Goal: Feedback & Contribution: Submit feedback/report problem

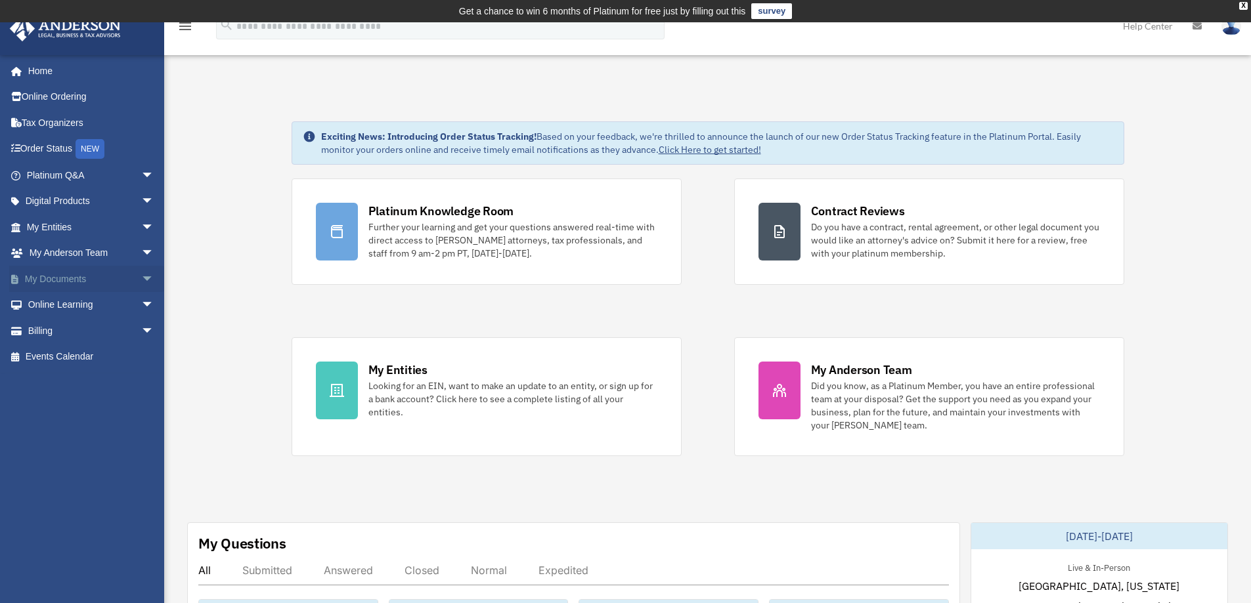
click at [141, 275] on span "arrow_drop_down" at bounding box center [154, 279] width 26 height 27
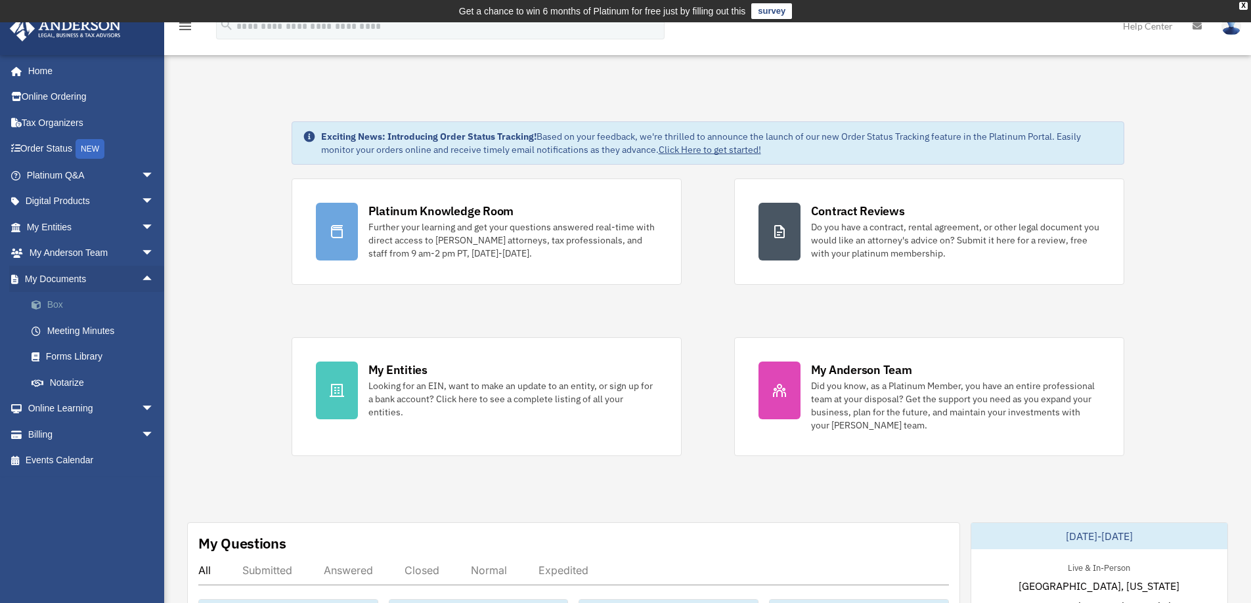
click at [81, 305] on link "Box" at bounding box center [96, 305] width 156 height 26
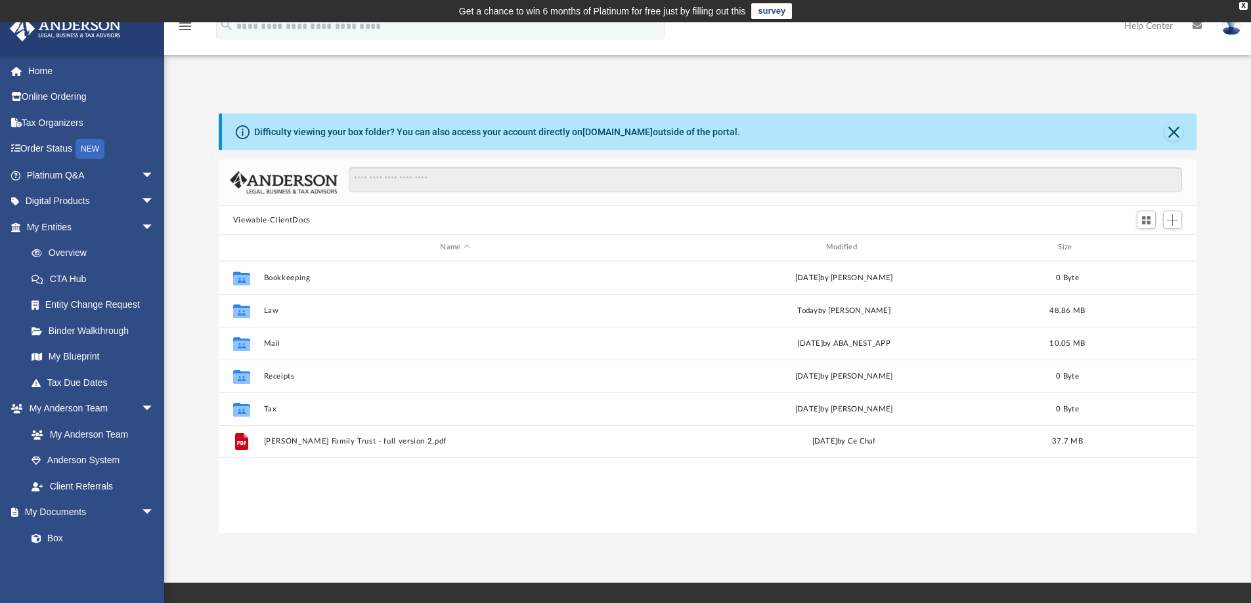
scroll to position [289, 968]
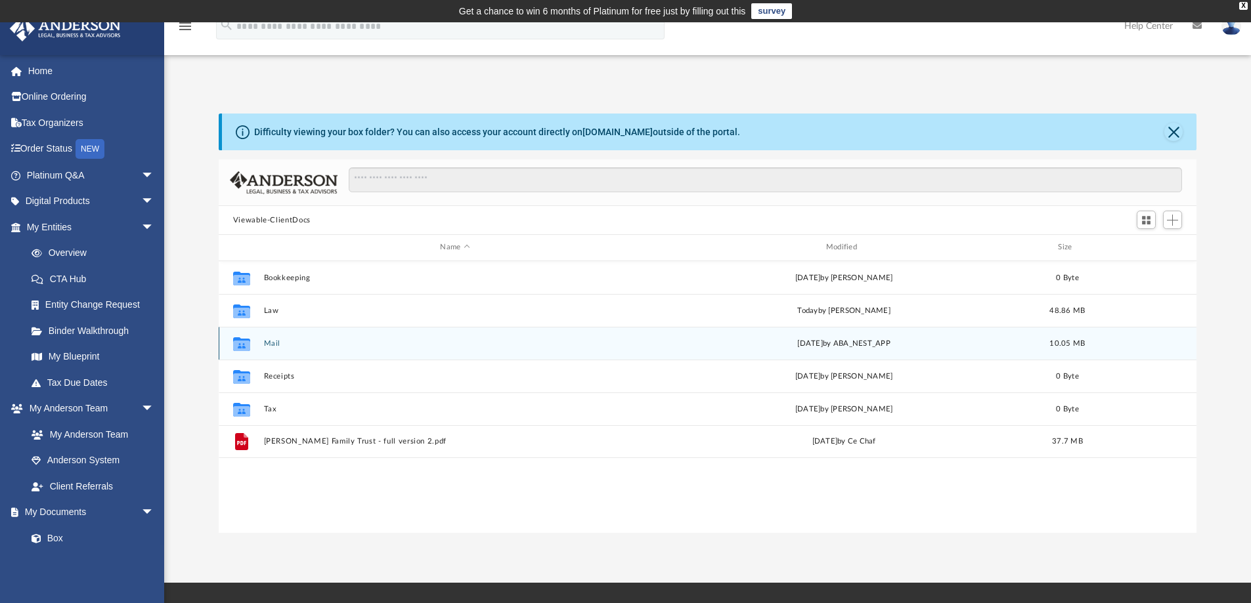
click at [274, 342] on button "Mail" at bounding box center [454, 343] width 383 height 9
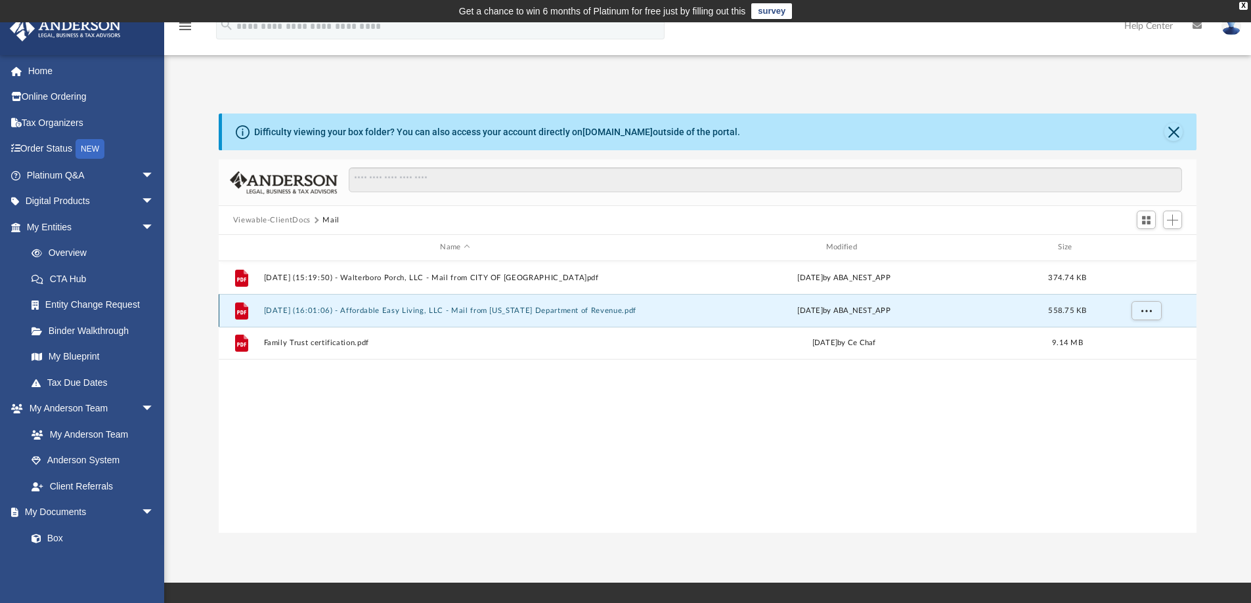
click at [405, 311] on button "[DATE] (16:01:06) - Affordable Easy Living, LLC - Mail from [US_STATE] Departme…" at bounding box center [454, 311] width 383 height 9
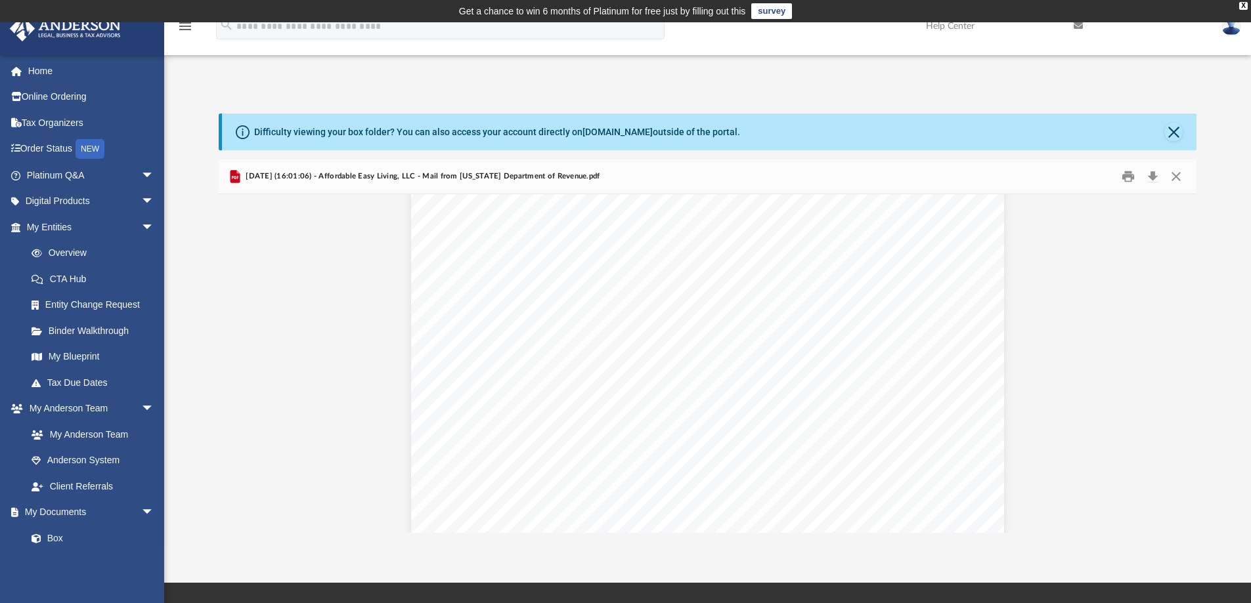
scroll to position [0, 0]
click at [1153, 173] on button "Download" at bounding box center [1153, 177] width 24 height 20
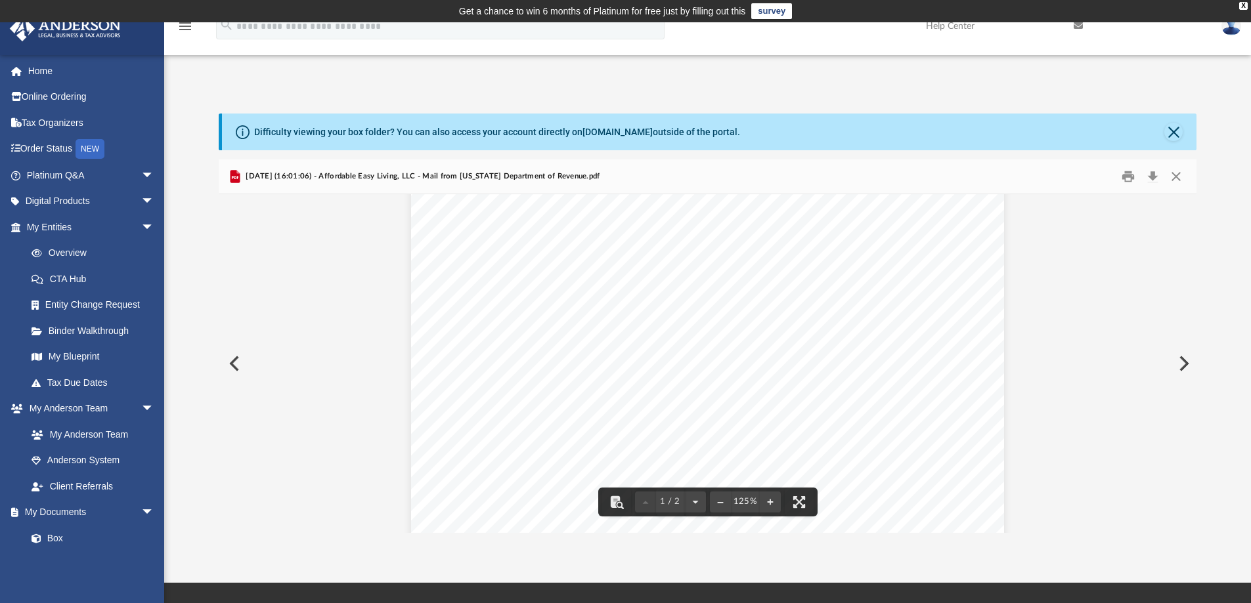
scroll to position [165, 0]
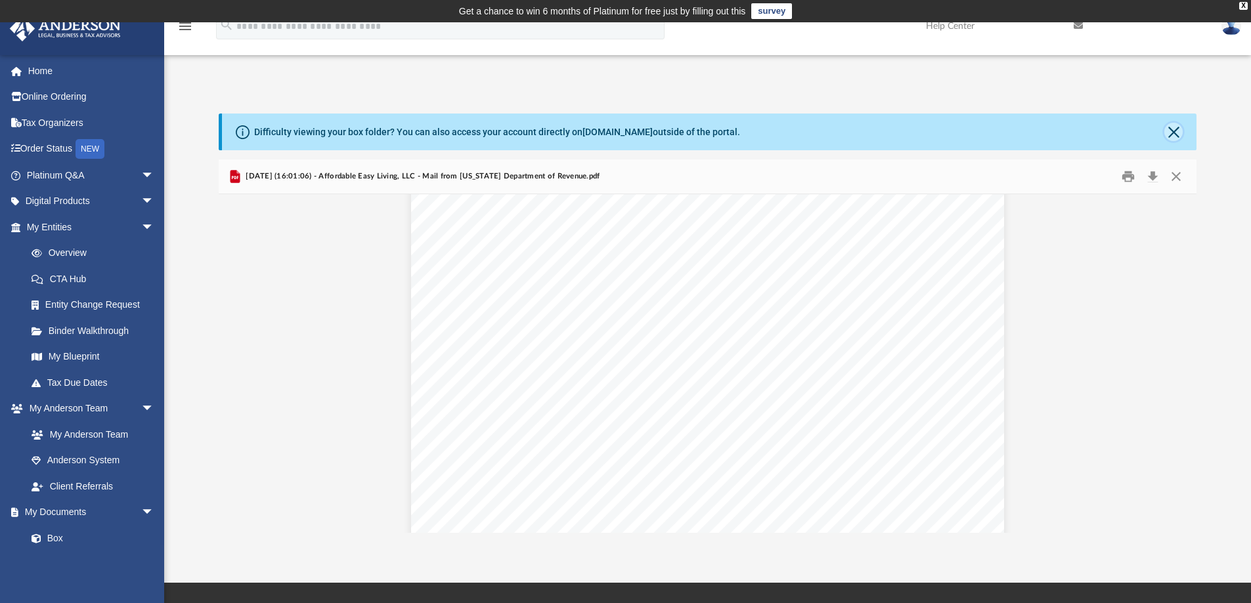
click at [1172, 130] on button "Close" at bounding box center [1173, 132] width 18 height 18
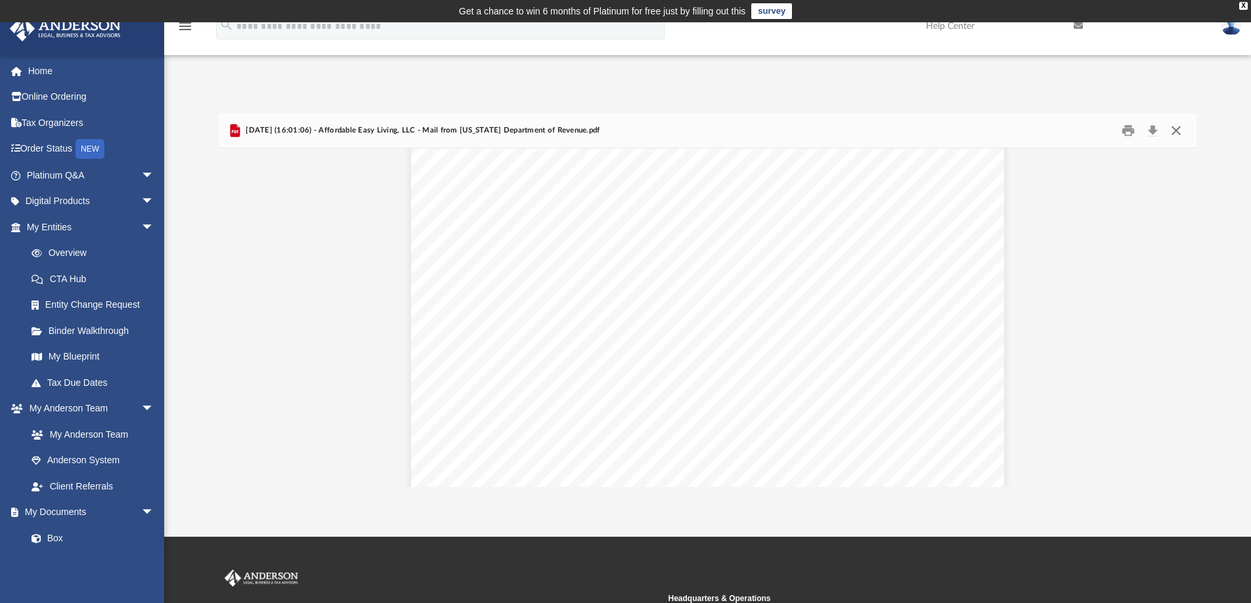
click at [1175, 129] on button "Close" at bounding box center [1176, 131] width 24 height 20
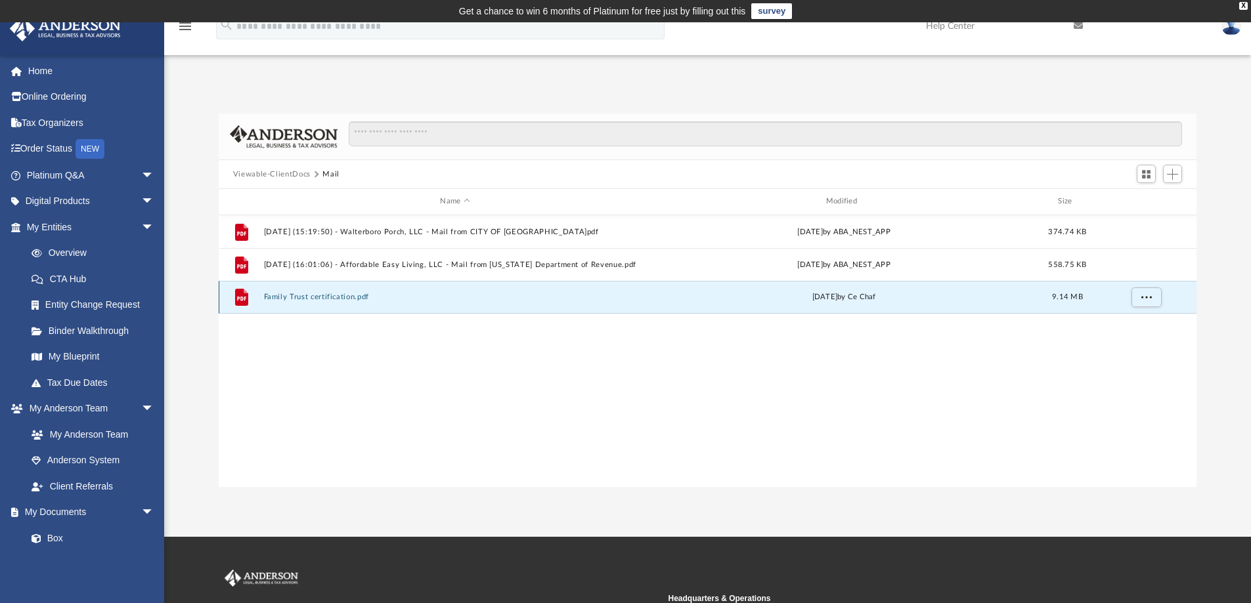
click at [330, 295] on button "Family Trust certification.pdf" at bounding box center [454, 297] width 383 height 9
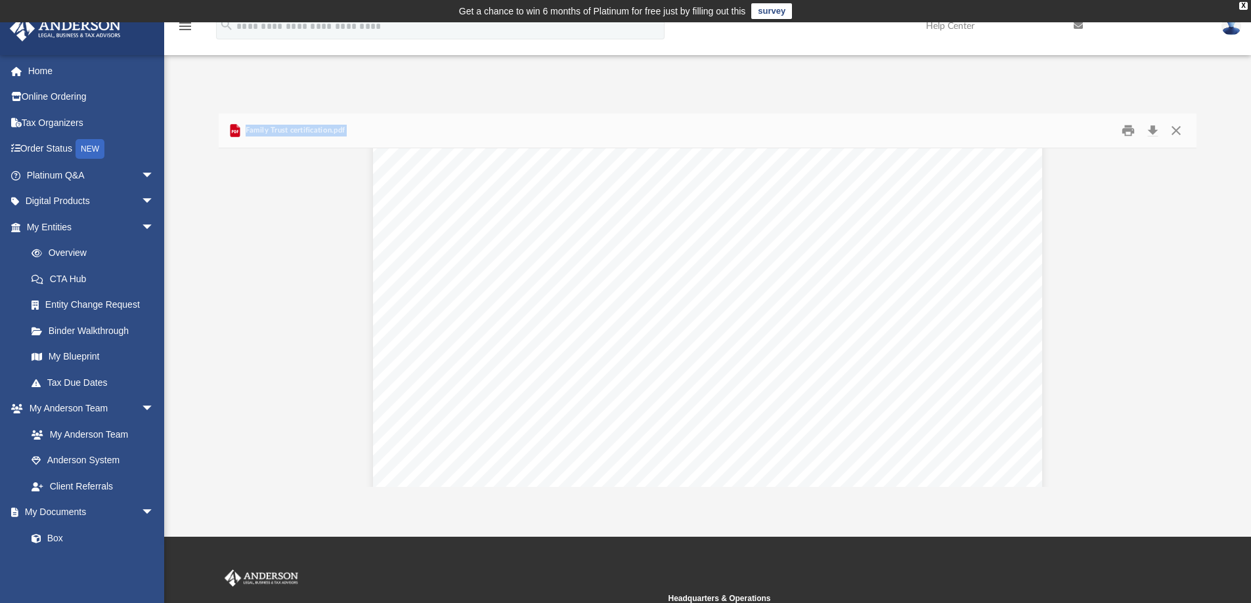
scroll to position [0, 0]
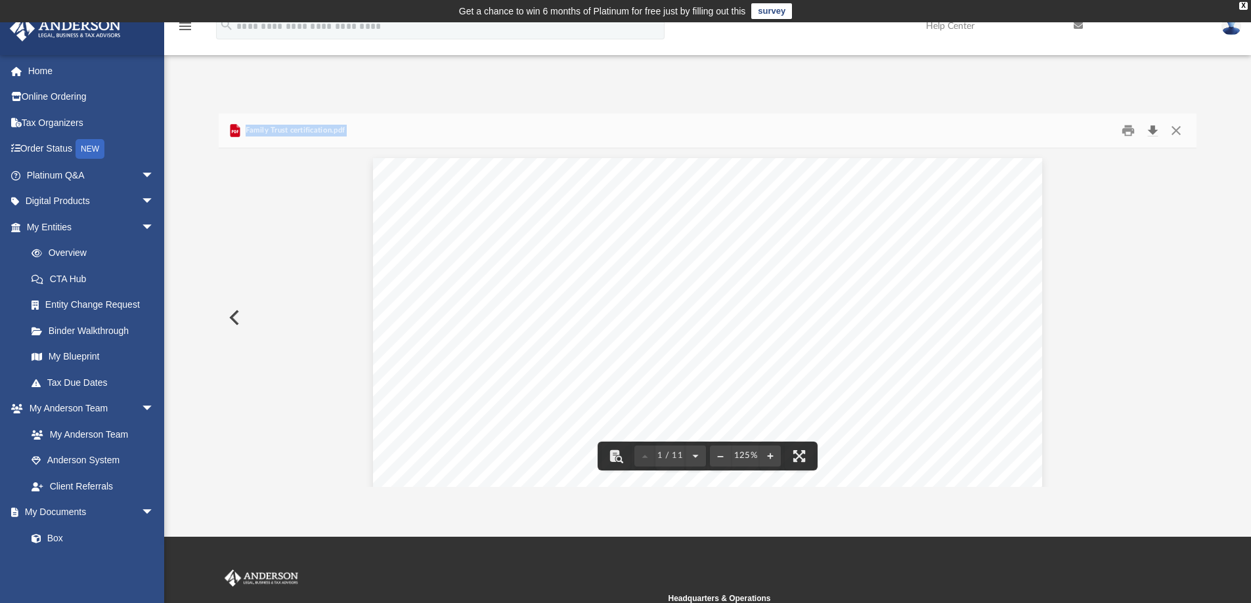
click at [1154, 126] on button "Download" at bounding box center [1153, 131] width 24 height 20
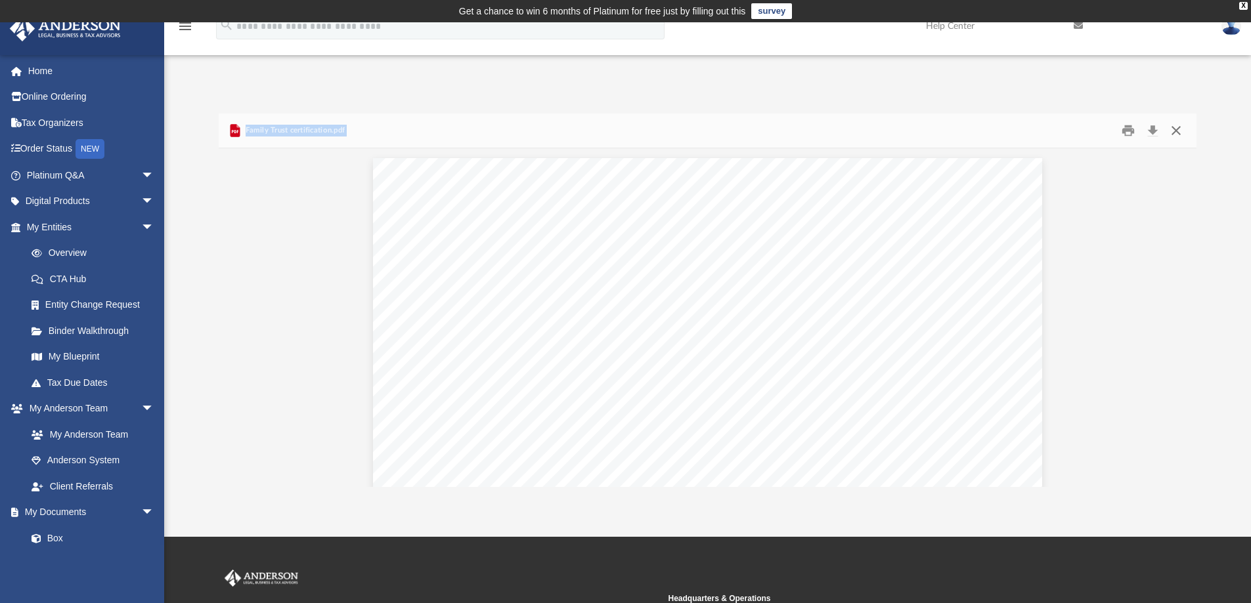
click at [1177, 131] on button "Close" at bounding box center [1176, 131] width 24 height 20
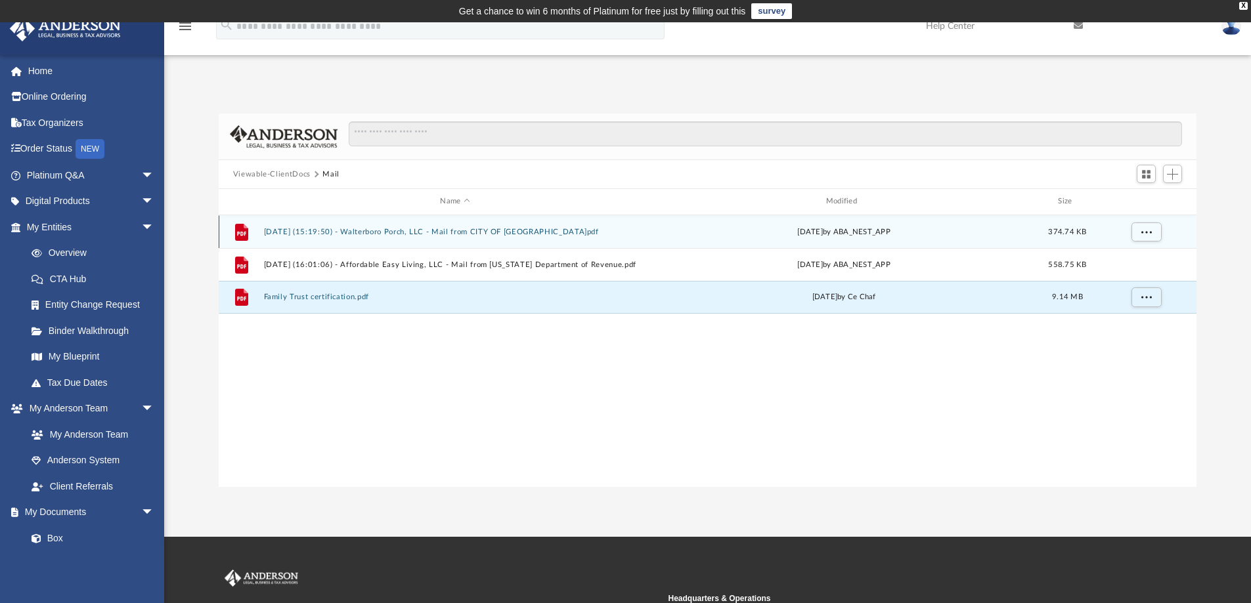
click at [533, 230] on button "2025.07.08 (15:19:50) - Walterboro Porch, LLC - Mail from CITY OF WALTERBORO.pdf" at bounding box center [454, 232] width 383 height 9
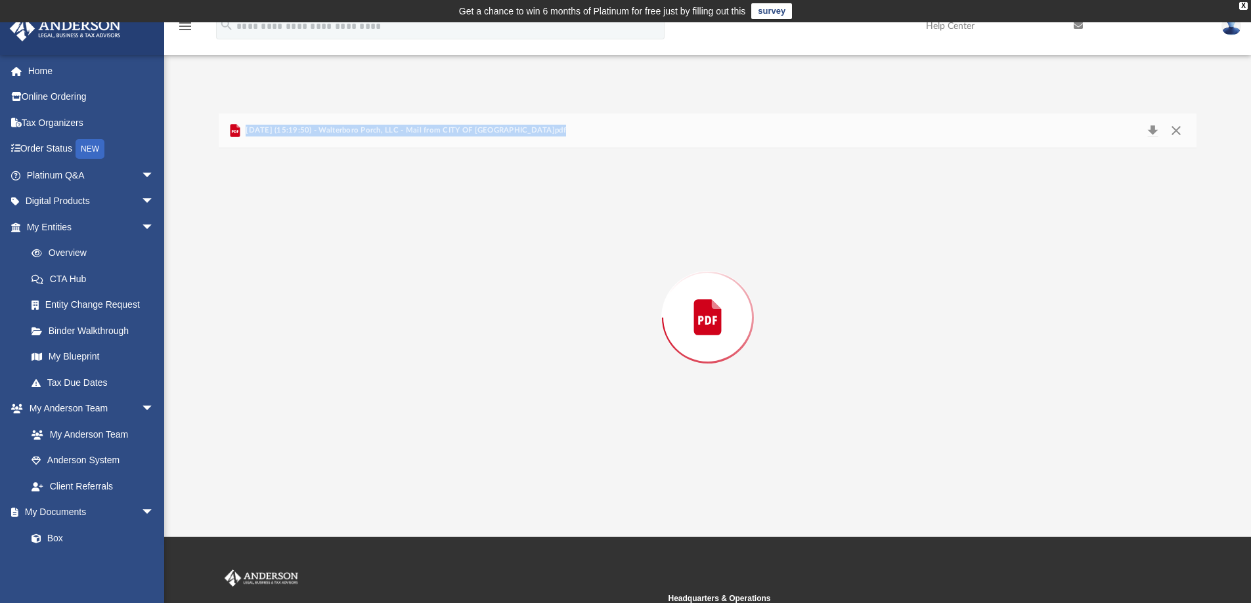
click at [533, 230] on div "Preview" at bounding box center [708, 317] width 978 height 339
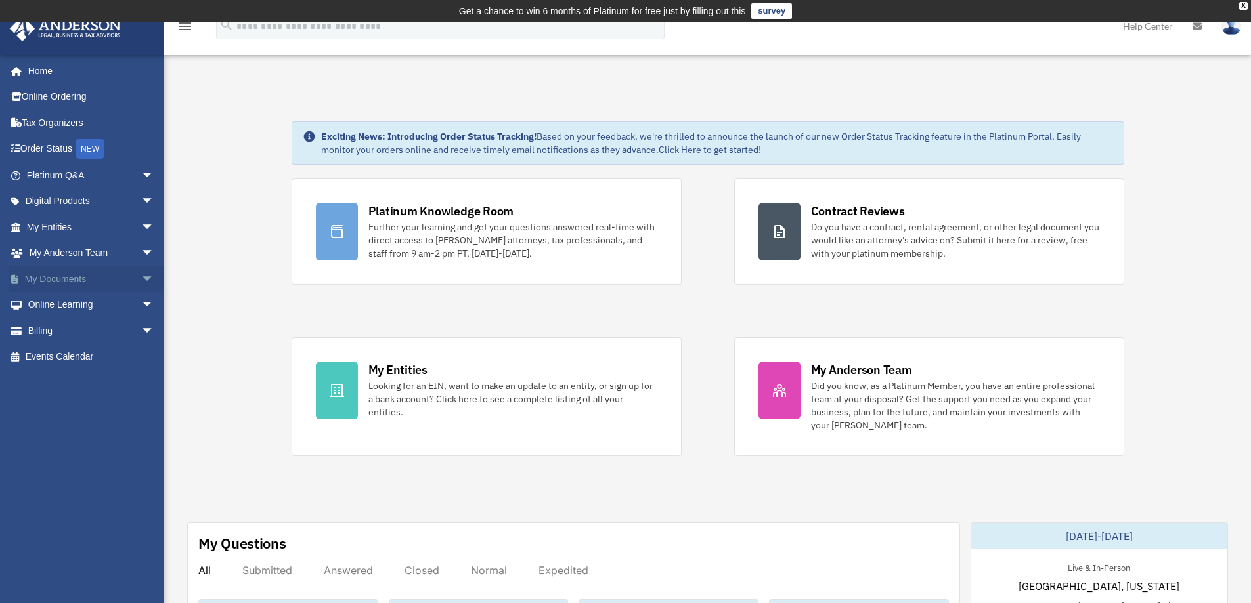
click at [141, 276] on span "arrow_drop_down" at bounding box center [154, 279] width 26 height 27
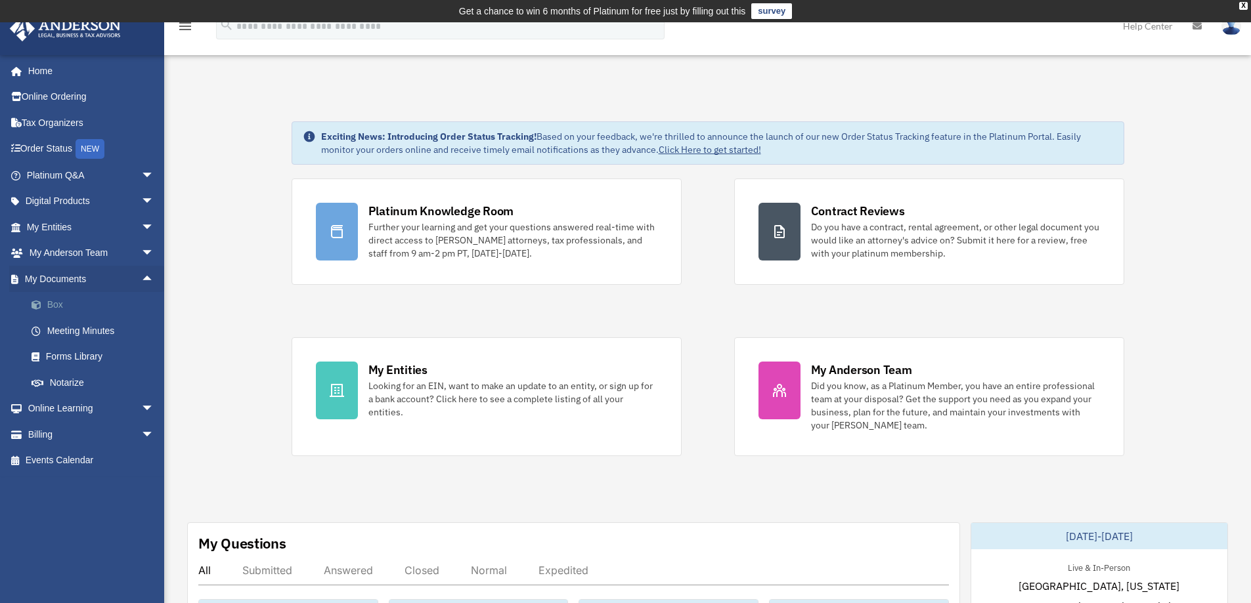
click at [49, 301] on link "Box" at bounding box center [96, 305] width 156 height 26
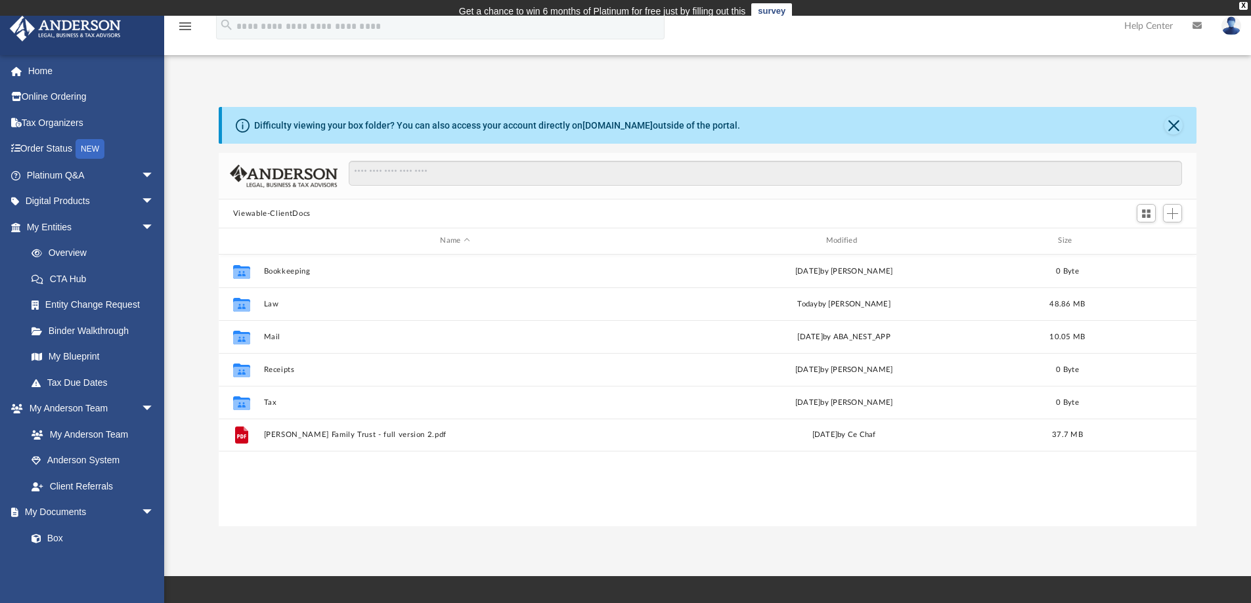
scroll to position [289, 968]
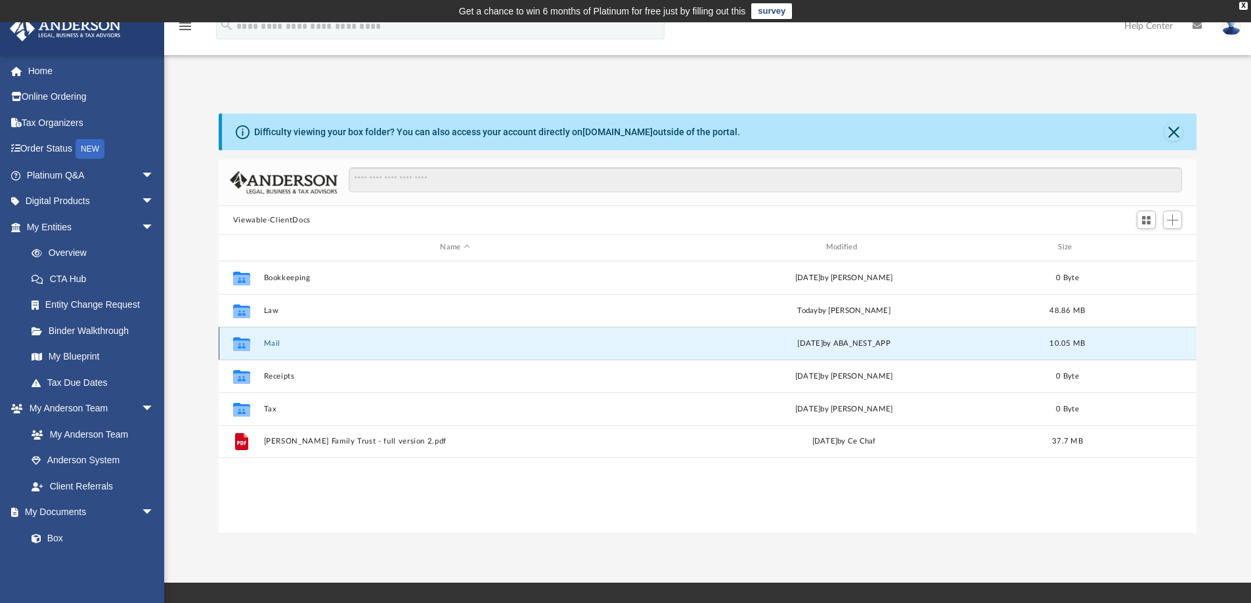
click at [273, 343] on button "Mail" at bounding box center [454, 343] width 383 height 9
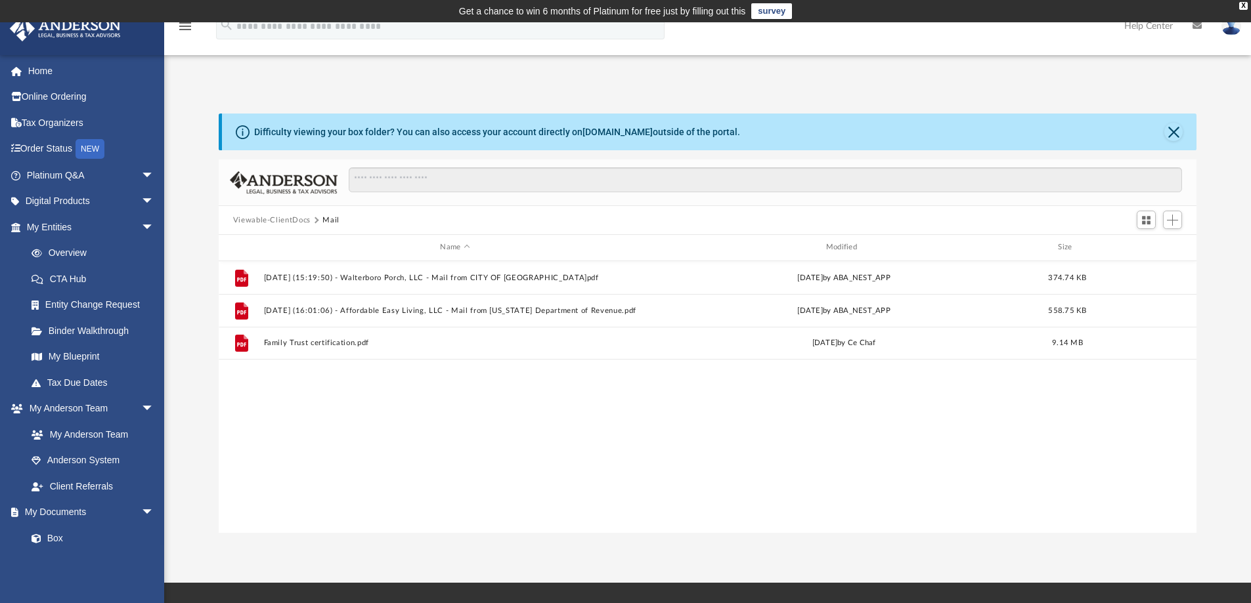
click at [278, 219] on button "Viewable-ClientDocs" at bounding box center [271, 221] width 77 height 12
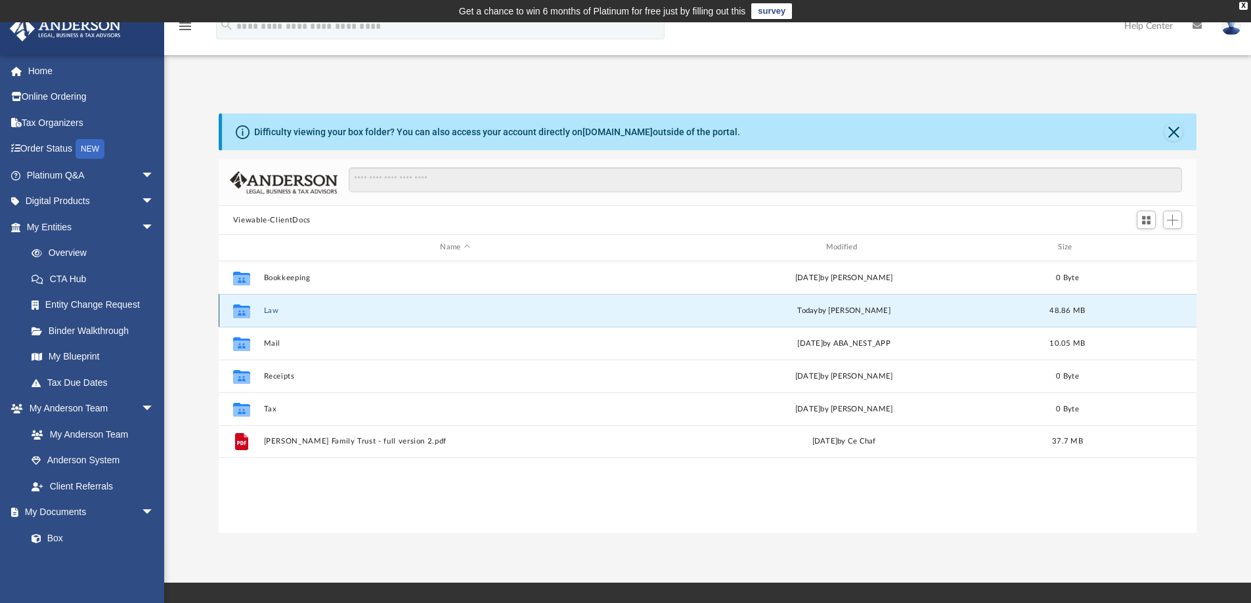
click at [276, 312] on button "Law" at bounding box center [454, 311] width 383 height 9
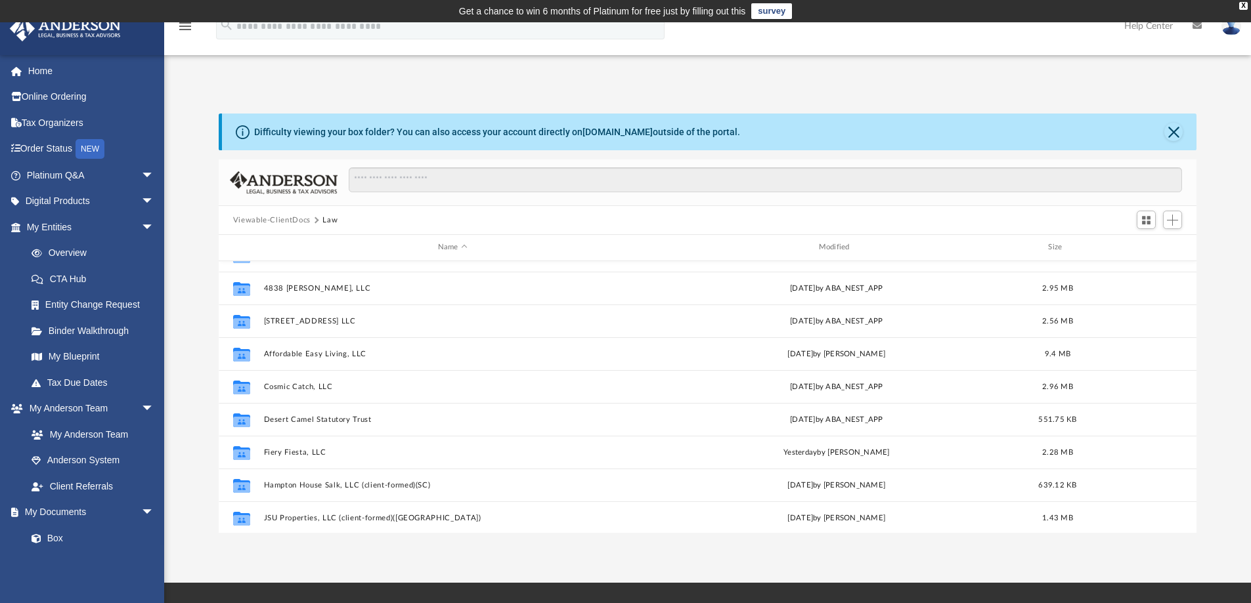
scroll to position [97, 0]
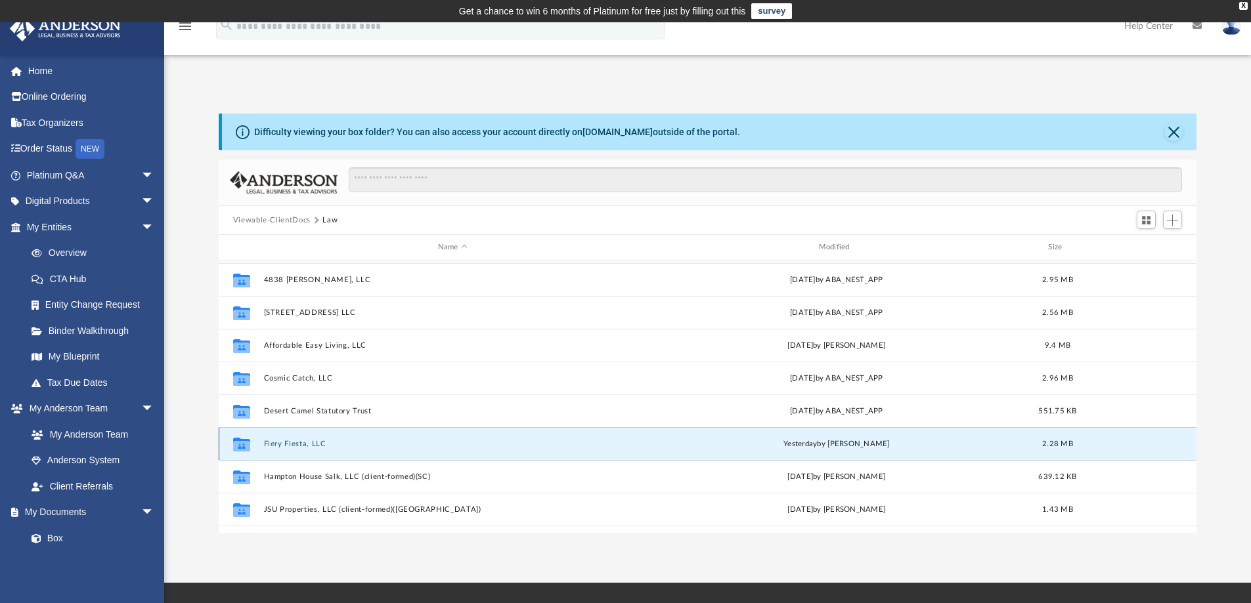
click at [284, 442] on button "Fiery Fiesta, LLC" at bounding box center [452, 444] width 378 height 9
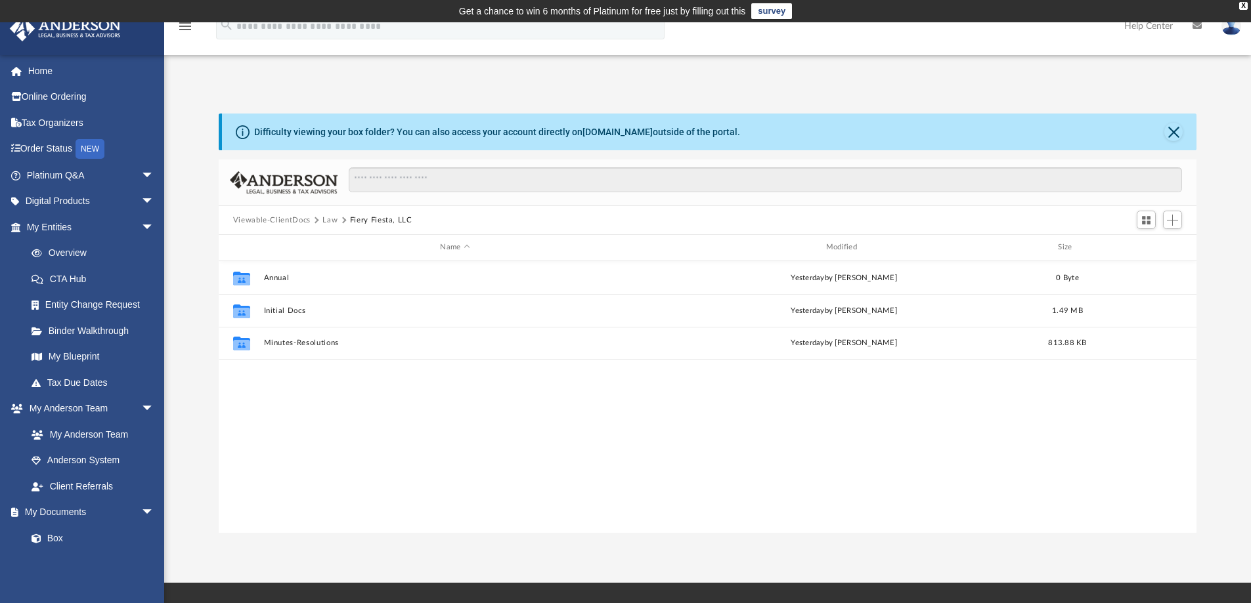
scroll to position [0, 0]
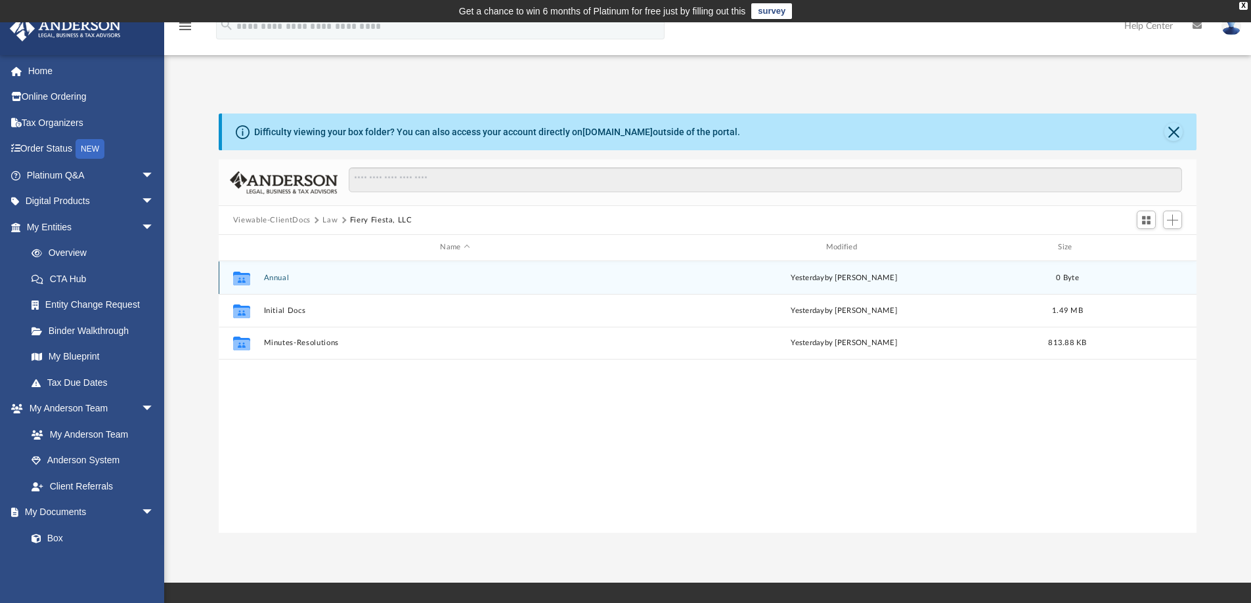
click at [282, 279] on button "Annual" at bounding box center [454, 278] width 383 height 9
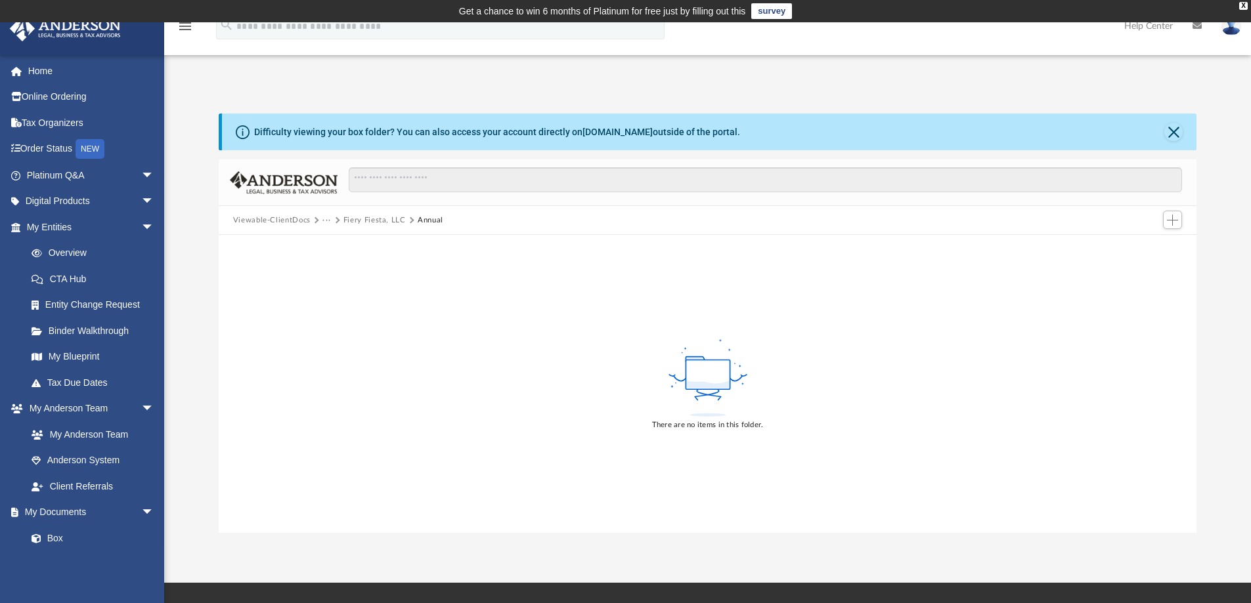
click at [384, 218] on button "Fiery Fiesta, LLC" at bounding box center [374, 221] width 62 height 12
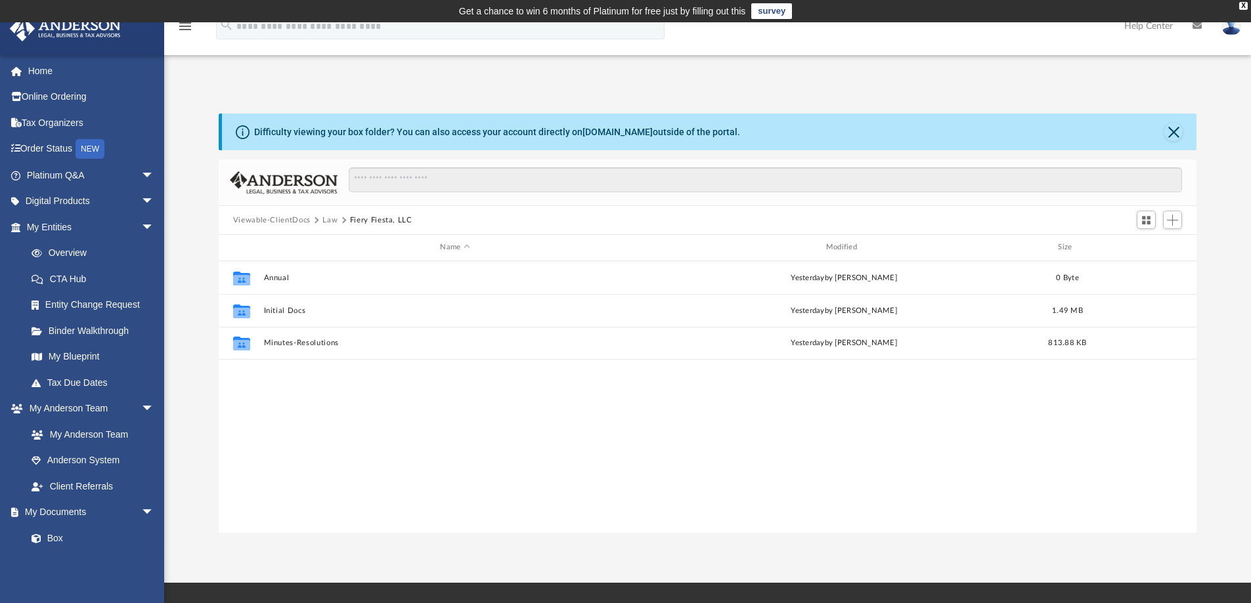
scroll to position [289, 968]
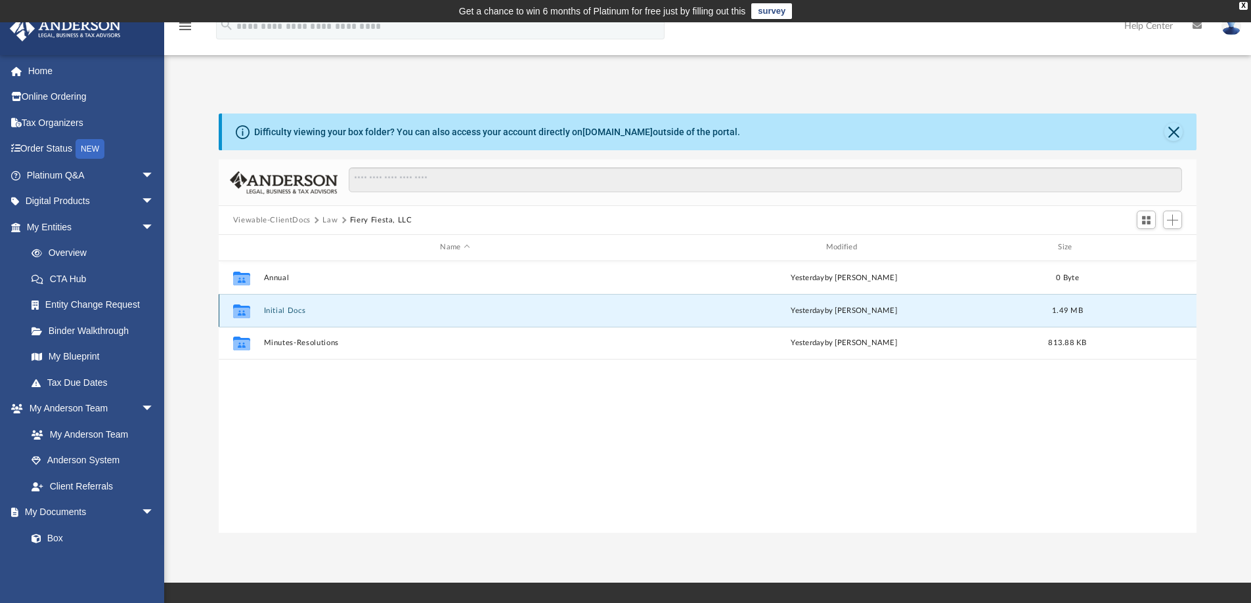
click at [292, 309] on button "Initial Docs" at bounding box center [454, 311] width 383 height 9
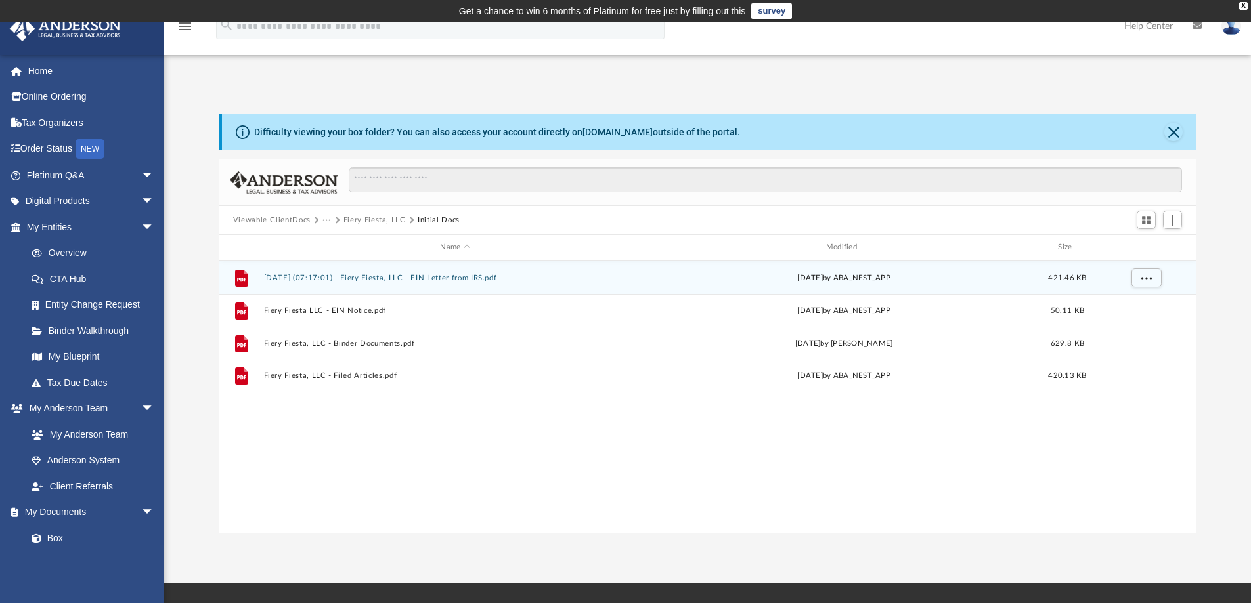
click at [396, 274] on button "2025.06.18 (07:17:01) - Fiery Fiesta, LLC - EIN Letter from IRS.pdf" at bounding box center [454, 278] width 383 height 9
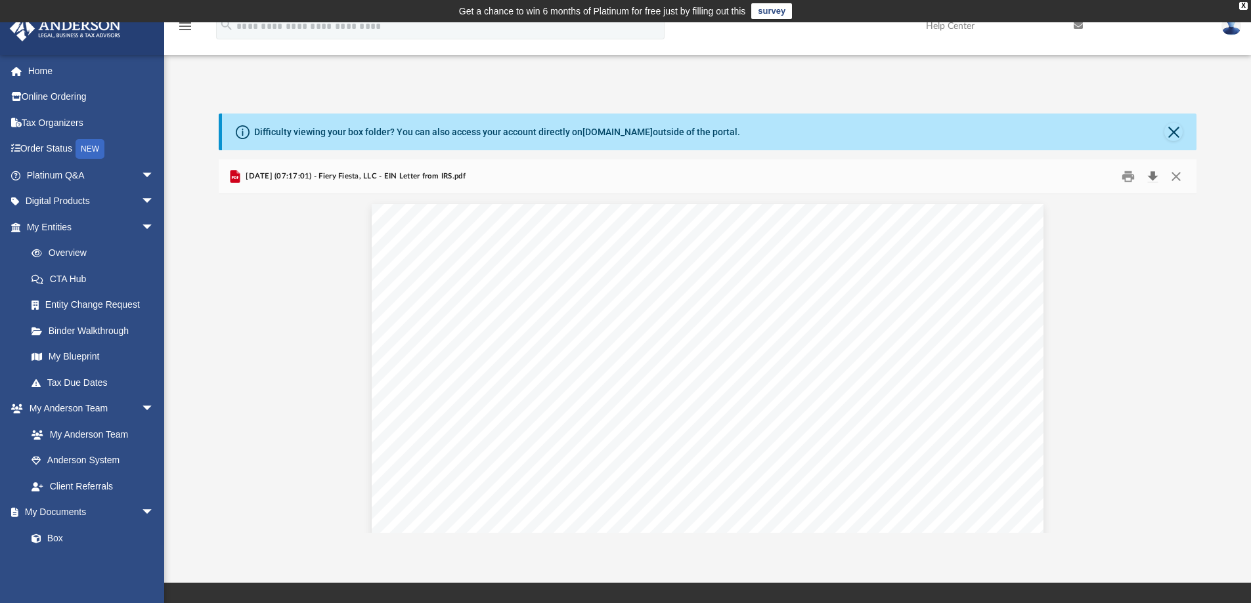
click at [1152, 171] on button "Download" at bounding box center [1153, 177] width 24 height 20
click at [1178, 173] on button "Close" at bounding box center [1176, 177] width 24 height 20
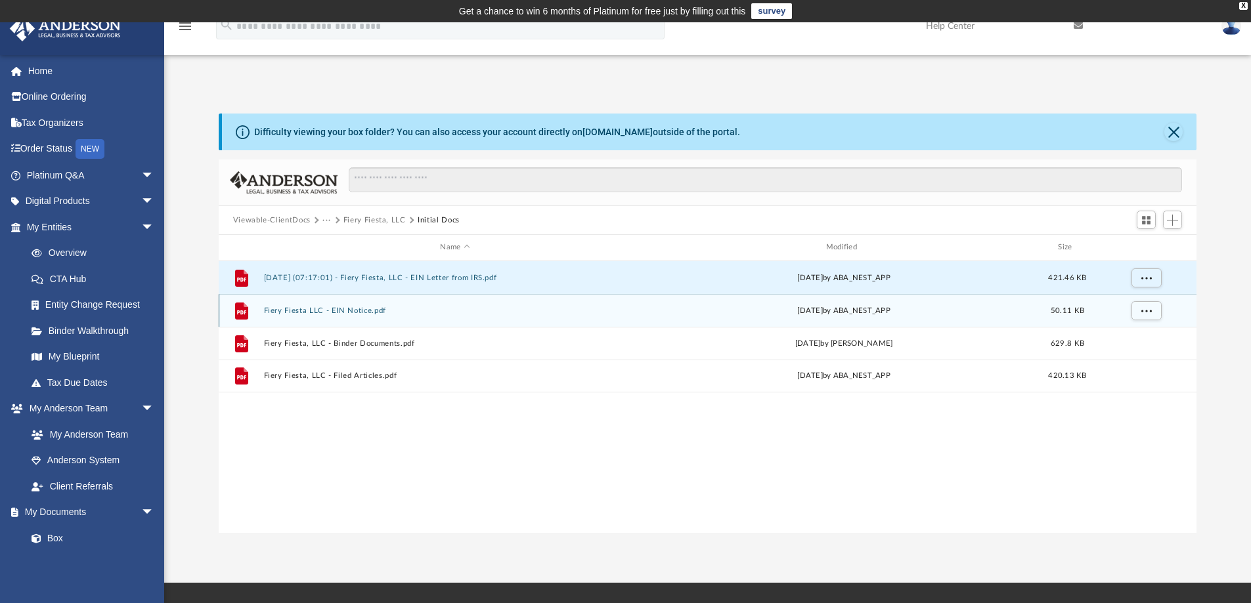
click at [339, 309] on button "Fiery Fiesta LLC - EIN Notice.pdf" at bounding box center [454, 311] width 383 height 9
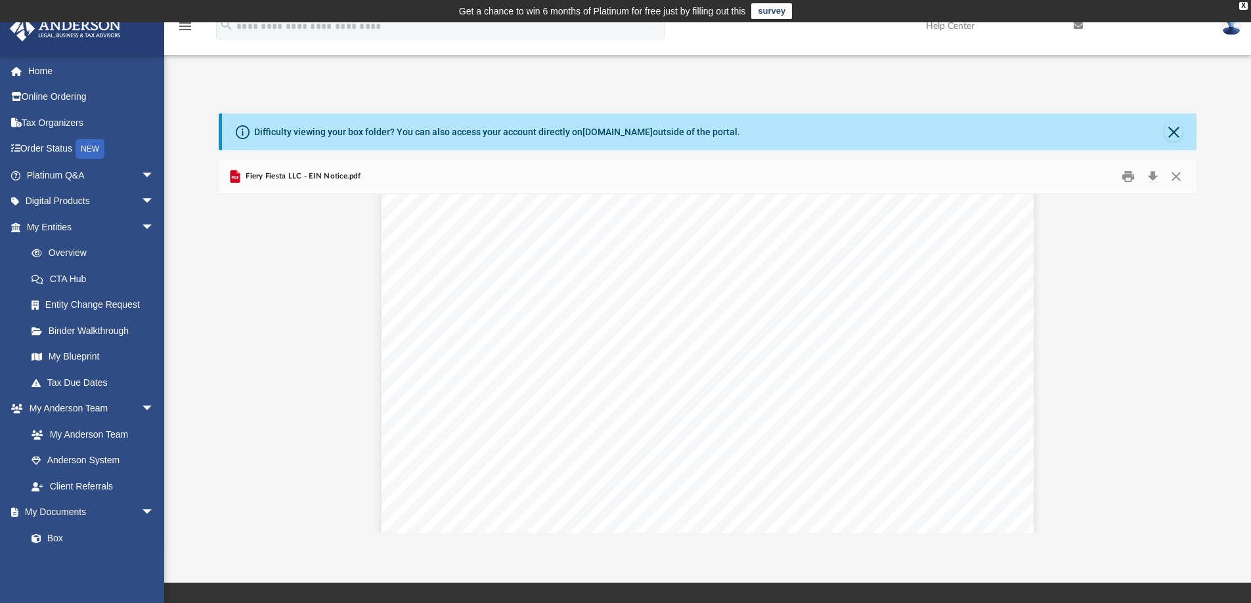
scroll to position [39, 0]
click at [1152, 172] on button "Download" at bounding box center [1153, 177] width 24 height 20
click at [1175, 173] on button "Close" at bounding box center [1176, 177] width 24 height 20
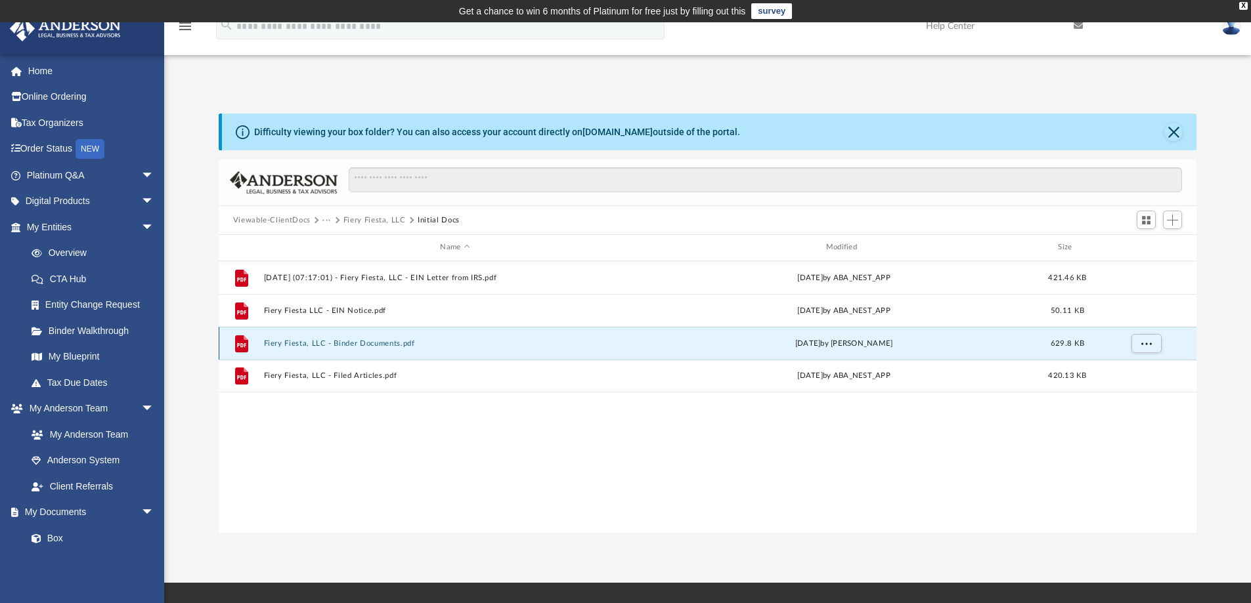
click at [362, 343] on button "Fiery Fiesta, LLC - Binder Documents.pdf" at bounding box center [454, 343] width 383 height 9
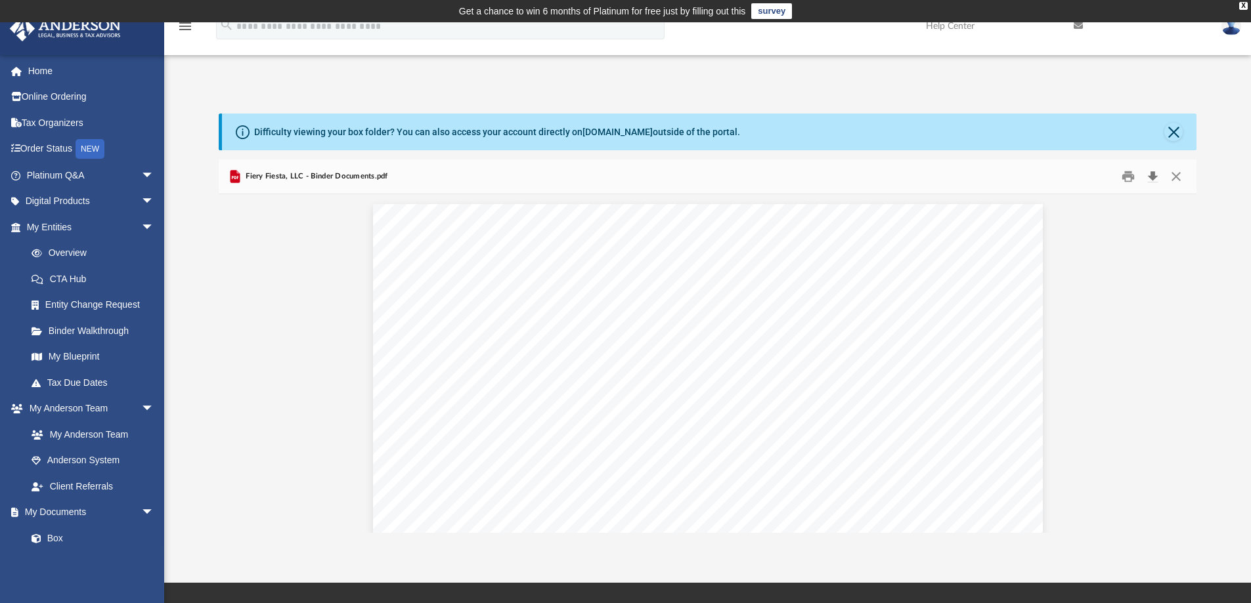
click at [1156, 171] on button "Download" at bounding box center [1153, 177] width 24 height 20
click at [1177, 173] on button "Close" at bounding box center [1176, 177] width 24 height 20
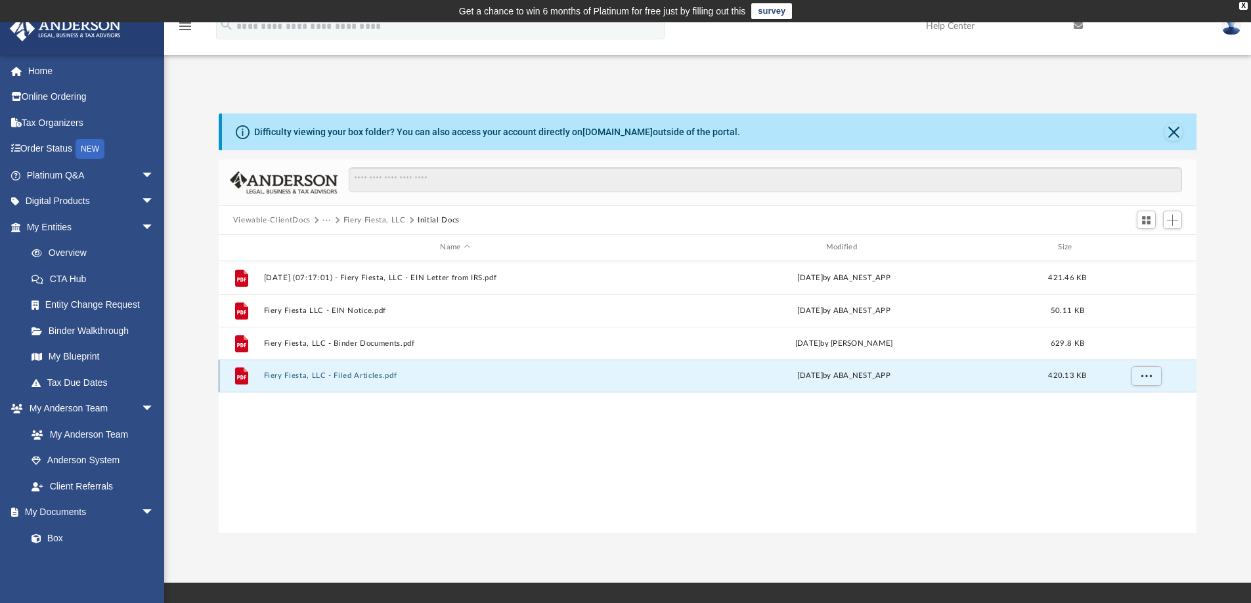
click at [348, 372] on button "Fiery Fiesta, LLC - Filed Articles.pdf" at bounding box center [454, 376] width 383 height 9
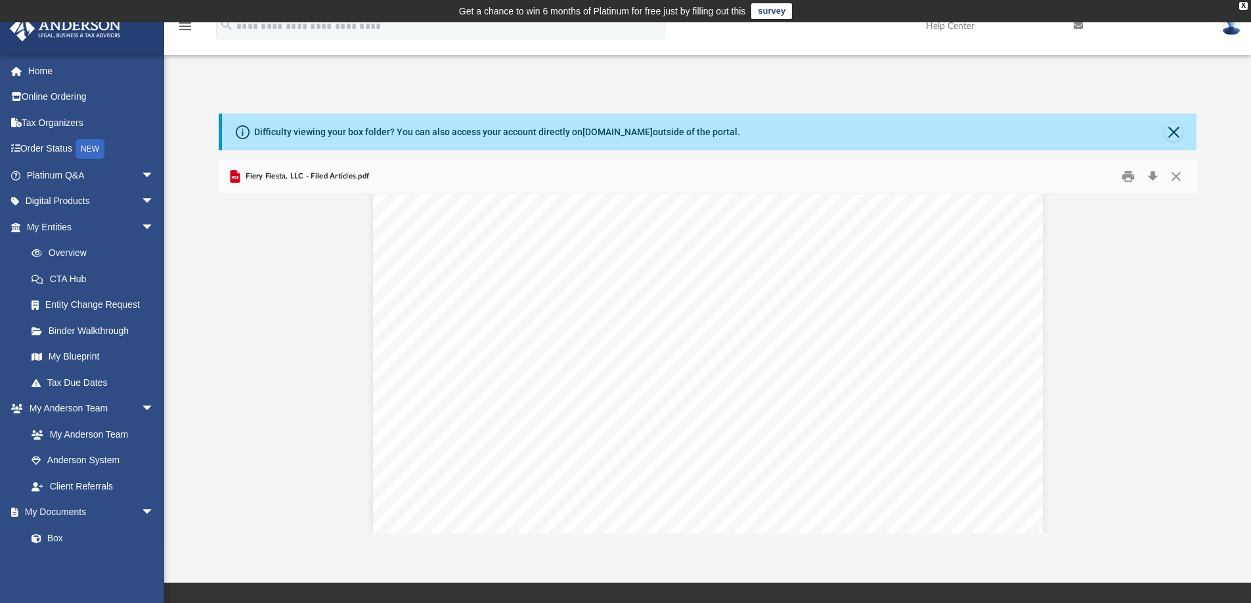
scroll to position [0, 0]
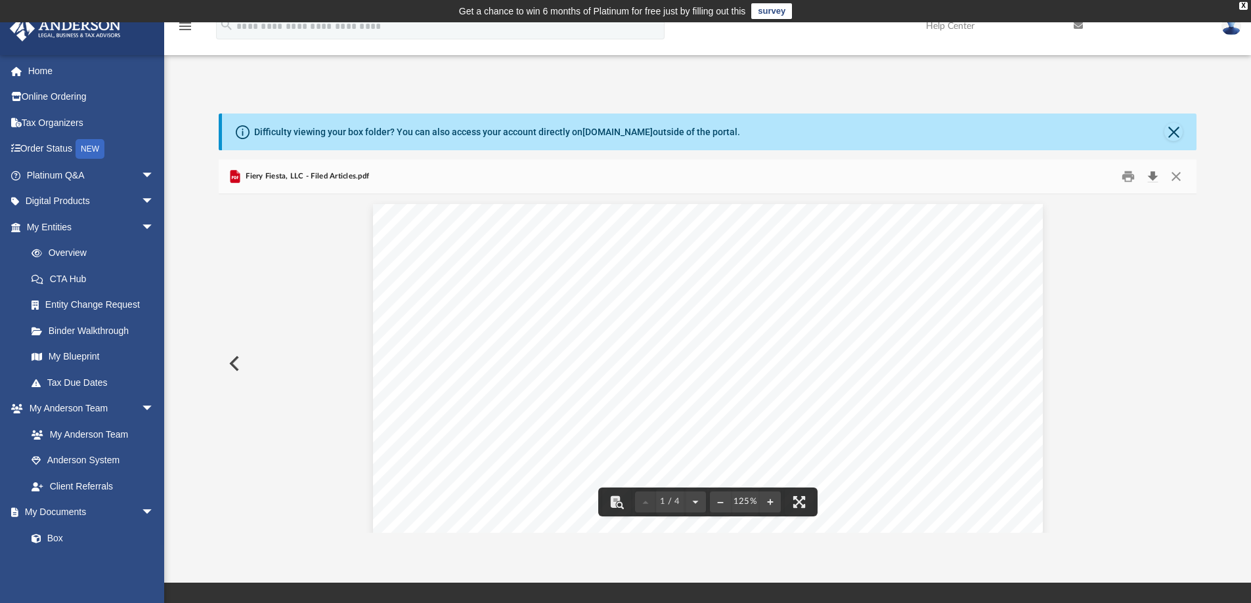
click at [1154, 173] on button "Download" at bounding box center [1153, 177] width 24 height 20
click at [1173, 175] on button "Close" at bounding box center [1176, 177] width 24 height 20
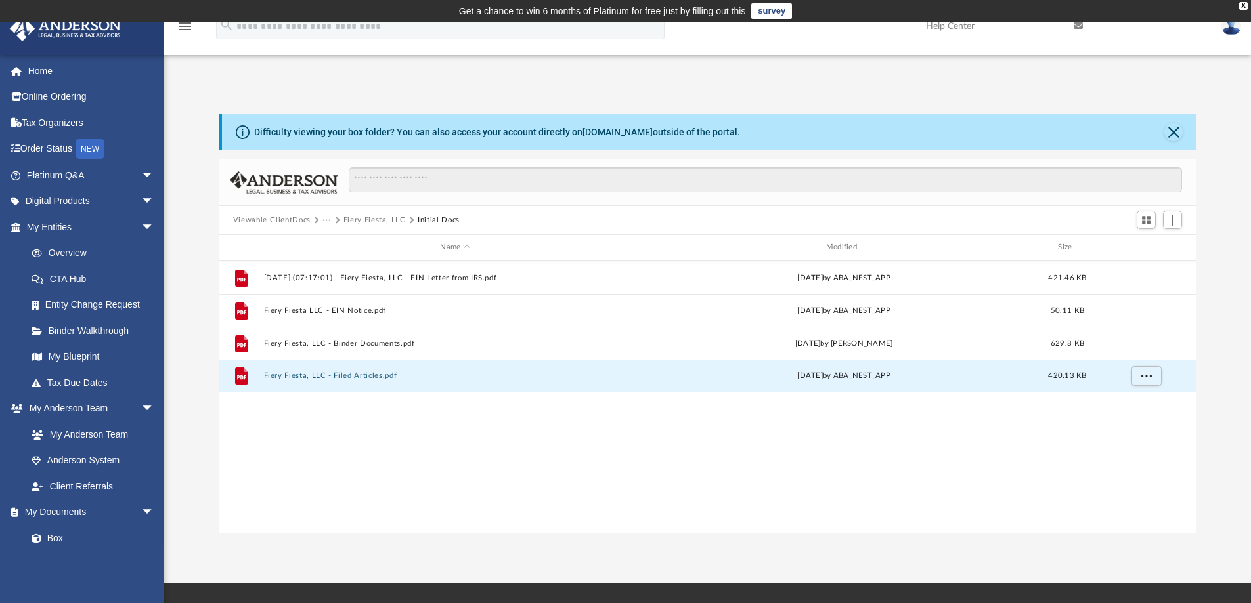
click at [357, 219] on button "Fiery Fiesta, LLC" at bounding box center [374, 221] width 62 height 12
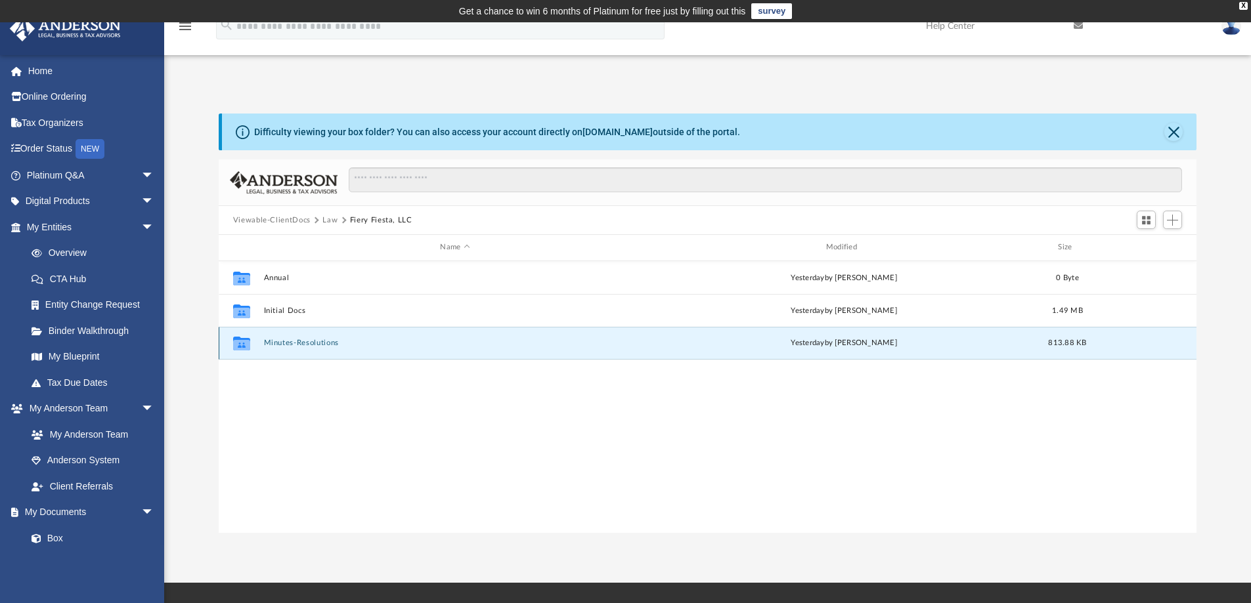
click at [305, 341] on button "Minutes-Resolutions" at bounding box center [454, 343] width 383 height 9
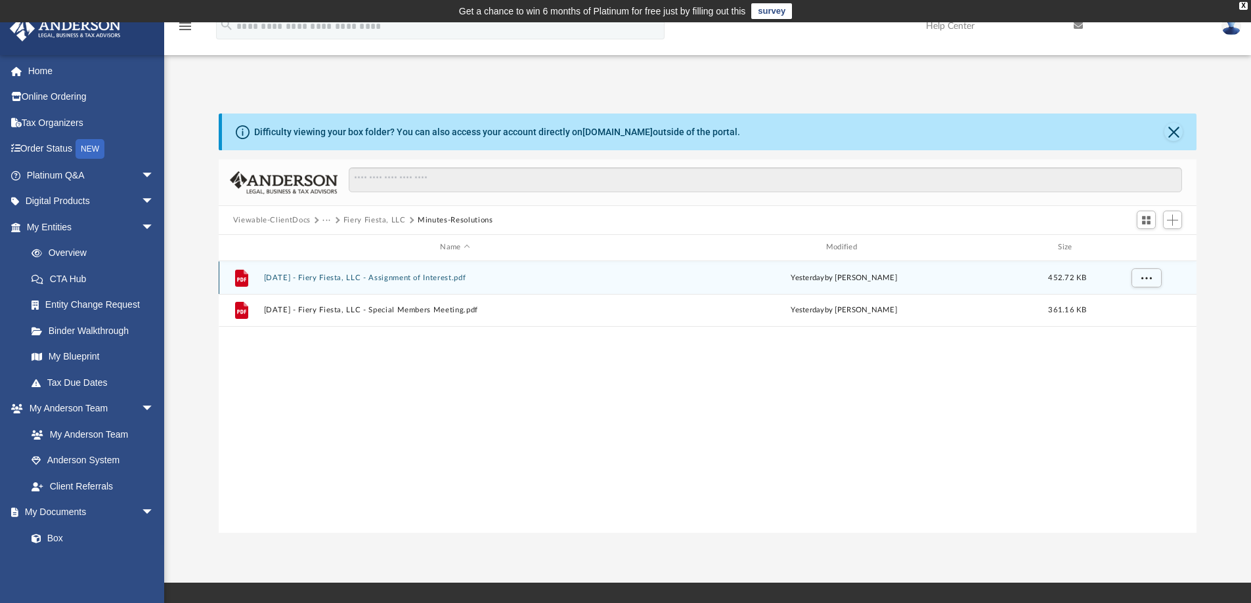
click at [394, 274] on button "2025.08.26 - Fiery Fiesta, LLC - Assignment of Interest.pdf" at bounding box center [454, 278] width 383 height 9
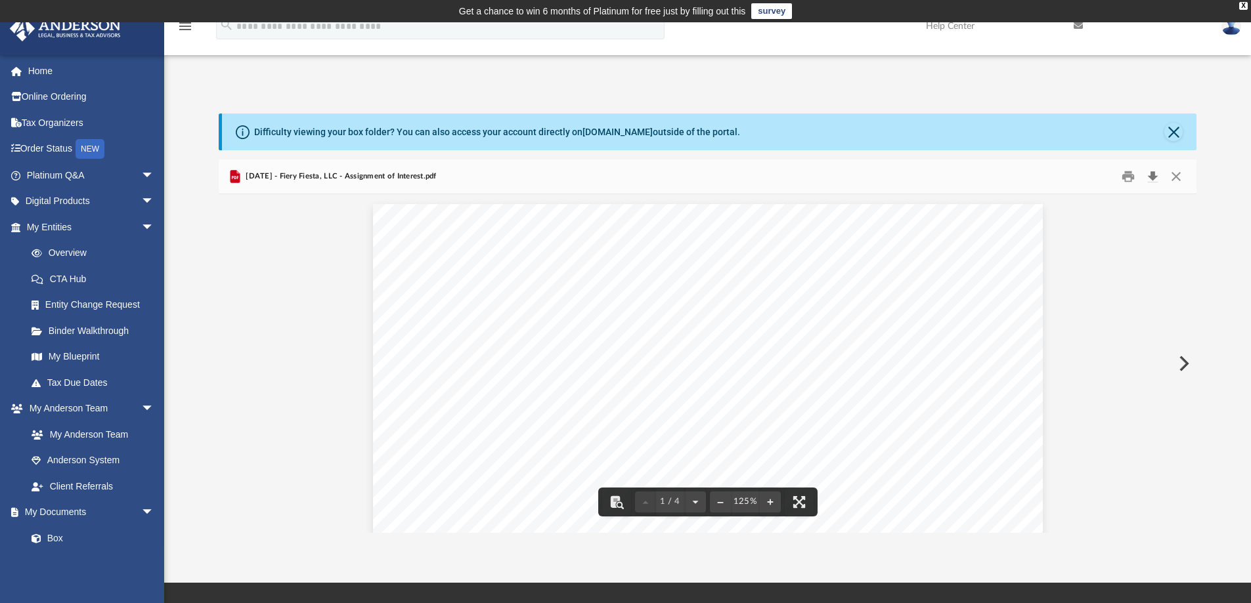
click at [1152, 175] on button "Download" at bounding box center [1153, 177] width 24 height 20
click at [1175, 176] on button "Close" at bounding box center [1176, 177] width 24 height 20
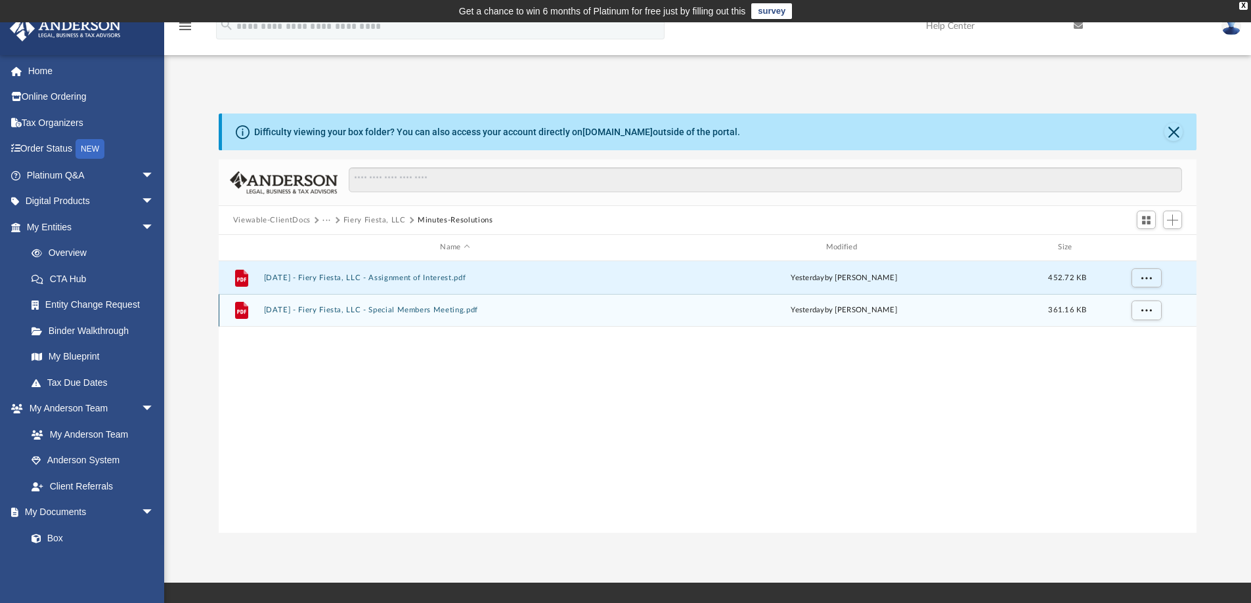
click at [387, 307] on button "2025.08.26 - Fiery Fiesta, LLC - Special Members Meeting.pdf" at bounding box center [454, 310] width 383 height 9
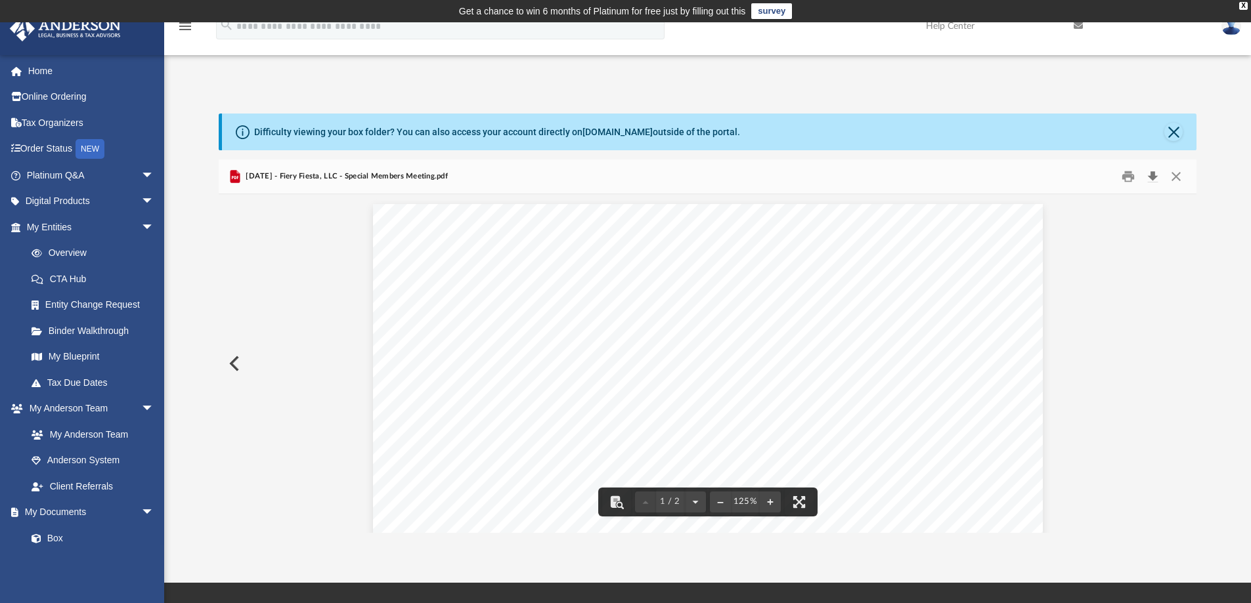
click at [1154, 172] on button "Download" at bounding box center [1153, 177] width 24 height 20
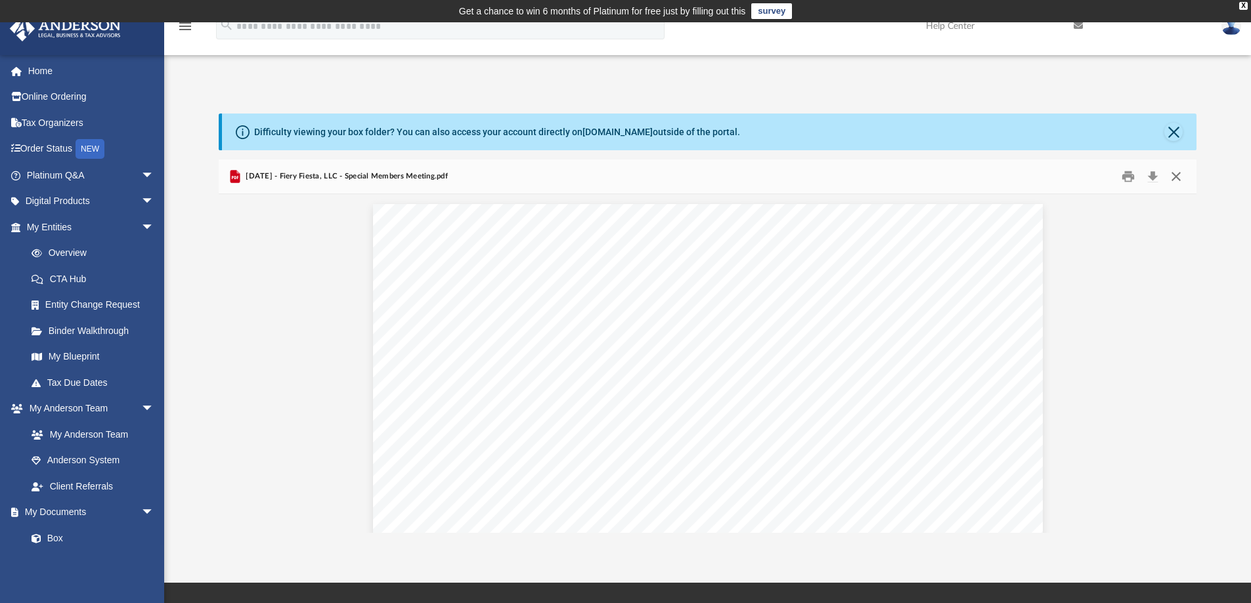
click at [1177, 173] on button "Close" at bounding box center [1176, 177] width 24 height 20
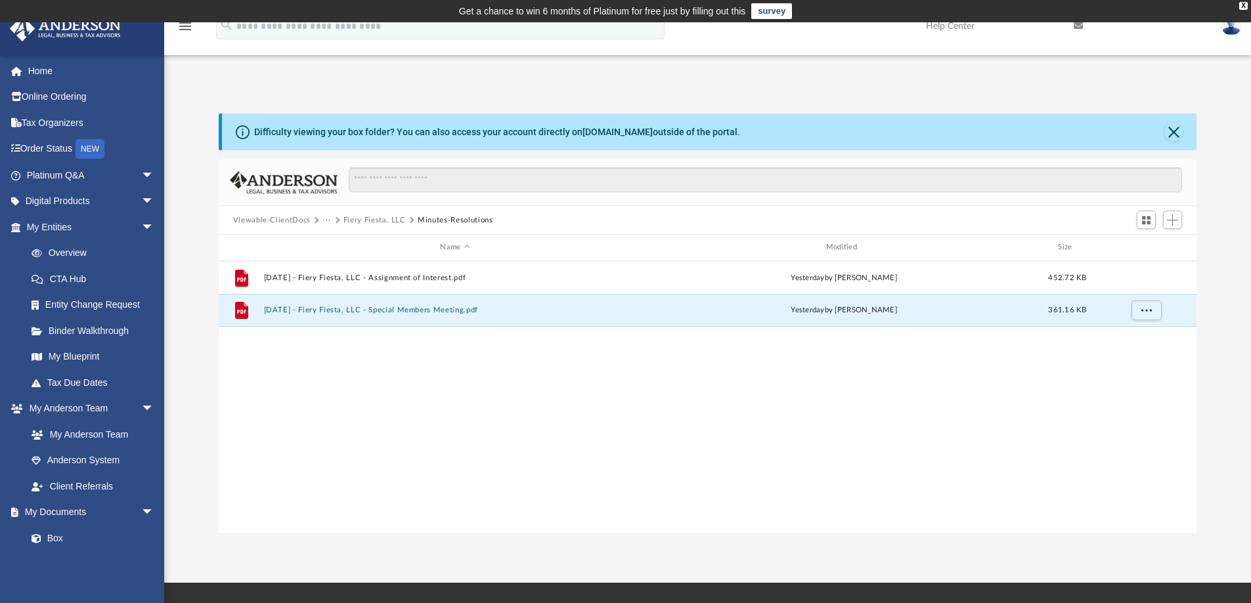
click at [388, 219] on button "Fiery Fiesta, LLC" at bounding box center [374, 221] width 62 height 12
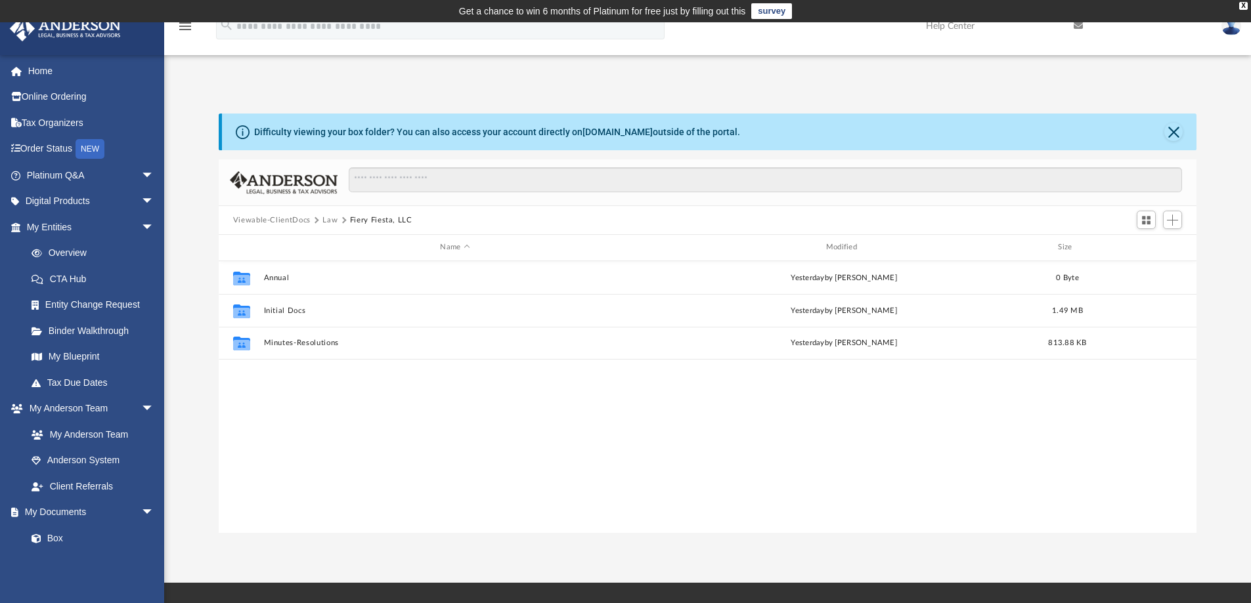
click at [331, 217] on button "Law" at bounding box center [329, 221] width 15 height 12
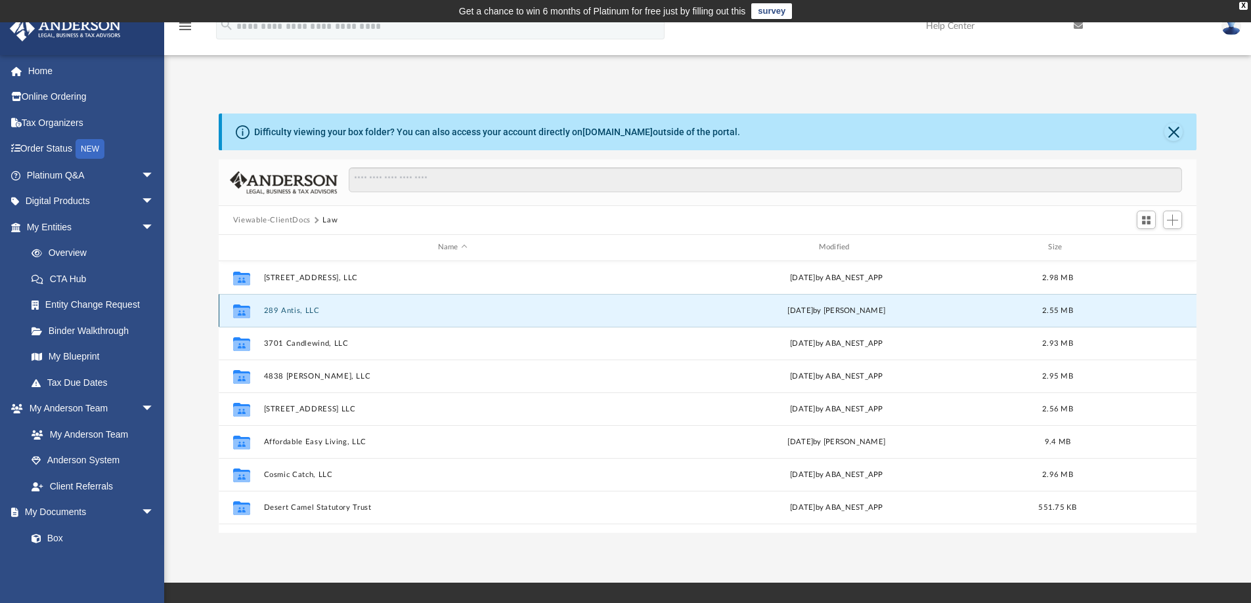
click at [288, 307] on button "289 Antis, LLC" at bounding box center [452, 311] width 378 height 9
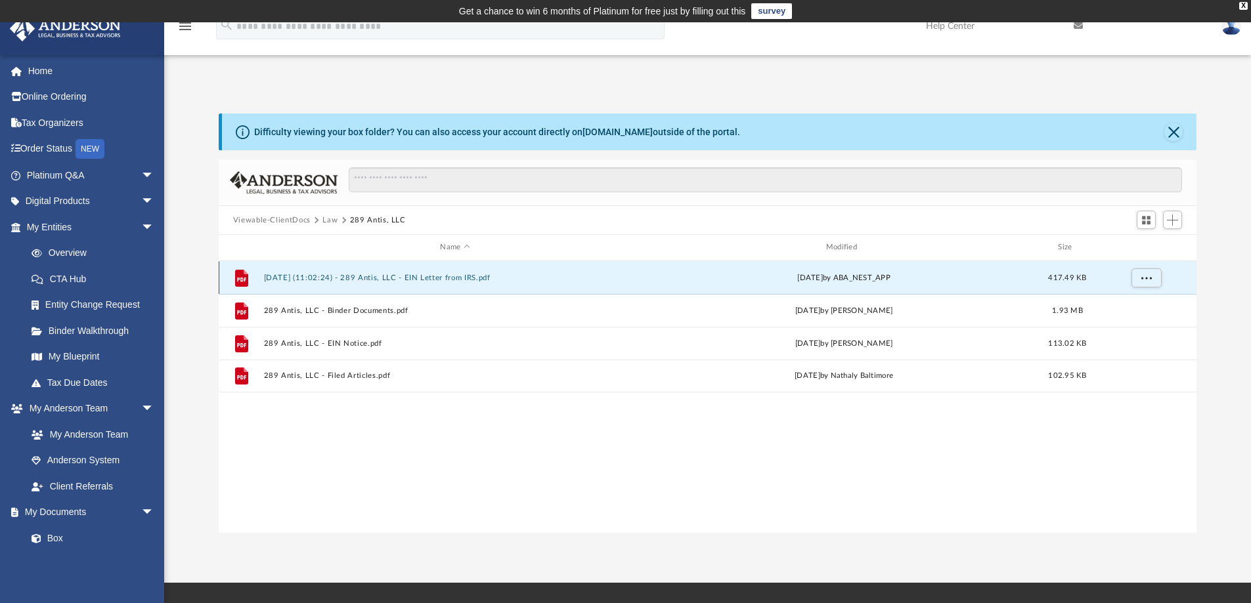
click at [367, 275] on button "2025.08.11 (11:02:24) - 289 Antis, LLC - EIN Letter from IRS.pdf" at bounding box center [454, 278] width 383 height 9
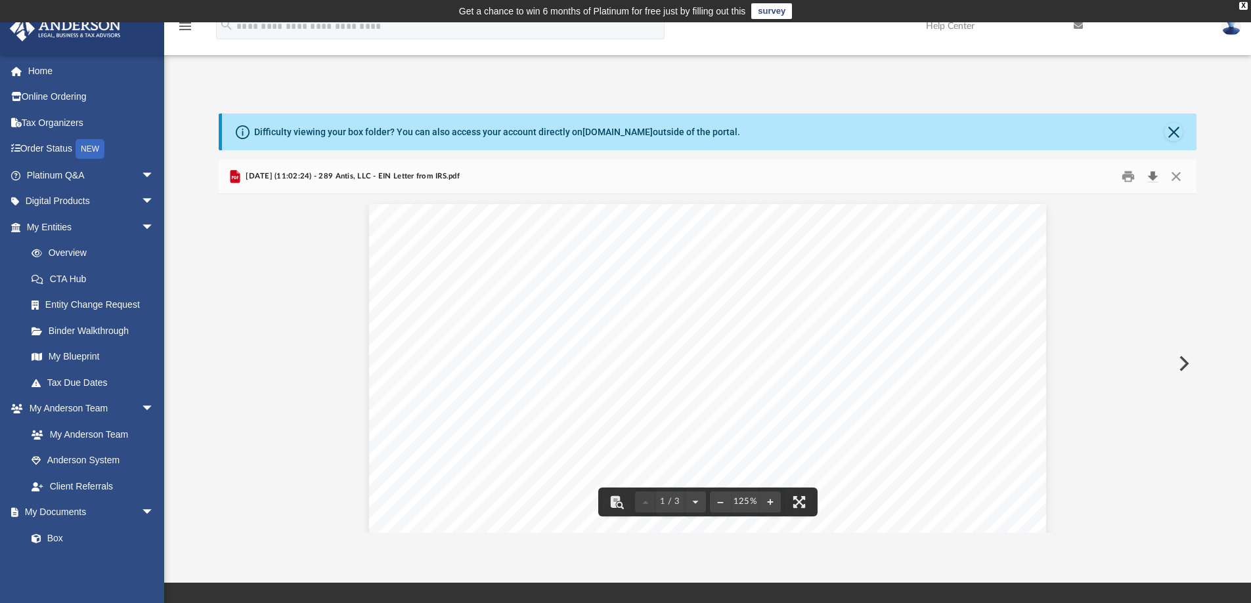
click at [1154, 175] on button "Download" at bounding box center [1153, 177] width 24 height 20
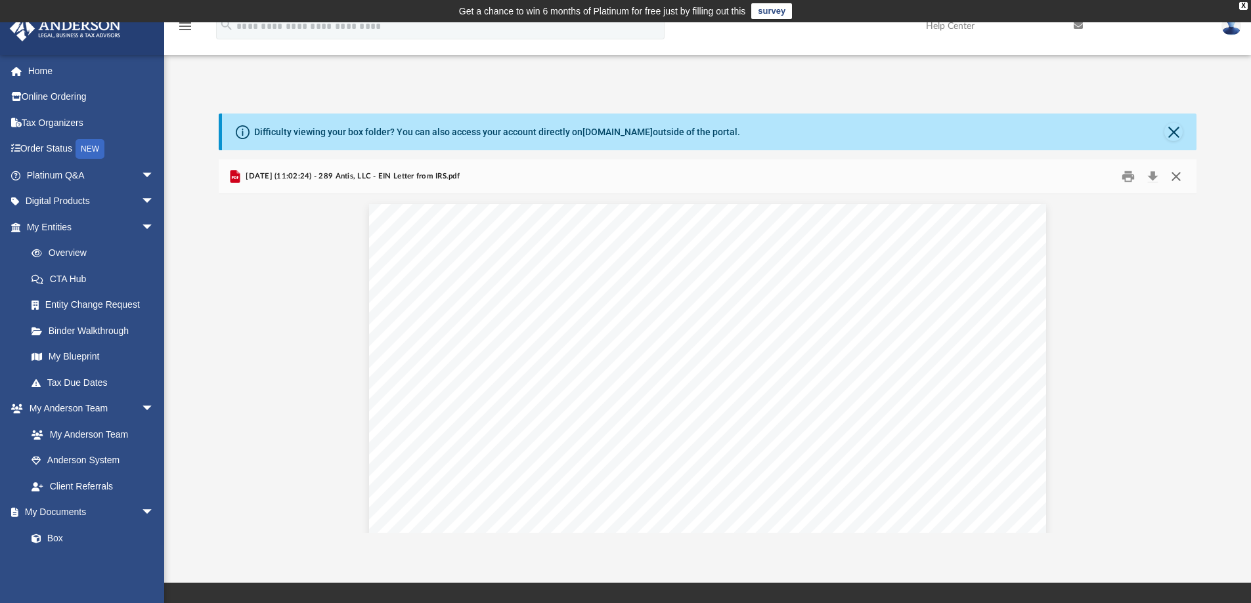
click at [1173, 175] on button "Close" at bounding box center [1176, 177] width 24 height 20
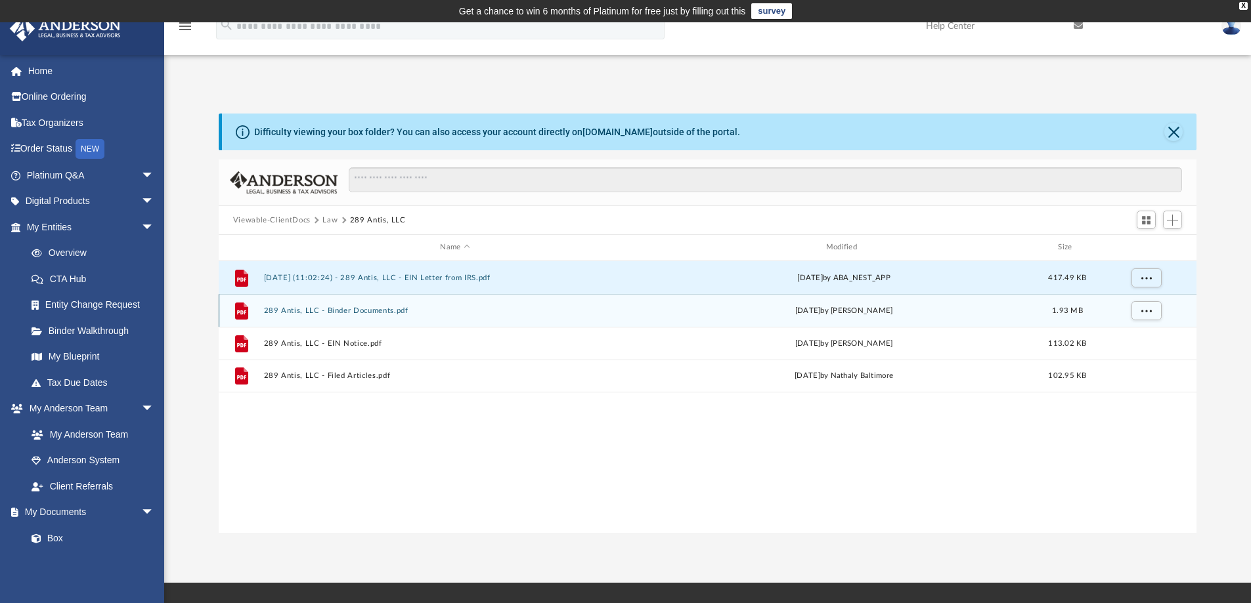
click at [351, 308] on button "289 Antis, LLC - Binder Documents.pdf" at bounding box center [454, 311] width 383 height 9
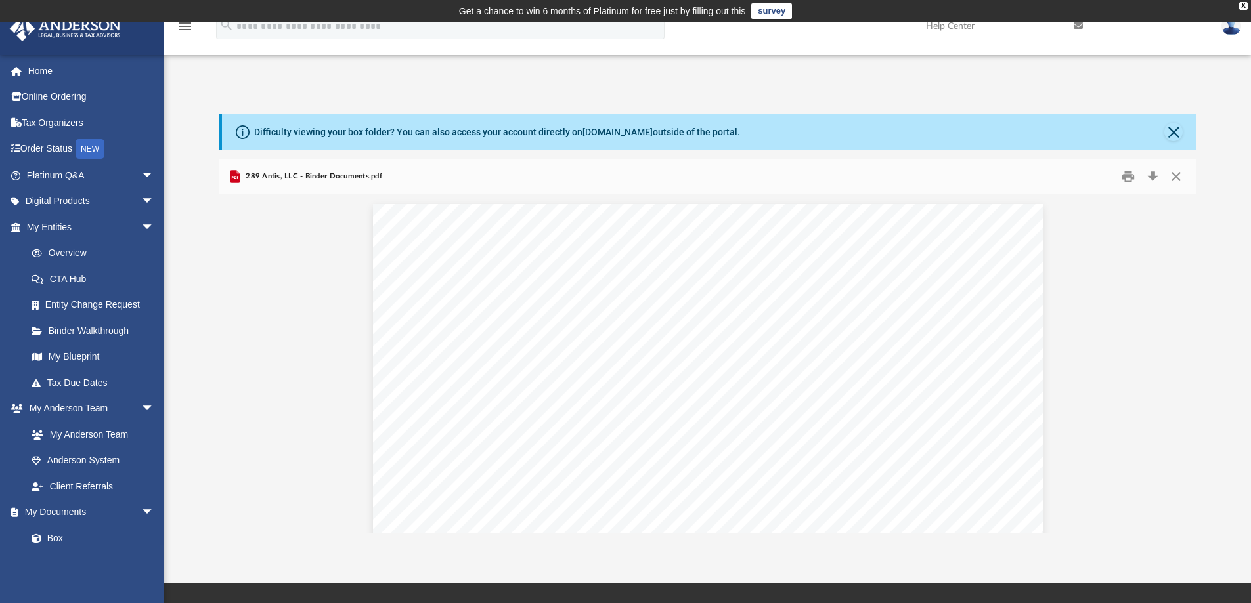
scroll to position [1773, 0]
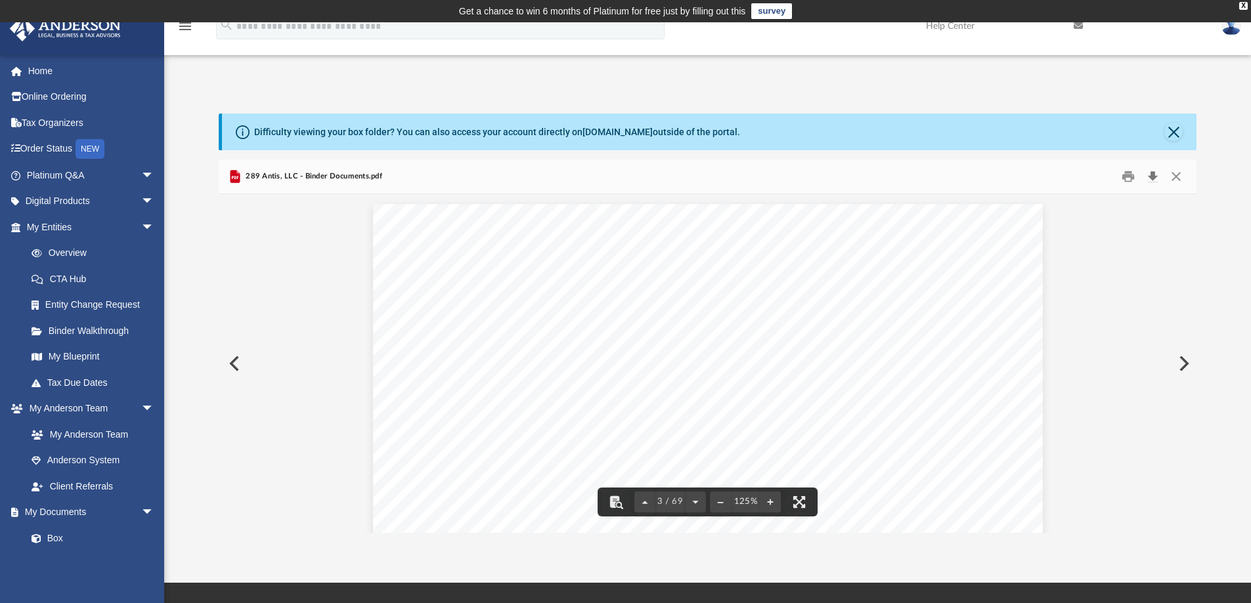
click at [1154, 171] on button "Download" at bounding box center [1153, 177] width 24 height 20
click at [1179, 173] on button "Close" at bounding box center [1176, 177] width 24 height 20
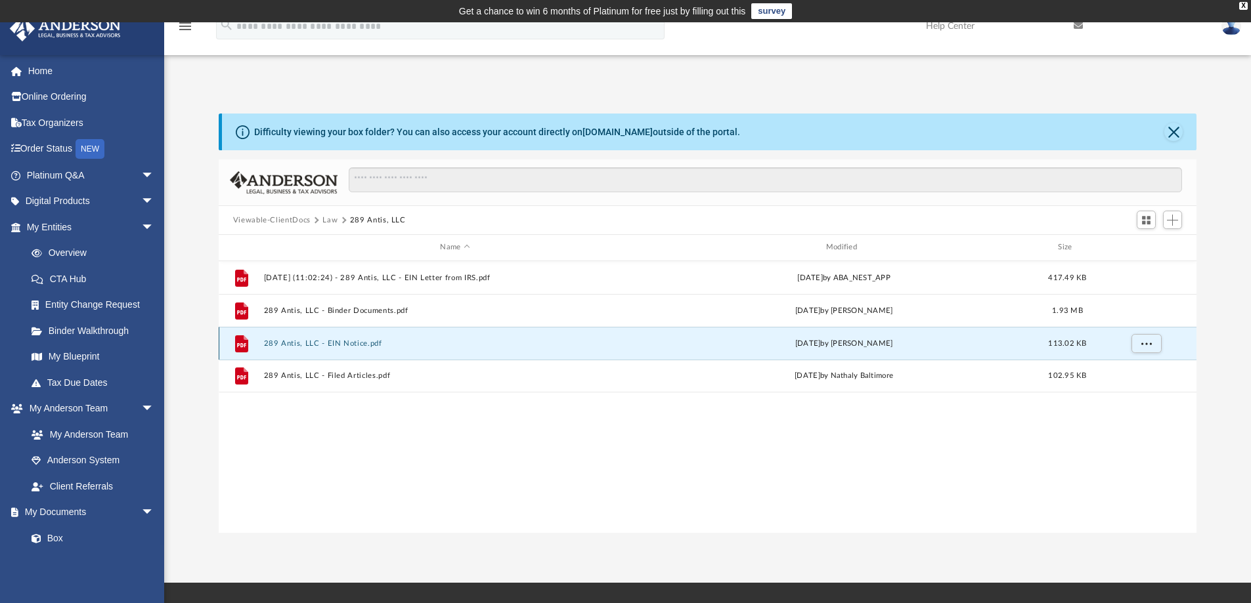
click at [308, 339] on button "289 Antis, LLC - EIN Notice.pdf" at bounding box center [454, 343] width 383 height 9
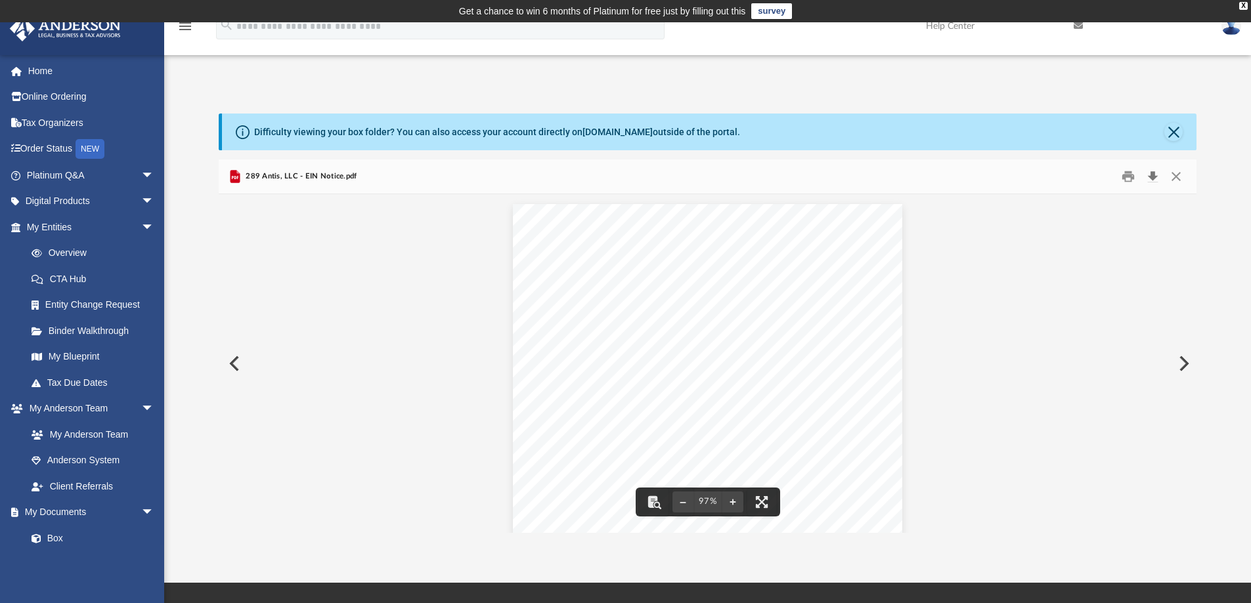
click at [1154, 173] on button "Download" at bounding box center [1153, 177] width 24 height 20
click at [1179, 175] on button "Close" at bounding box center [1176, 177] width 24 height 20
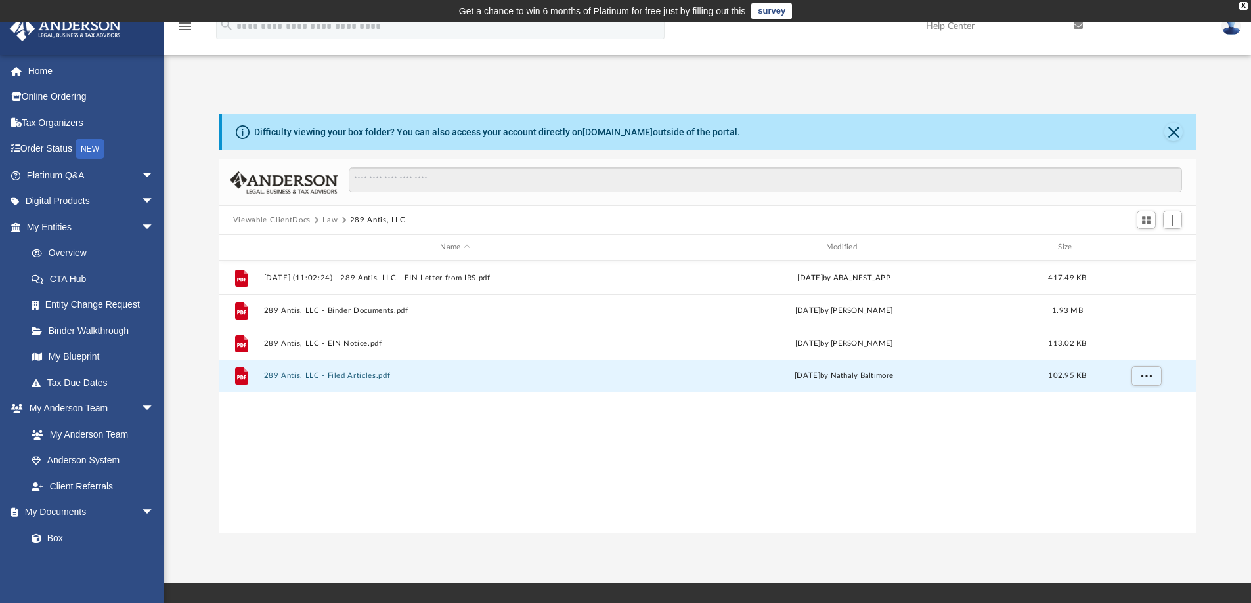
click at [364, 376] on button "289 Antis, LLC - Filed Articles.pdf" at bounding box center [454, 376] width 383 height 9
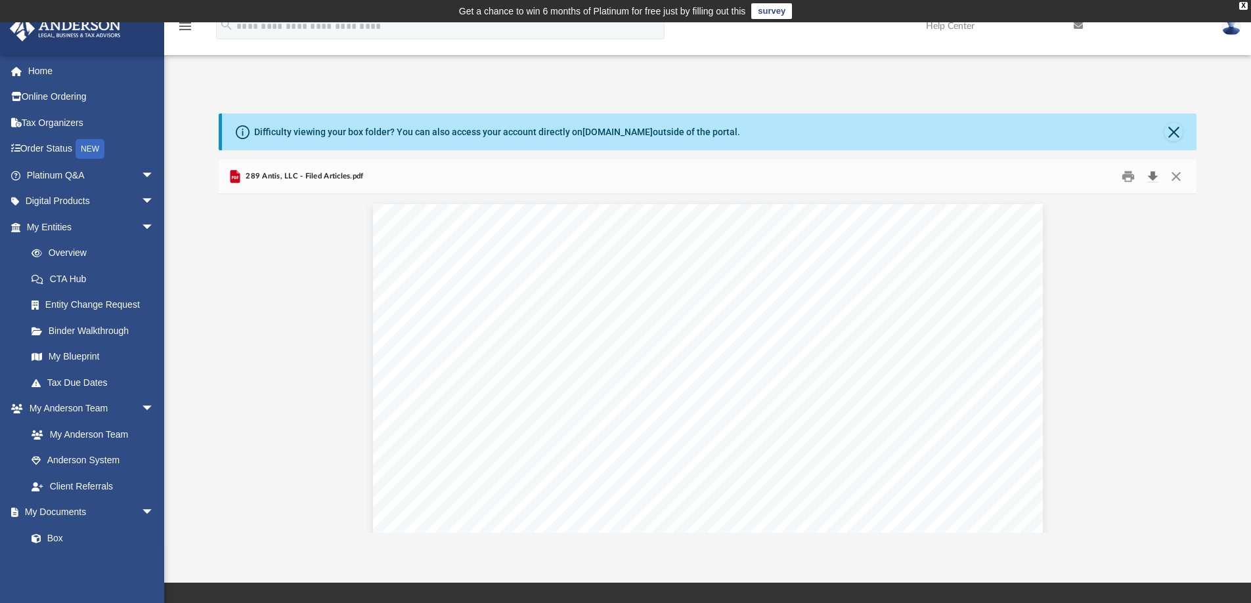
click at [1152, 174] on button "Download" at bounding box center [1153, 177] width 24 height 20
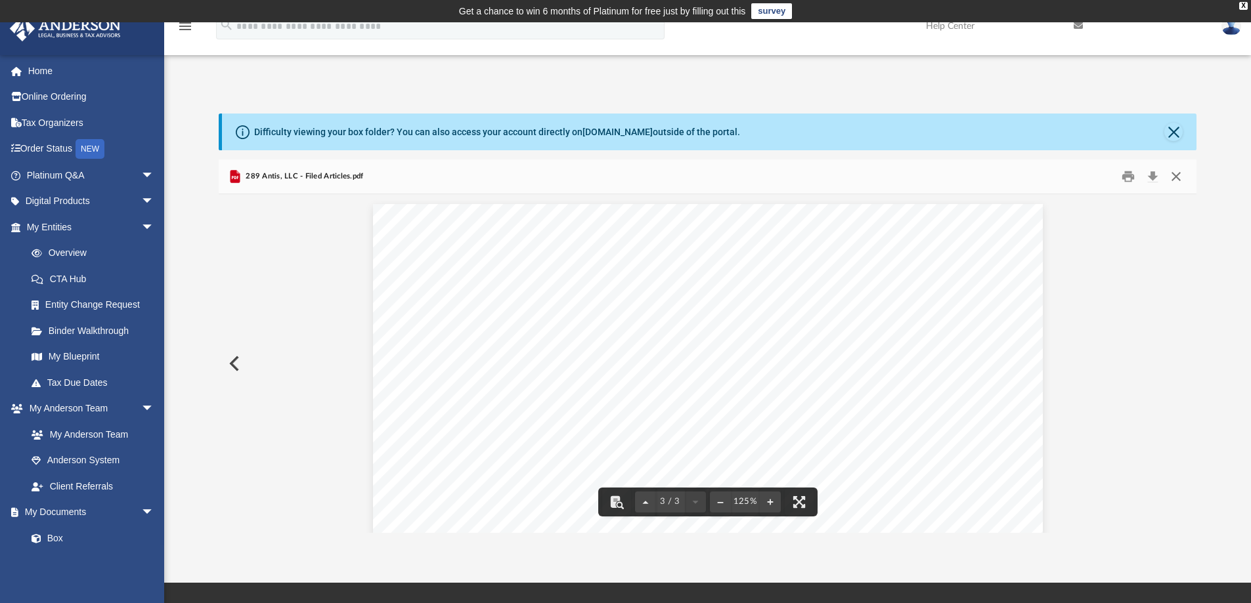
click at [1176, 173] on button "Close" at bounding box center [1176, 177] width 24 height 20
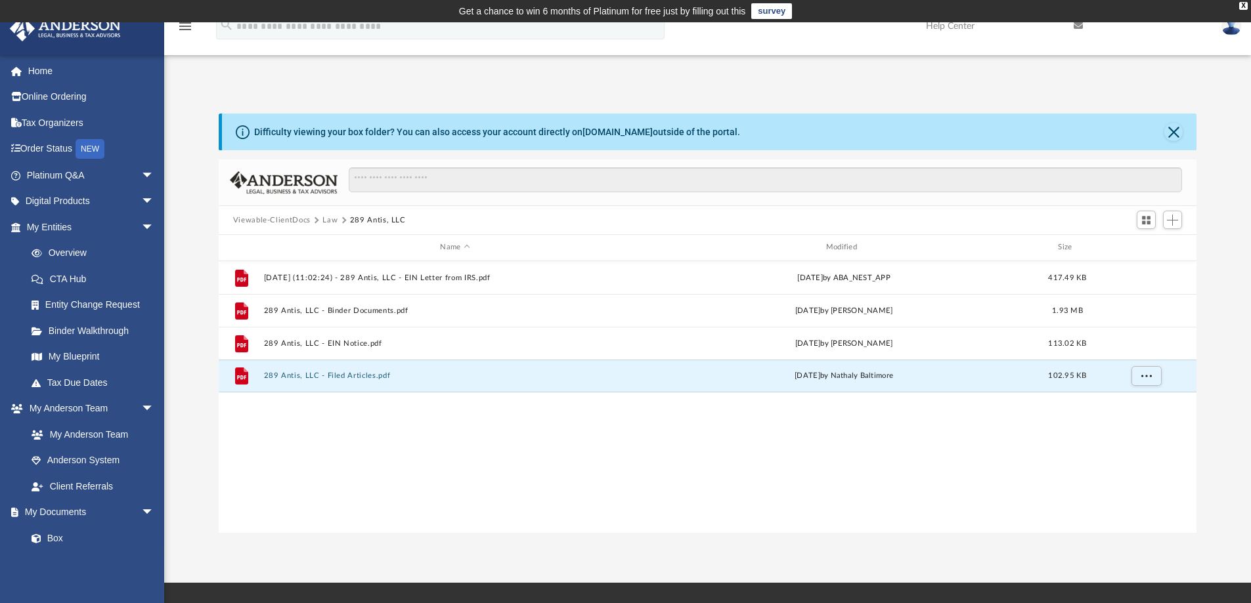
click at [328, 219] on button "Law" at bounding box center [329, 221] width 15 height 12
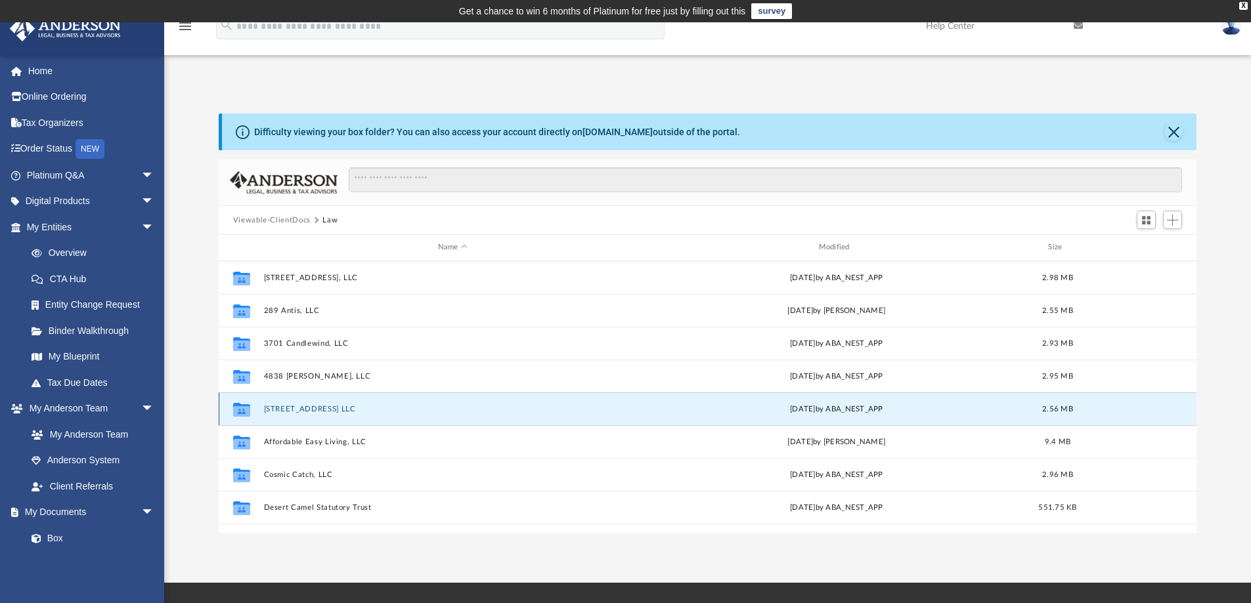
click at [292, 409] on button "6077 North Lane LLC" at bounding box center [452, 409] width 378 height 9
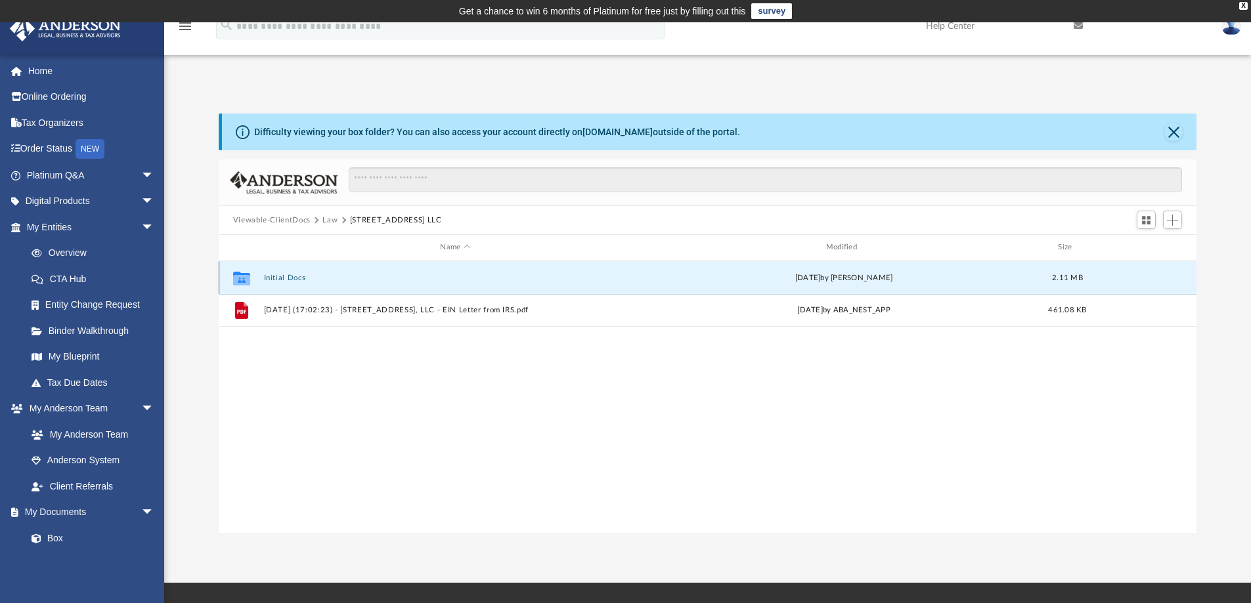
click at [289, 276] on button "Initial Docs" at bounding box center [454, 278] width 383 height 9
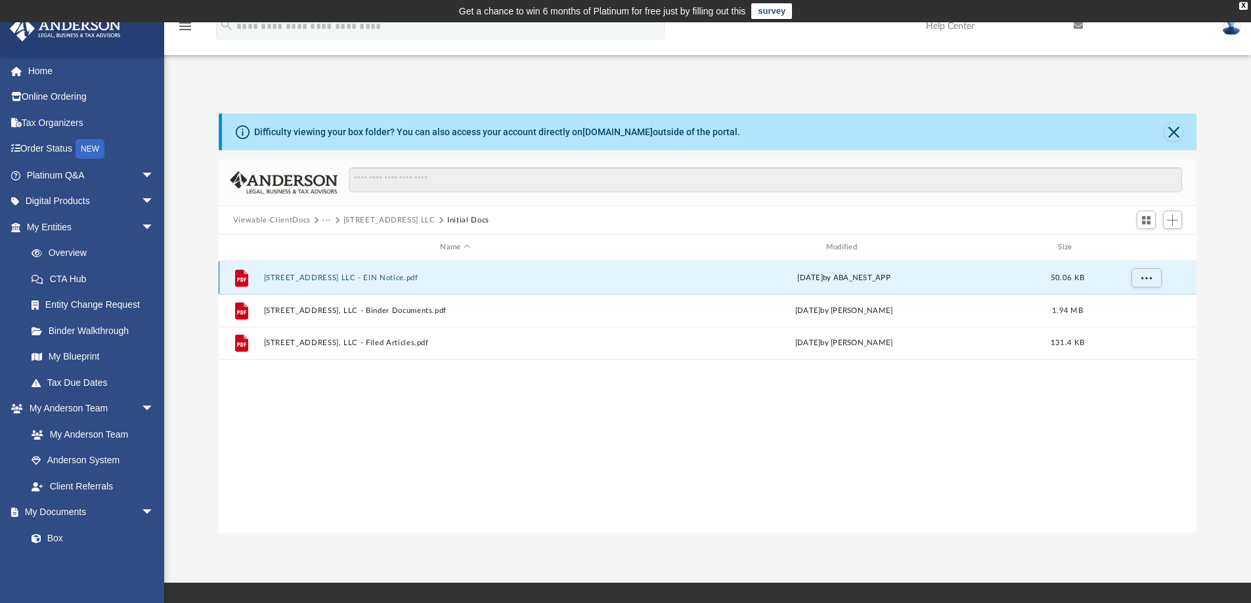
click at [388, 277] on button "6077 North Lane LLC - EIN Notice.pdf" at bounding box center [454, 278] width 383 height 9
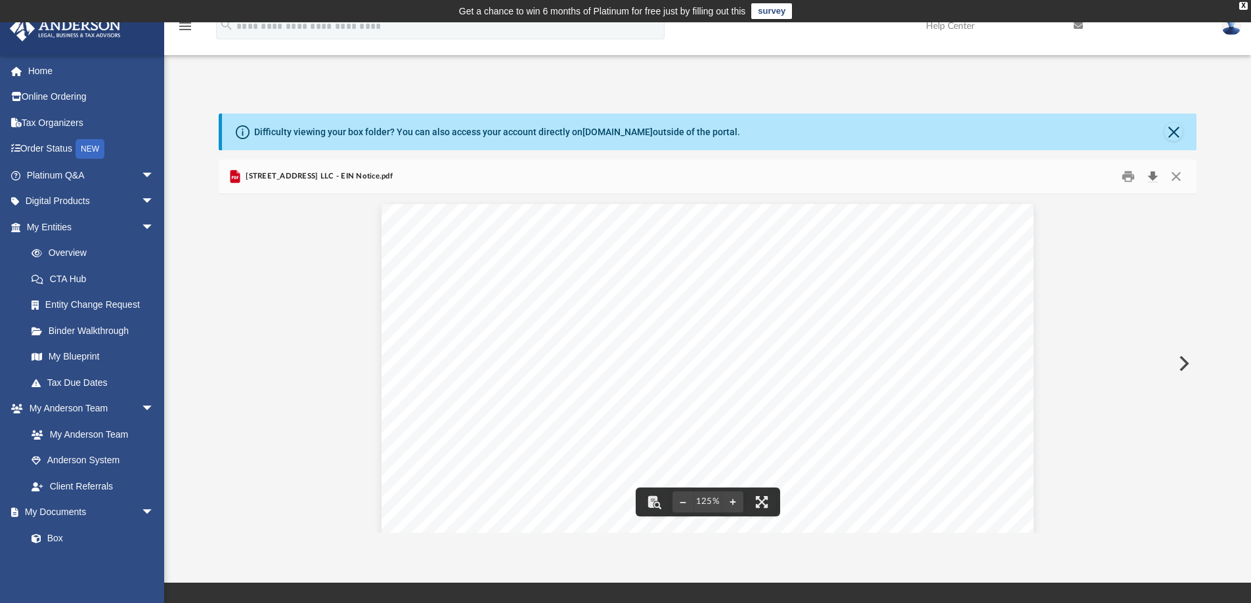
click at [1156, 175] on button "Download" at bounding box center [1153, 177] width 24 height 20
click at [1180, 175] on button "Close" at bounding box center [1176, 177] width 24 height 20
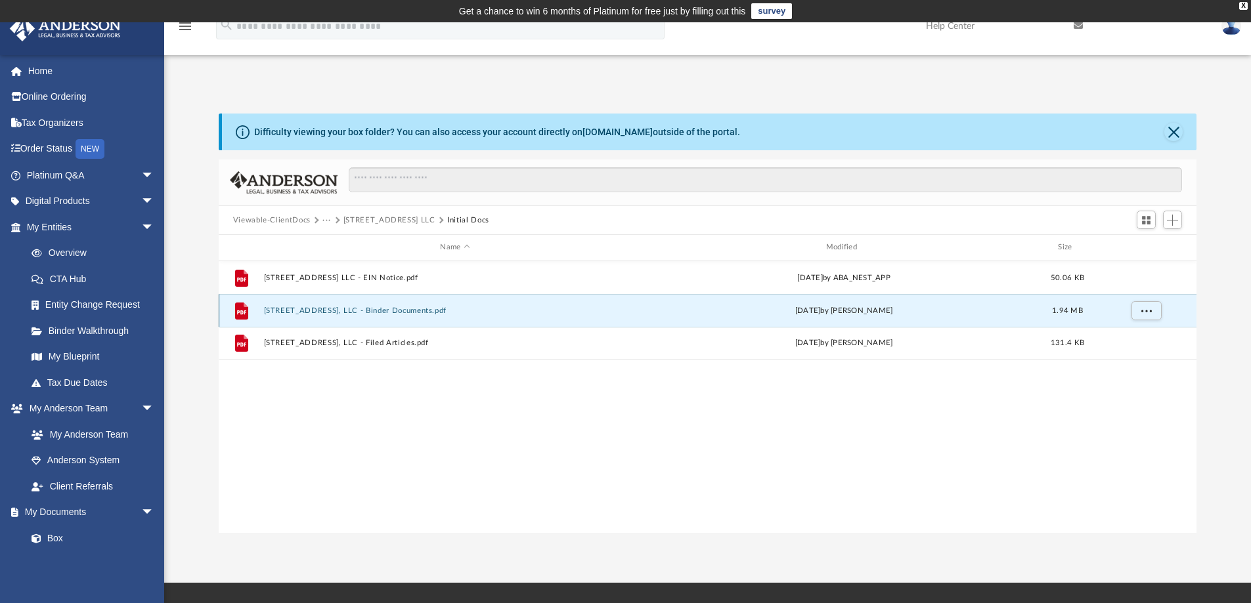
click at [405, 310] on button "6077 North Lane, LLC - Binder Documents.pdf" at bounding box center [454, 311] width 383 height 9
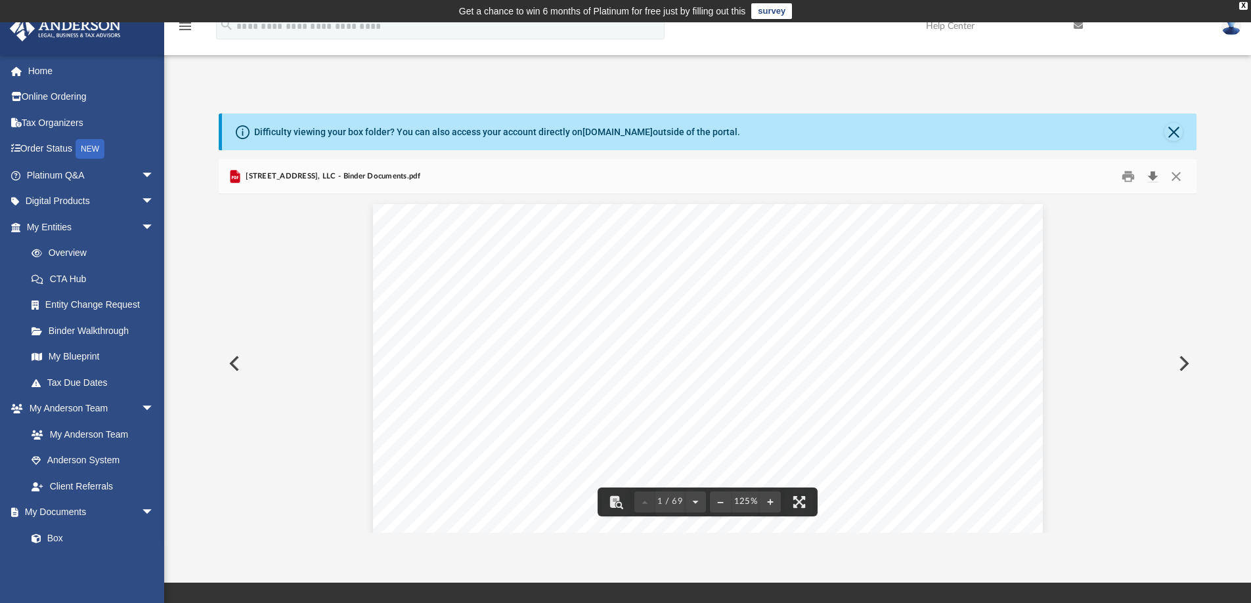
click at [1150, 173] on button "Download" at bounding box center [1153, 177] width 24 height 20
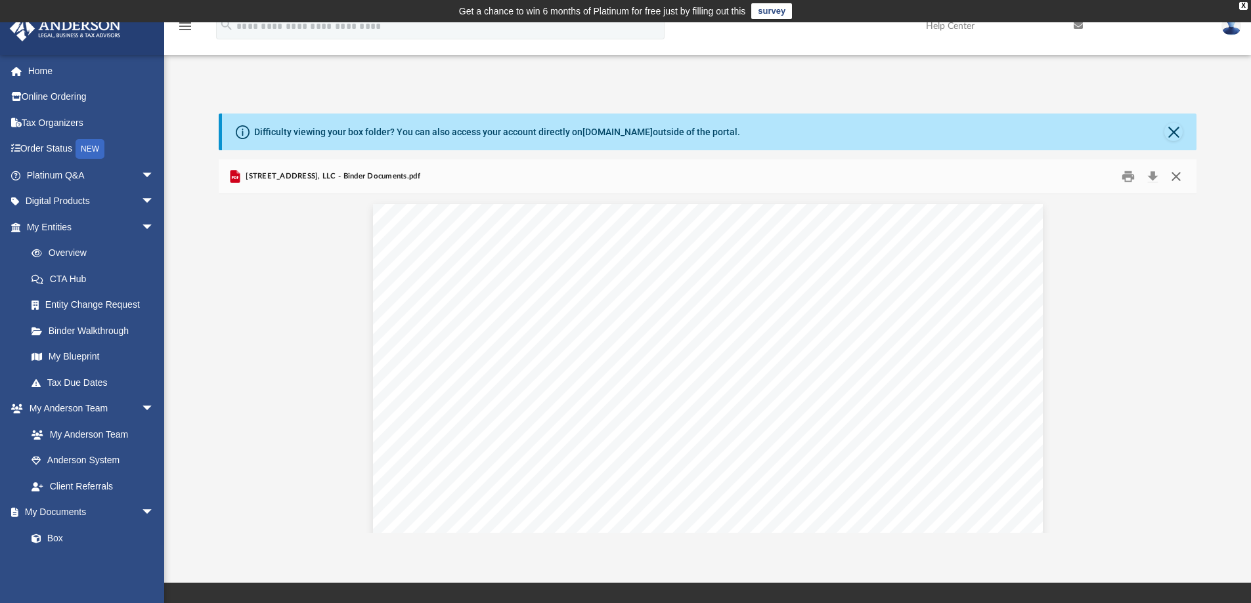
click at [1176, 179] on button "Close" at bounding box center [1176, 177] width 24 height 20
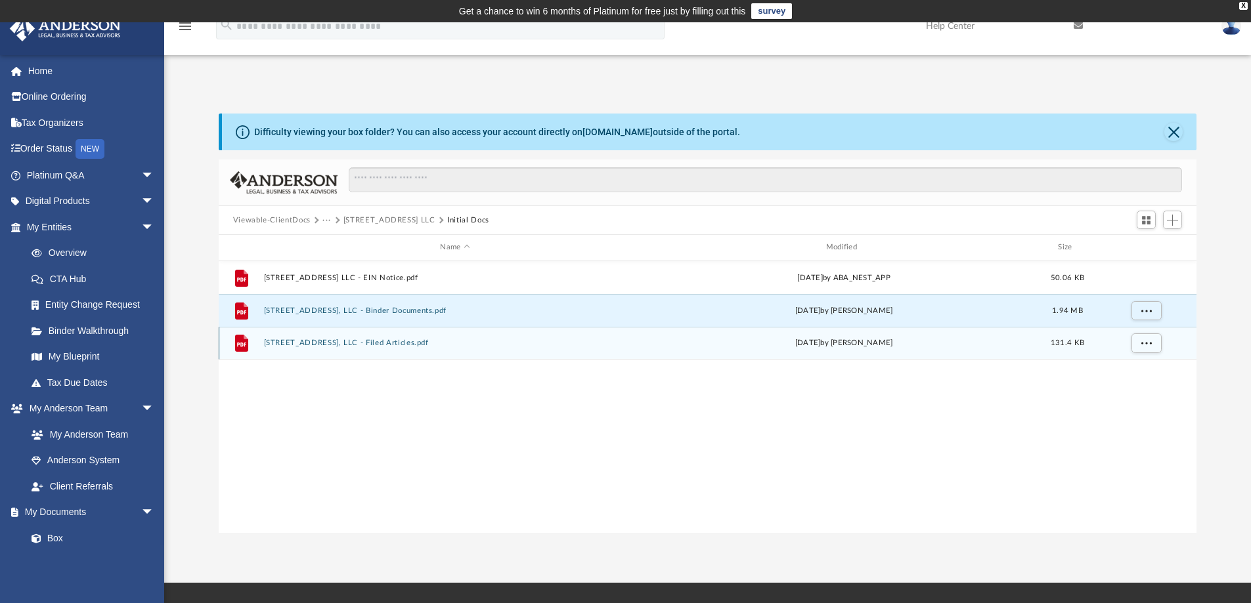
click at [385, 344] on button "6077 North Lane, LLC - Filed Articles.pdf" at bounding box center [454, 343] width 383 height 9
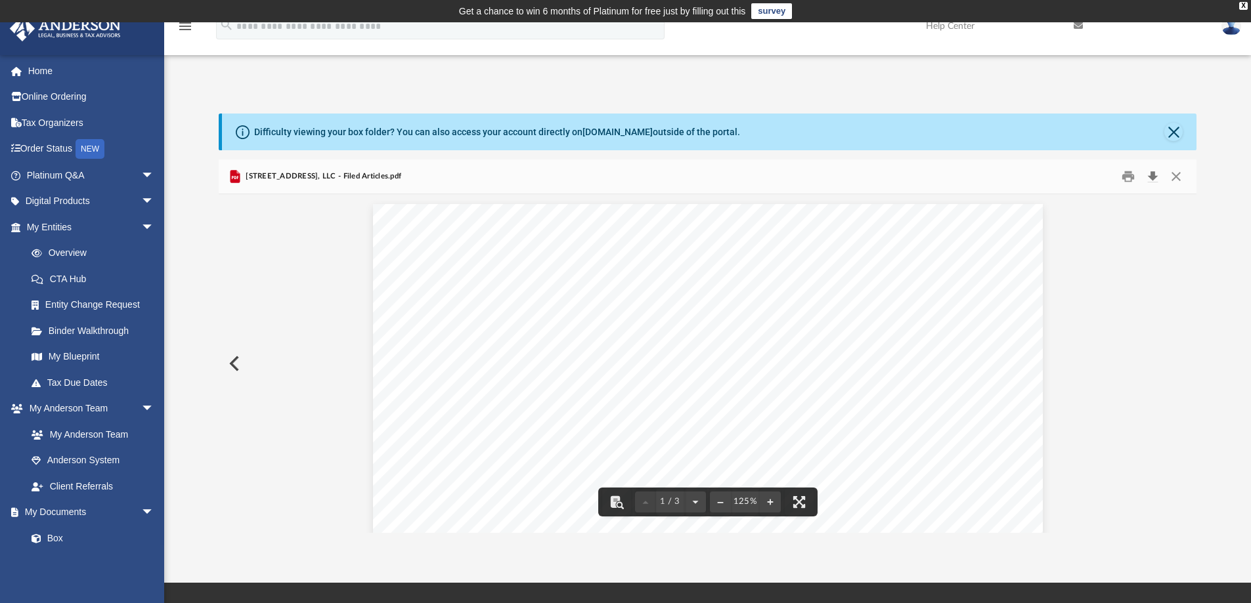
click at [1151, 172] on button "Download" at bounding box center [1153, 177] width 24 height 20
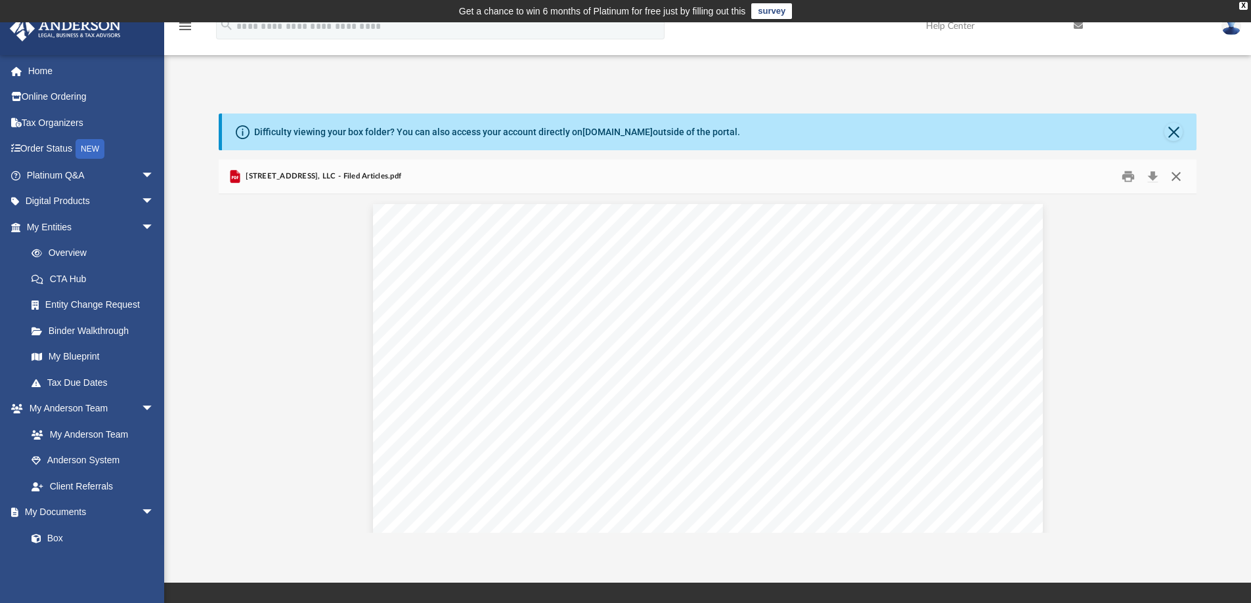
click at [1173, 173] on button "Close" at bounding box center [1176, 177] width 24 height 20
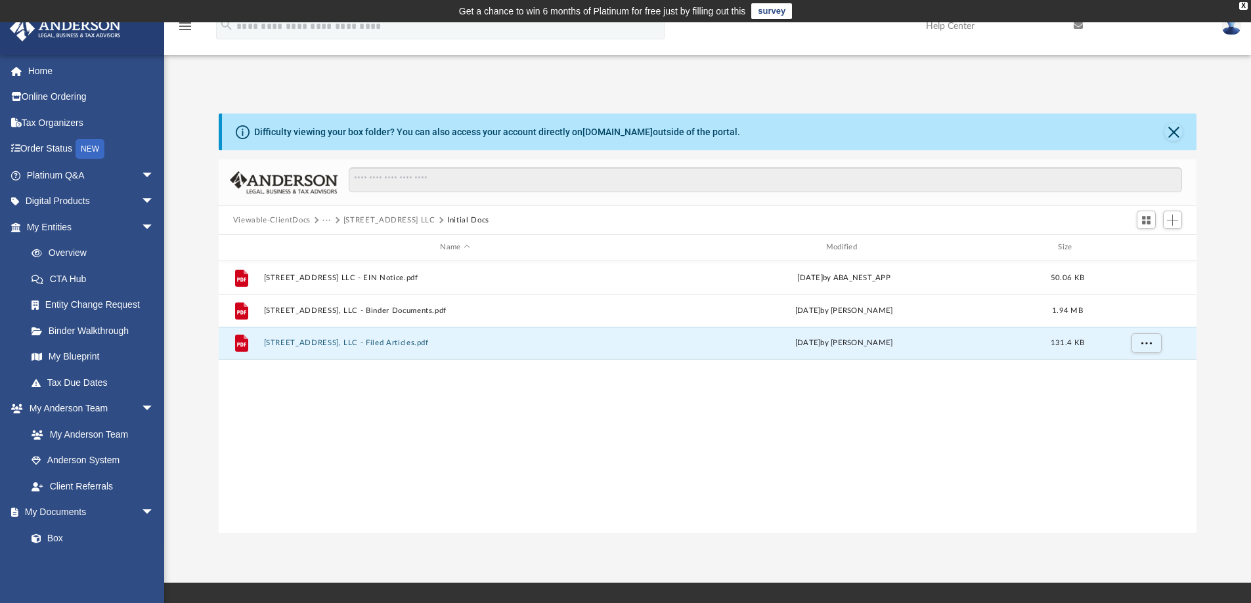
click at [396, 218] on button "6077 North Lane LLC" at bounding box center [389, 221] width 92 height 12
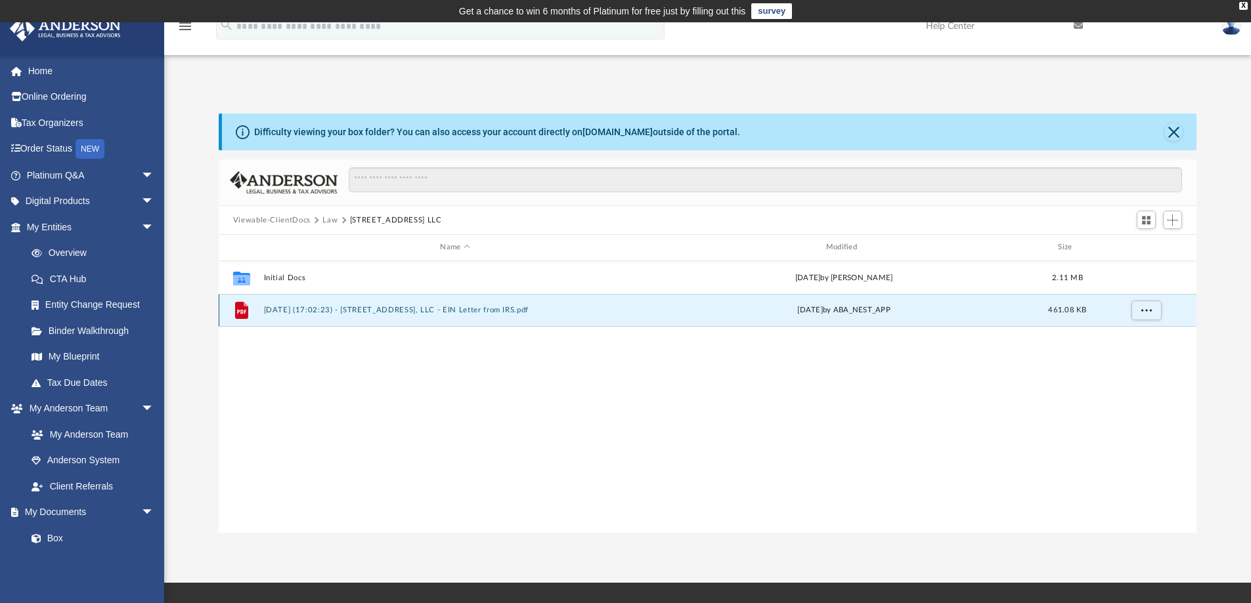
click at [431, 310] on button "2025.08.20 (17:02:23) - 6077 North Lane, LLC - EIN Letter from IRS.pdf" at bounding box center [454, 310] width 383 height 9
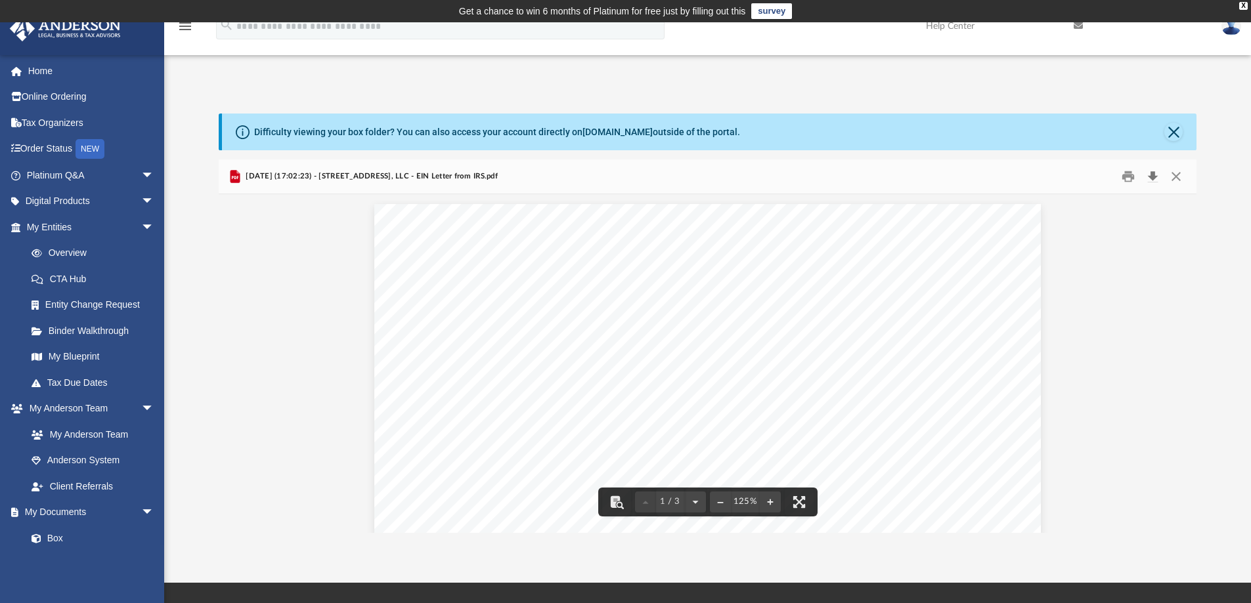
click at [1152, 175] on button "Download" at bounding box center [1153, 177] width 24 height 20
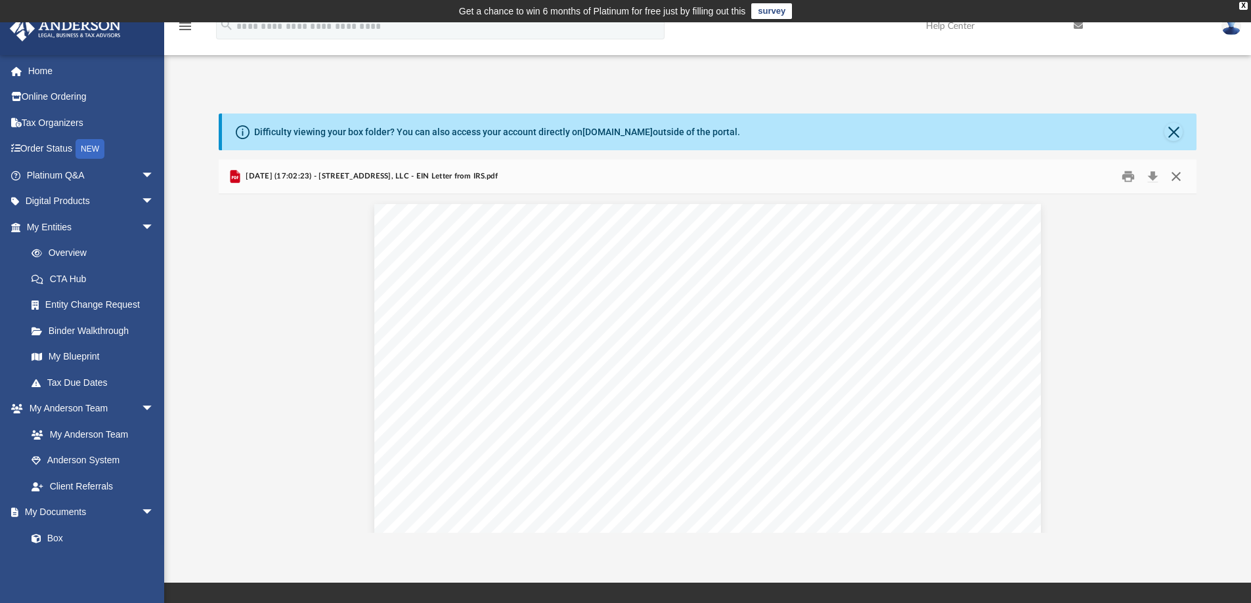
click at [1177, 178] on button "Close" at bounding box center [1176, 177] width 24 height 20
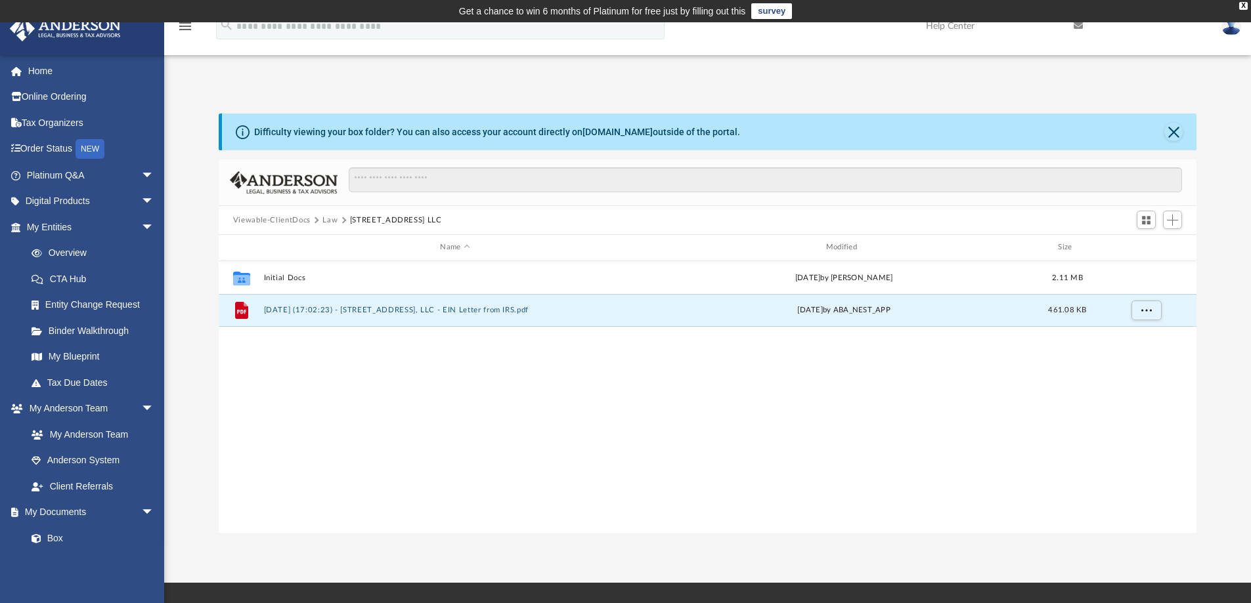
click at [328, 219] on button "Law" at bounding box center [329, 221] width 15 height 12
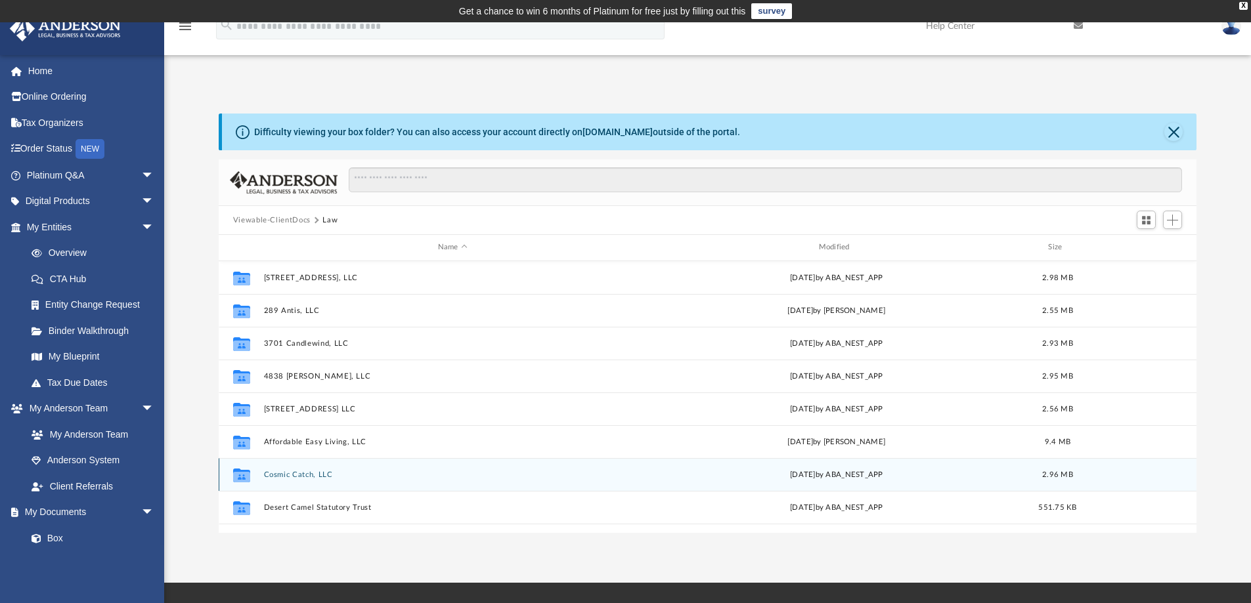
click at [305, 476] on button "Cosmic Catch, LLC" at bounding box center [452, 475] width 378 height 9
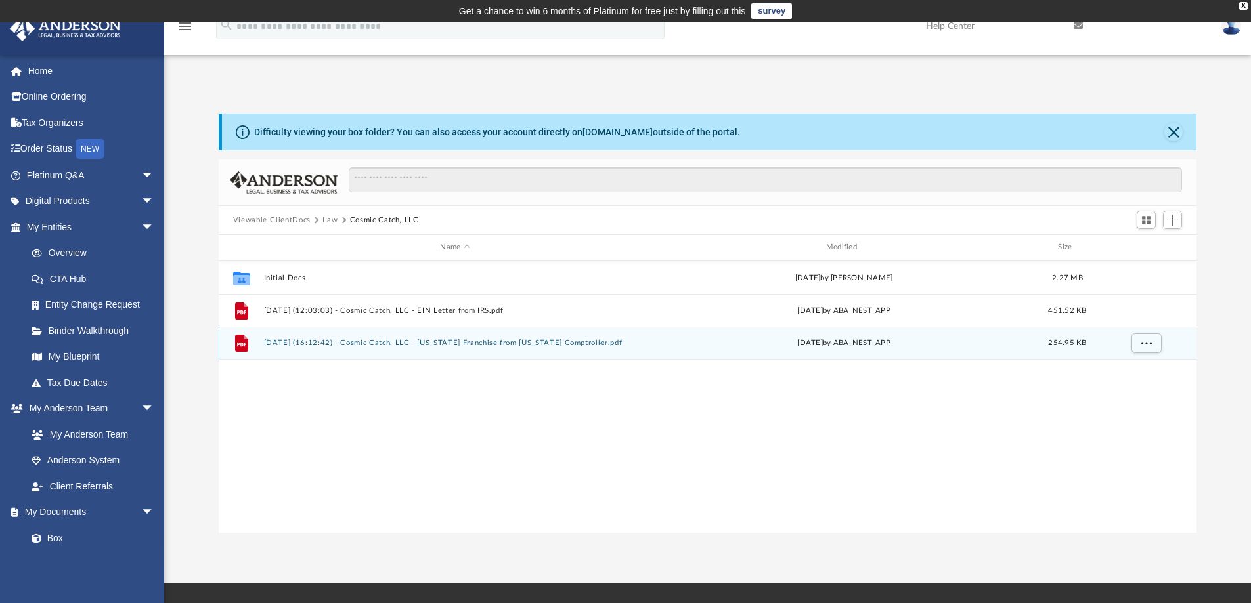
click at [428, 340] on button "2025.07.16 (16:12:42) - Cosmic Catch, LLC - Texas Franchise from Texas Comptrol…" at bounding box center [454, 343] width 383 height 9
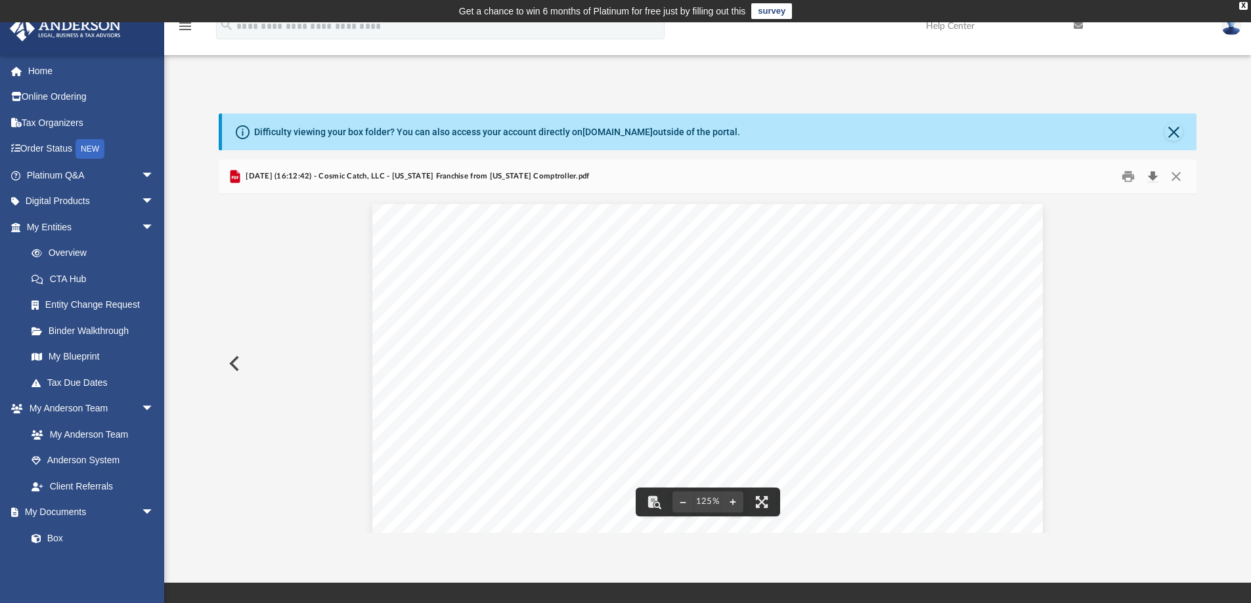
click at [1150, 174] on button "Download" at bounding box center [1153, 177] width 24 height 20
click at [1174, 176] on button "Close" at bounding box center [1176, 177] width 24 height 20
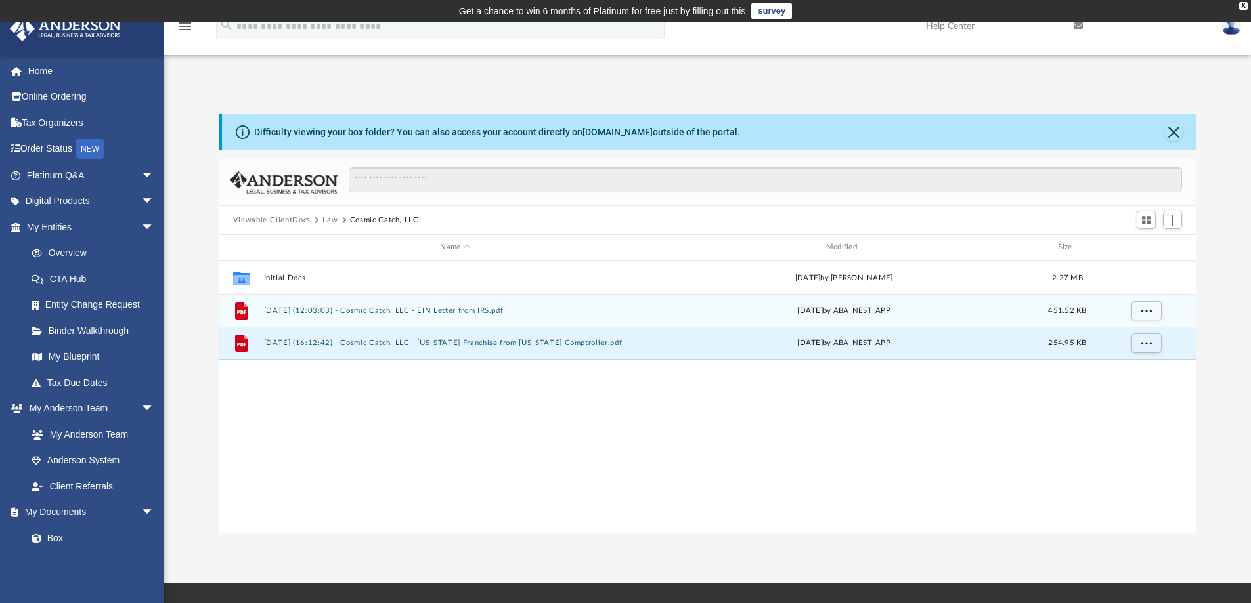
click at [412, 307] on button "2025.07.01 (12:03:03) - Cosmic Catch, LLC - EIN Letter from IRS.pdf" at bounding box center [454, 311] width 383 height 9
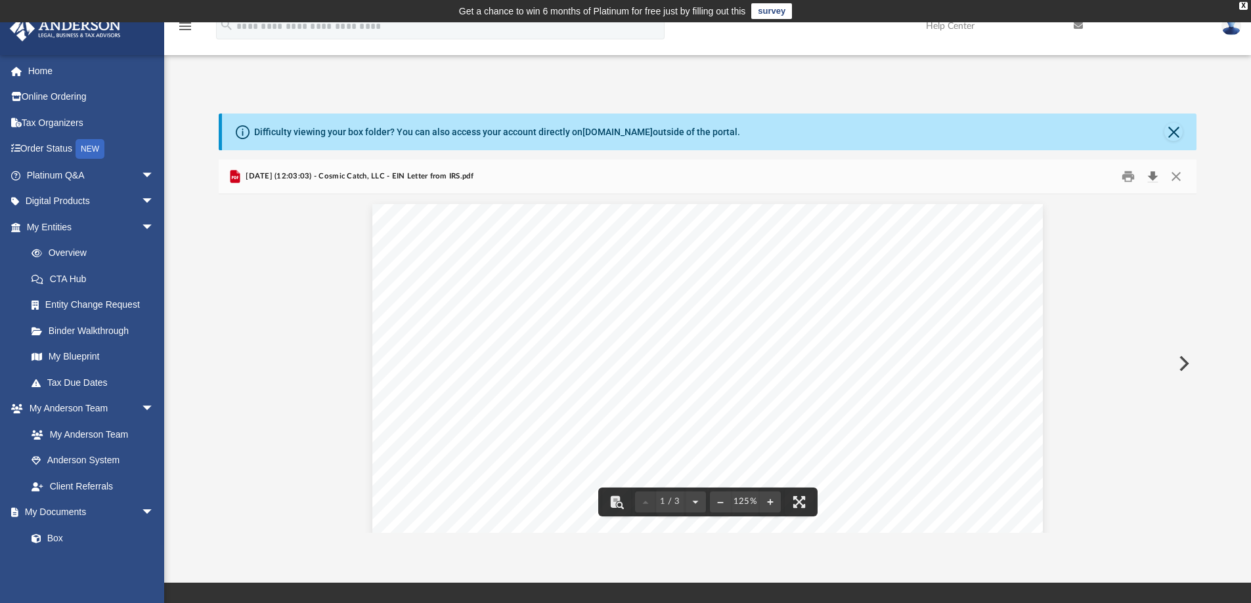
click at [1151, 172] on button "Download" at bounding box center [1153, 177] width 24 height 20
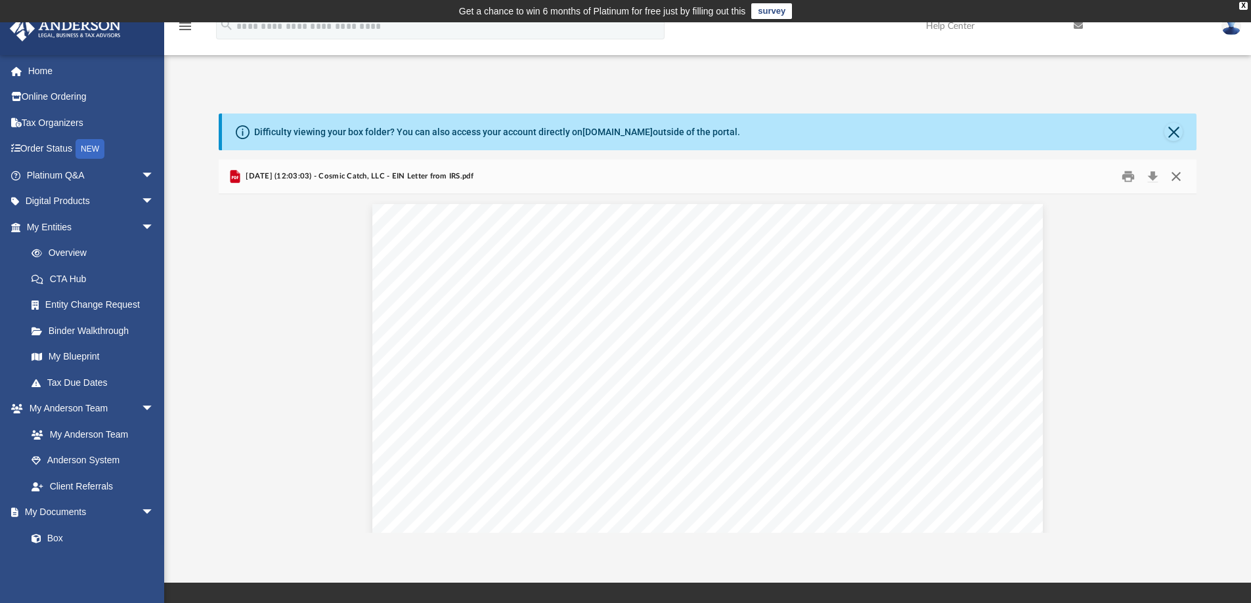
click at [1175, 175] on button "Close" at bounding box center [1176, 177] width 24 height 20
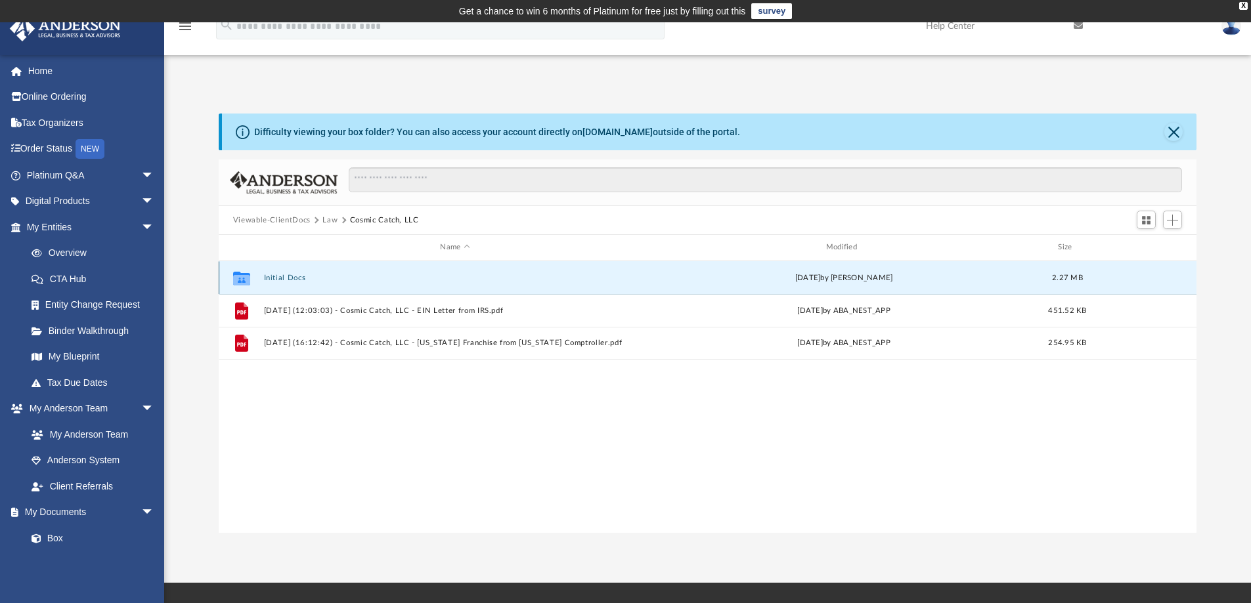
click at [289, 278] on button "Initial Docs" at bounding box center [454, 278] width 383 height 9
click at [357, 276] on button "Cosmic Catch LLC - EIN Notice.pdf" at bounding box center [454, 278] width 383 height 9
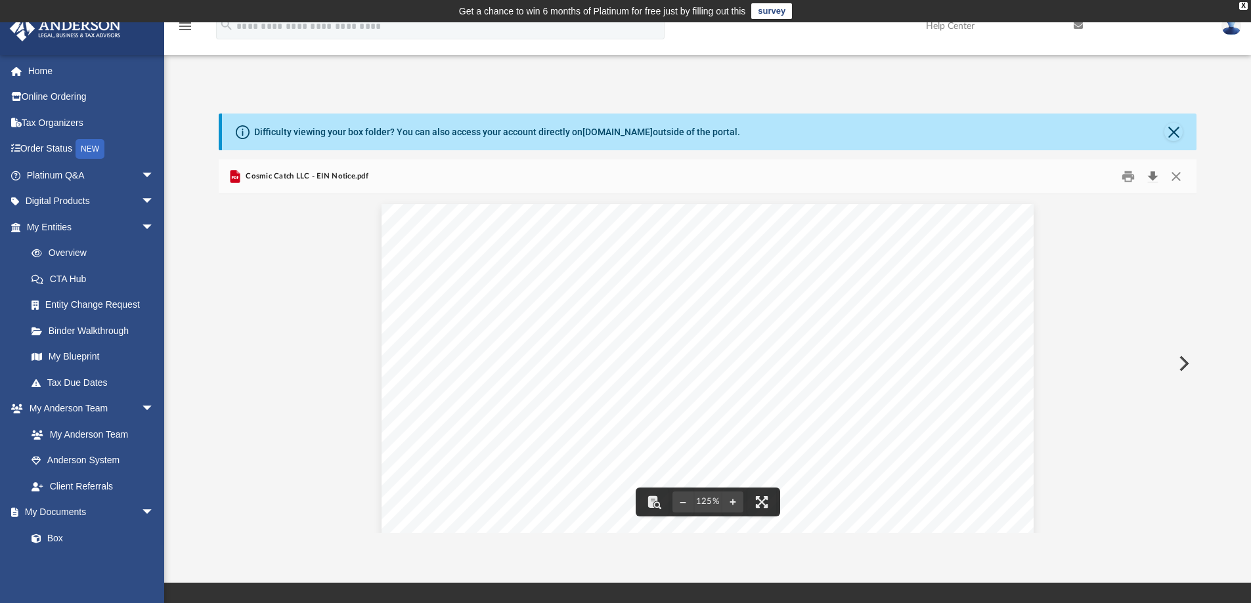
click at [1151, 171] on button "Download" at bounding box center [1153, 177] width 24 height 20
click at [1176, 174] on button "Close" at bounding box center [1176, 177] width 24 height 20
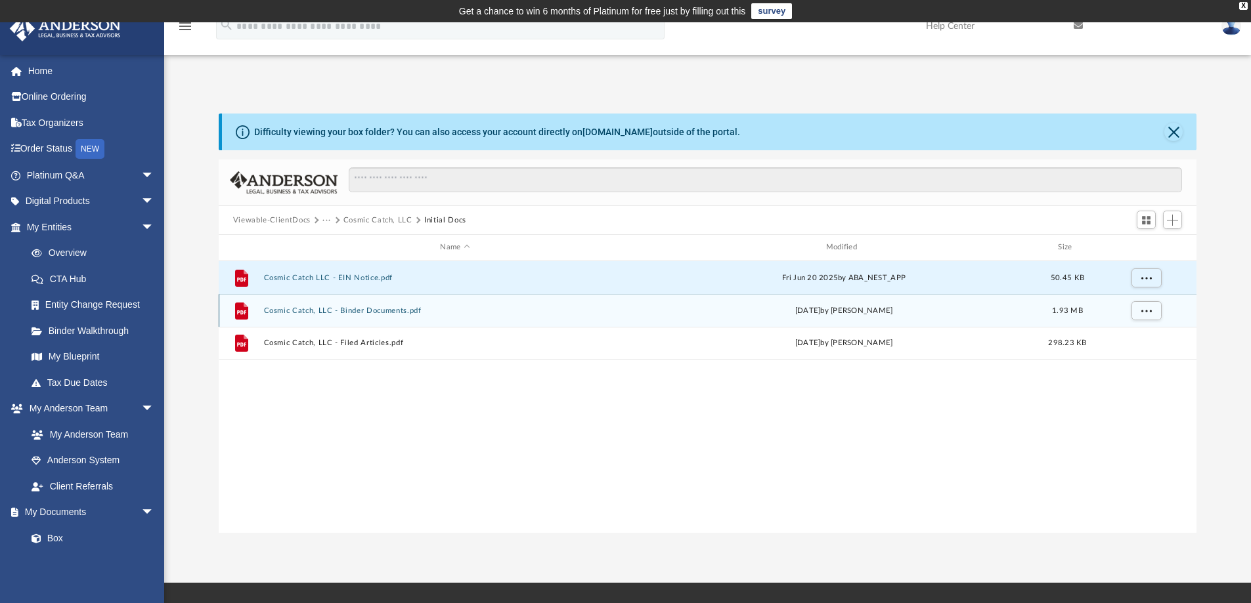
click at [393, 310] on button "Cosmic Catch, LLC - Binder Documents.pdf" at bounding box center [454, 311] width 383 height 9
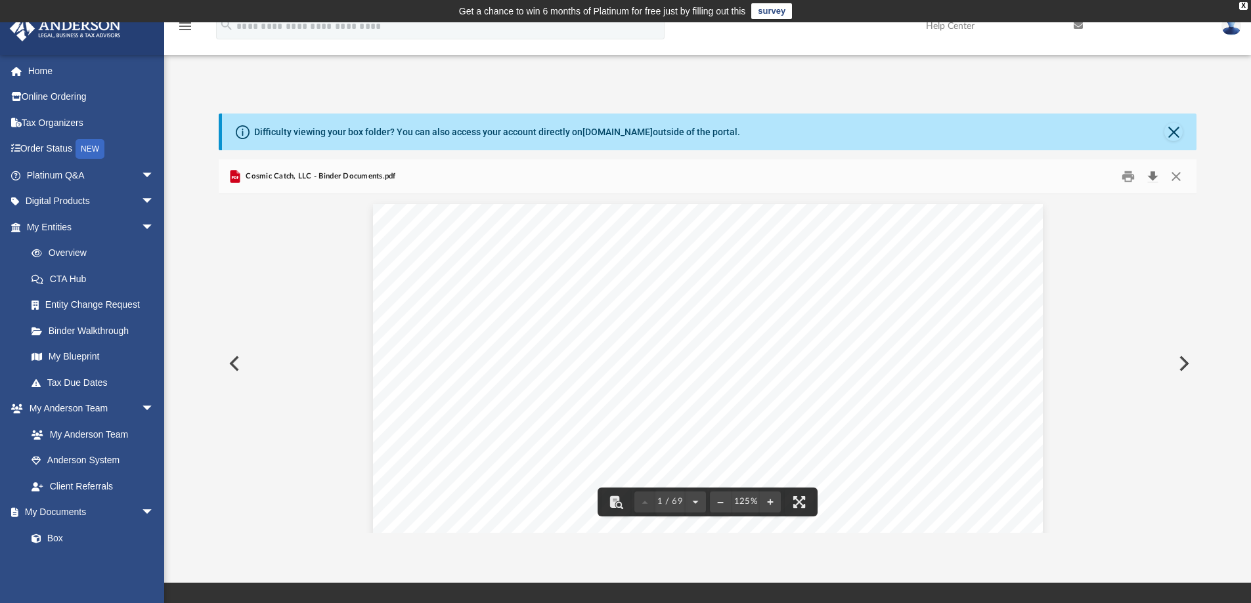
click at [1150, 174] on button "Download" at bounding box center [1153, 177] width 24 height 20
click at [1173, 171] on button "Close" at bounding box center [1176, 177] width 24 height 20
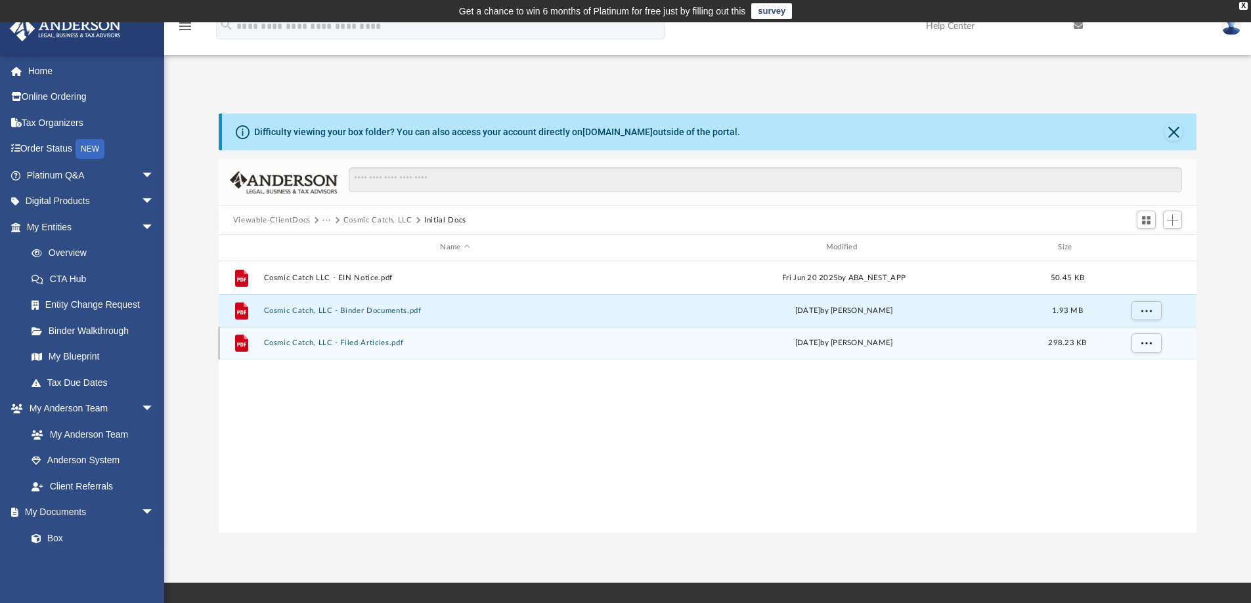
click at [324, 342] on button "Cosmic Catch, LLC - Filed Articles.pdf" at bounding box center [454, 343] width 383 height 9
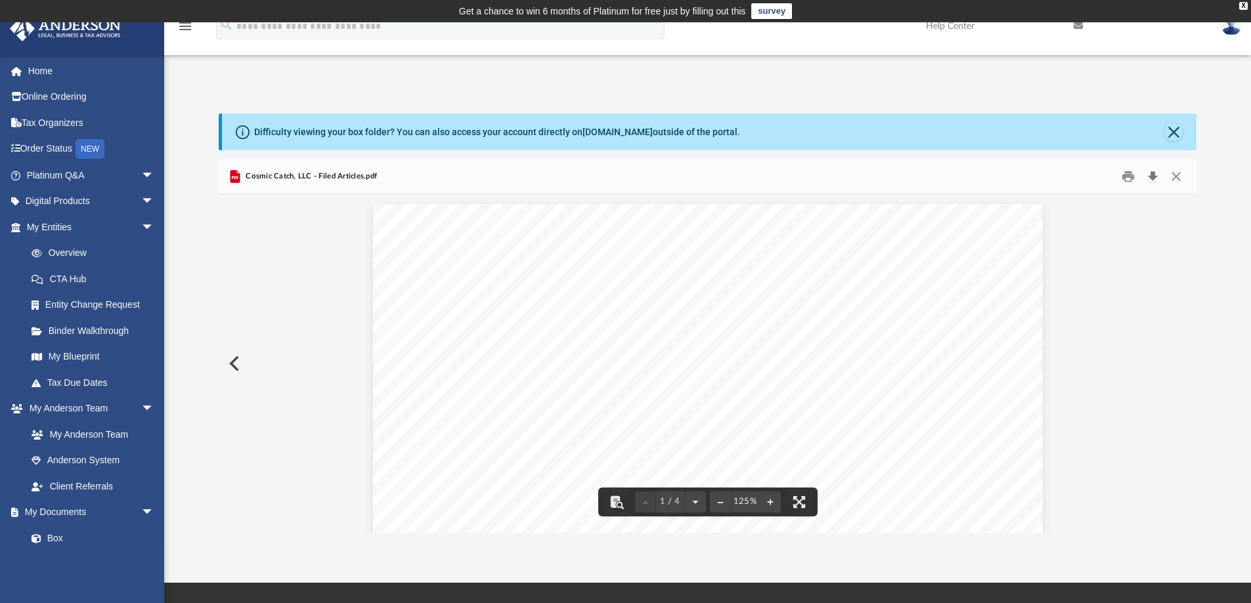
click at [1152, 175] on button "Download" at bounding box center [1153, 177] width 24 height 20
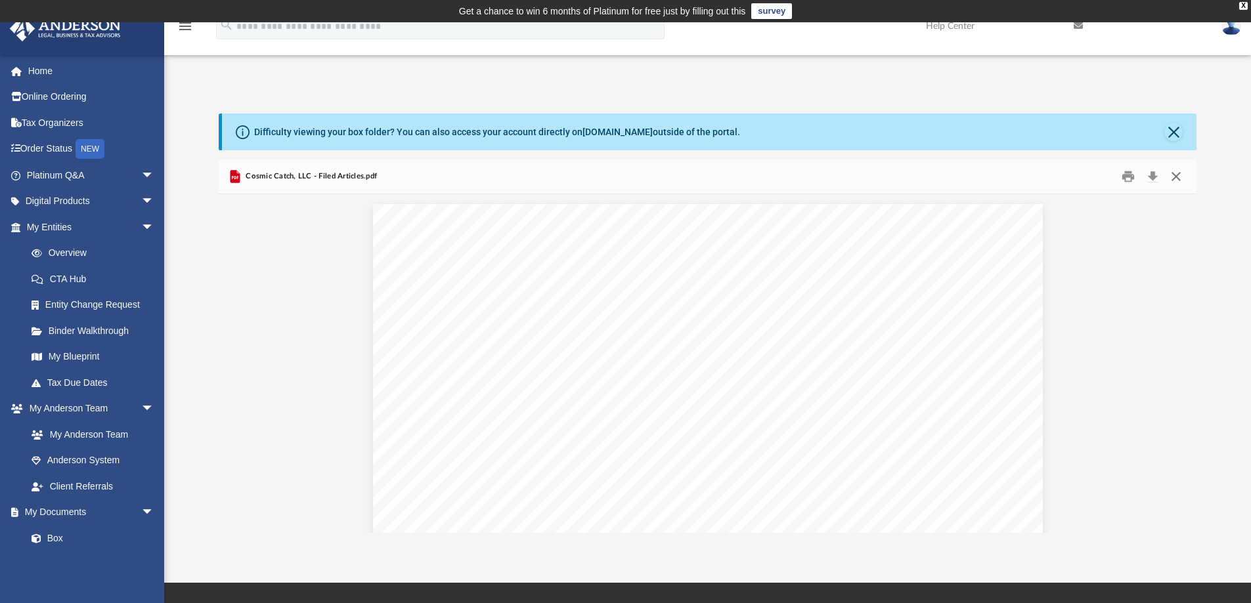
click at [1174, 176] on button "Close" at bounding box center [1176, 177] width 24 height 20
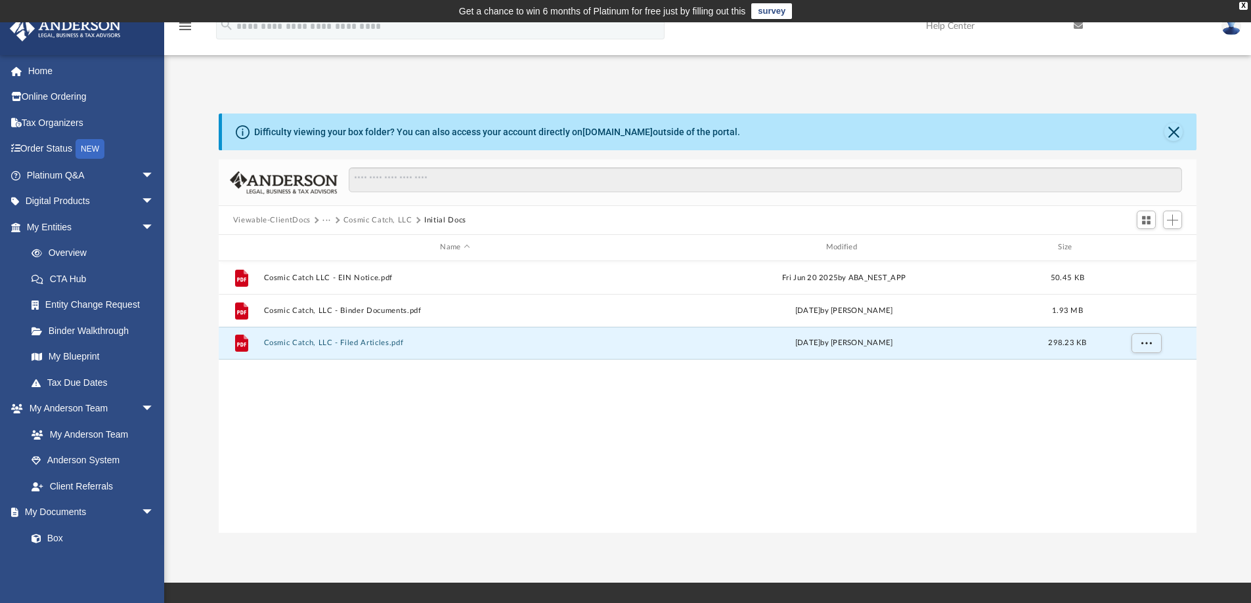
click at [366, 219] on button "Cosmic Catch, LLC" at bounding box center [377, 221] width 69 height 12
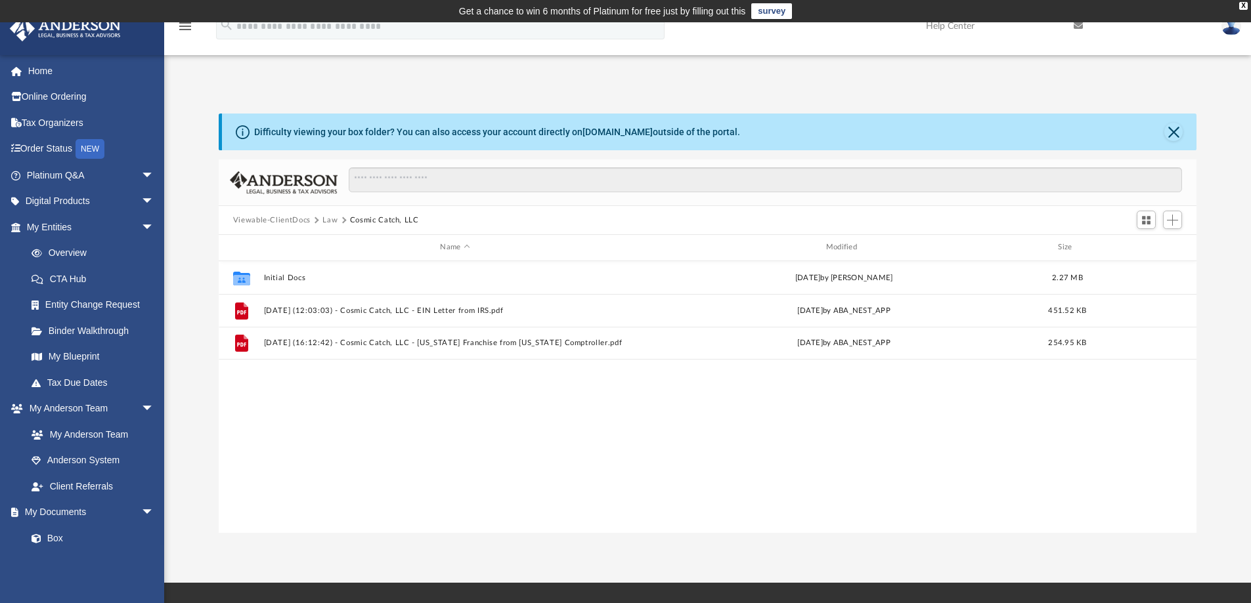
click at [330, 217] on button "Law" at bounding box center [329, 221] width 15 height 12
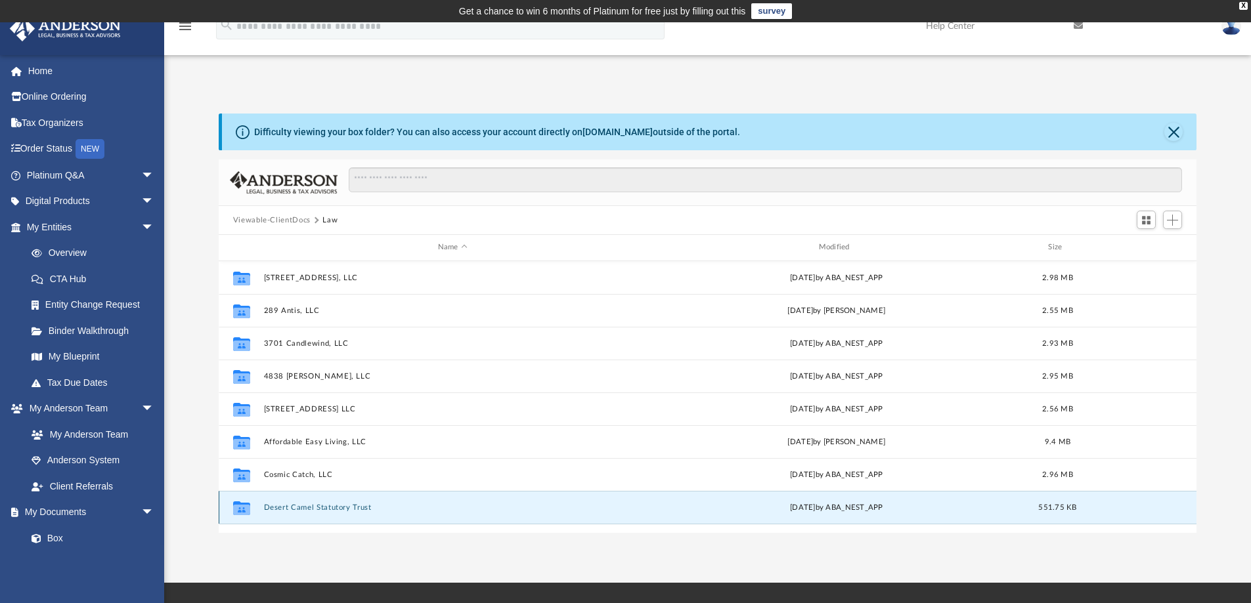
click at [338, 508] on button "Desert Camel Statutory Trust" at bounding box center [452, 508] width 378 height 9
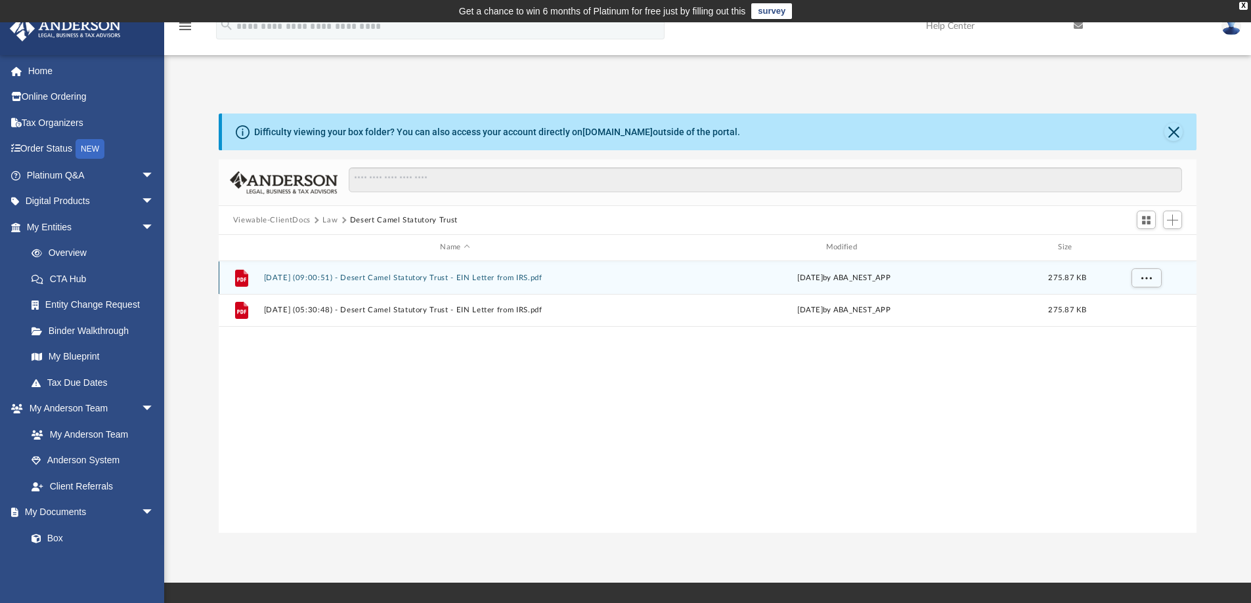
click at [410, 277] on button "2025.07.24 (09:00:51) - Desert Camel Statutory Trust - EIN Letter from IRS.pdf" at bounding box center [454, 278] width 383 height 9
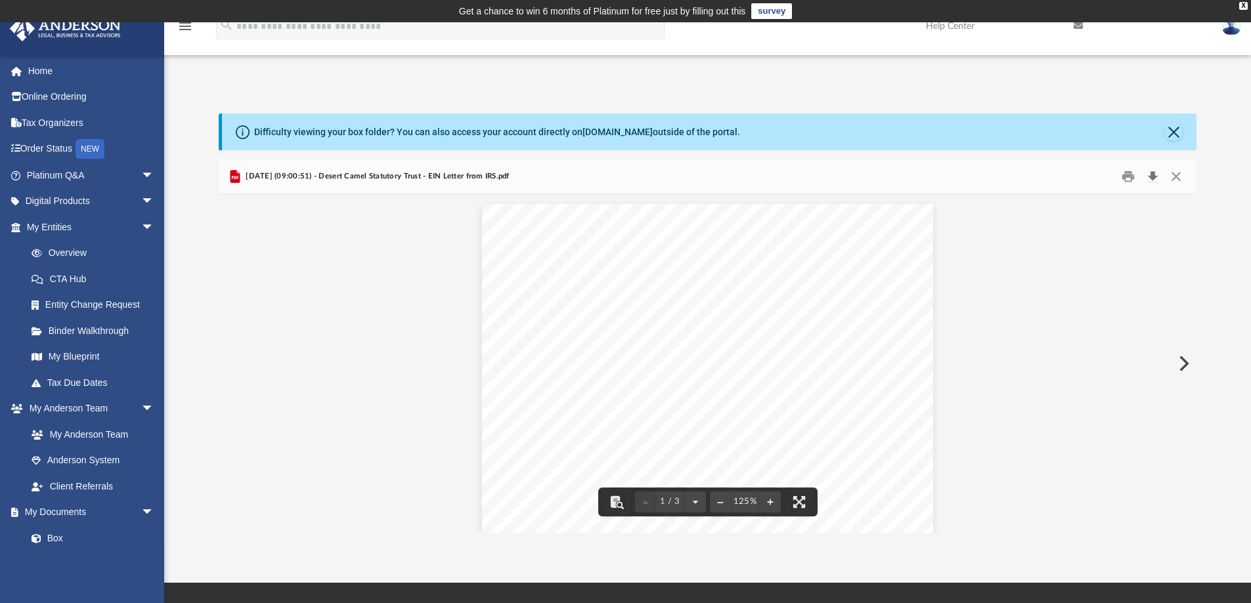
click at [1153, 172] on button "Download" at bounding box center [1153, 177] width 24 height 20
click at [1179, 175] on button "Close" at bounding box center [1176, 177] width 24 height 20
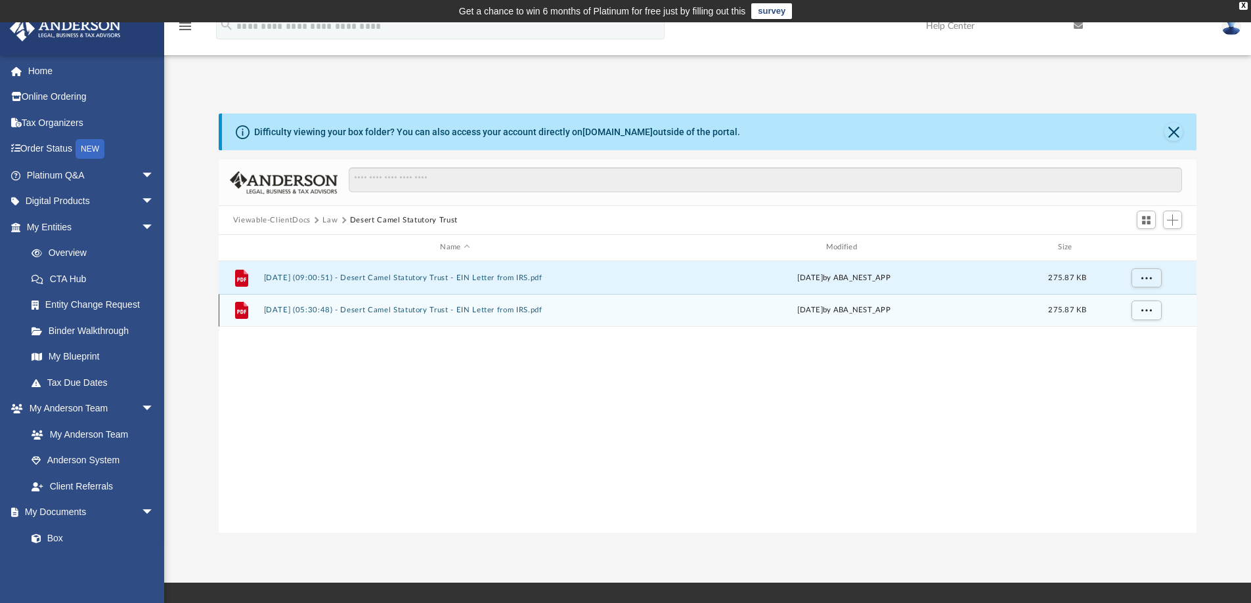
click at [485, 312] on button "2025.07.29 (05:30:48) - Desert Camel Statutory Trust - EIN Letter from IRS.pdf" at bounding box center [454, 310] width 383 height 9
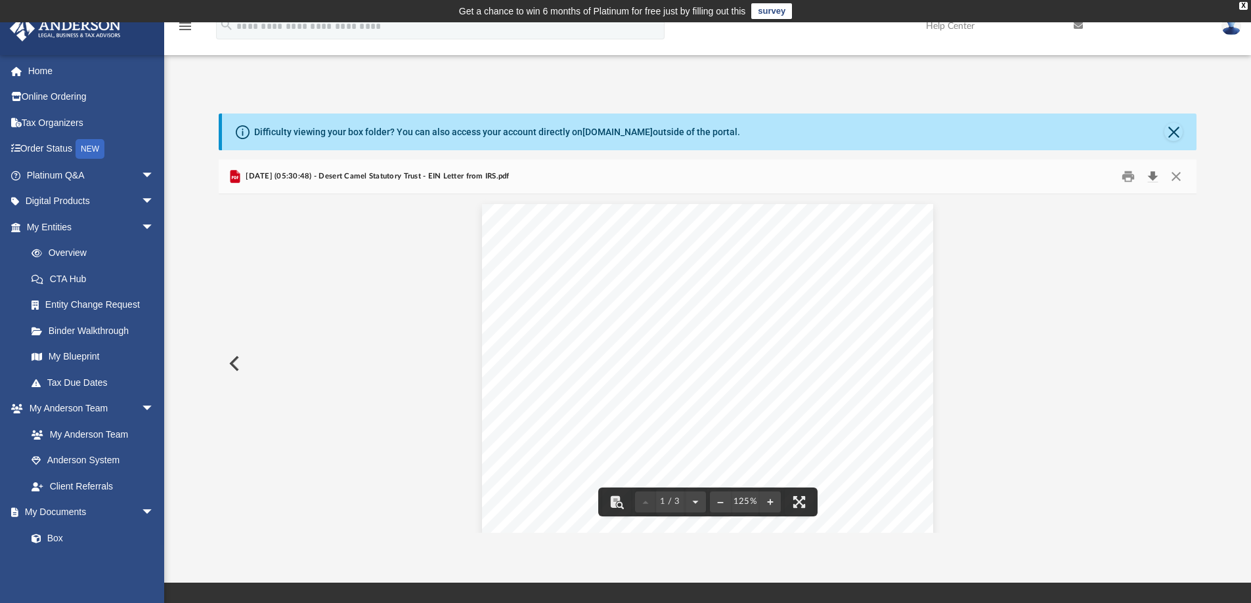
click at [1151, 175] on button "Download" at bounding box center [1153, 177] width 24 height 20
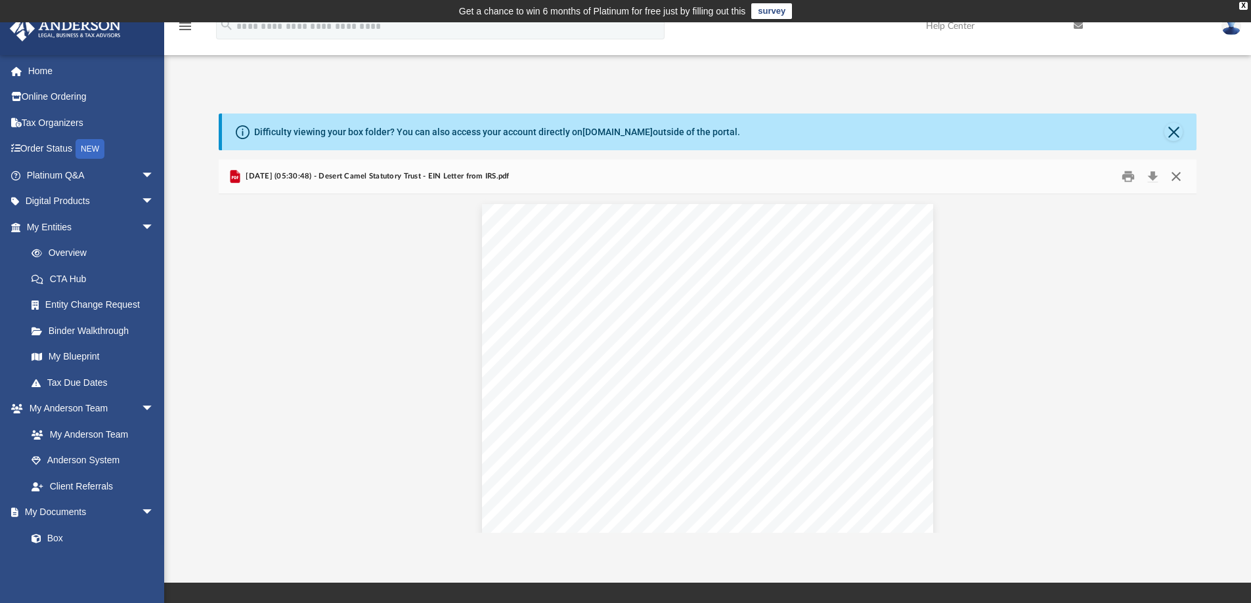
click at [1178, 169] on button "Close" at bounding box center [1176, 177] width 24 height 20
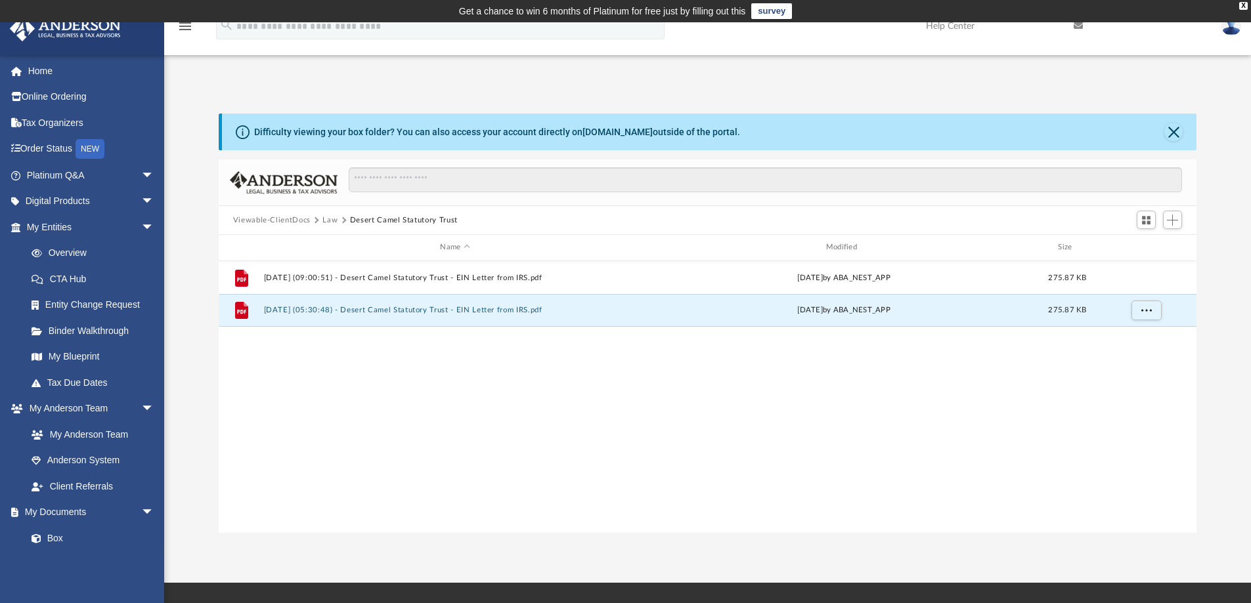
click at [328, 219] on button "Law" at bounding box center [329, 221] width 15 height 12
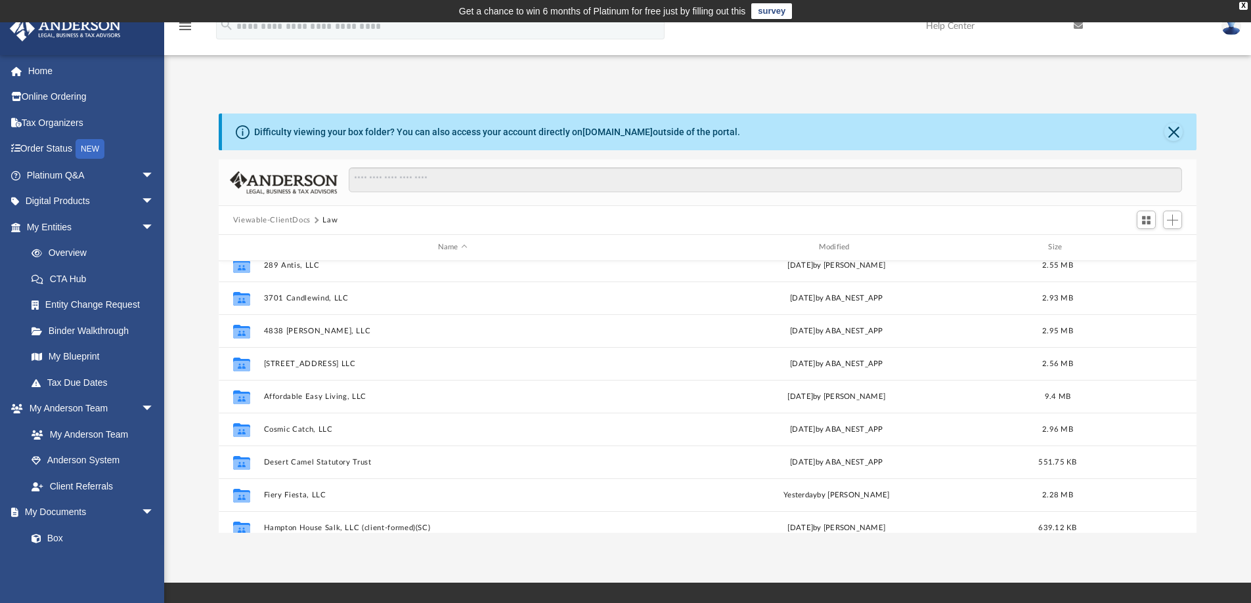
scroll to position [47, 0]
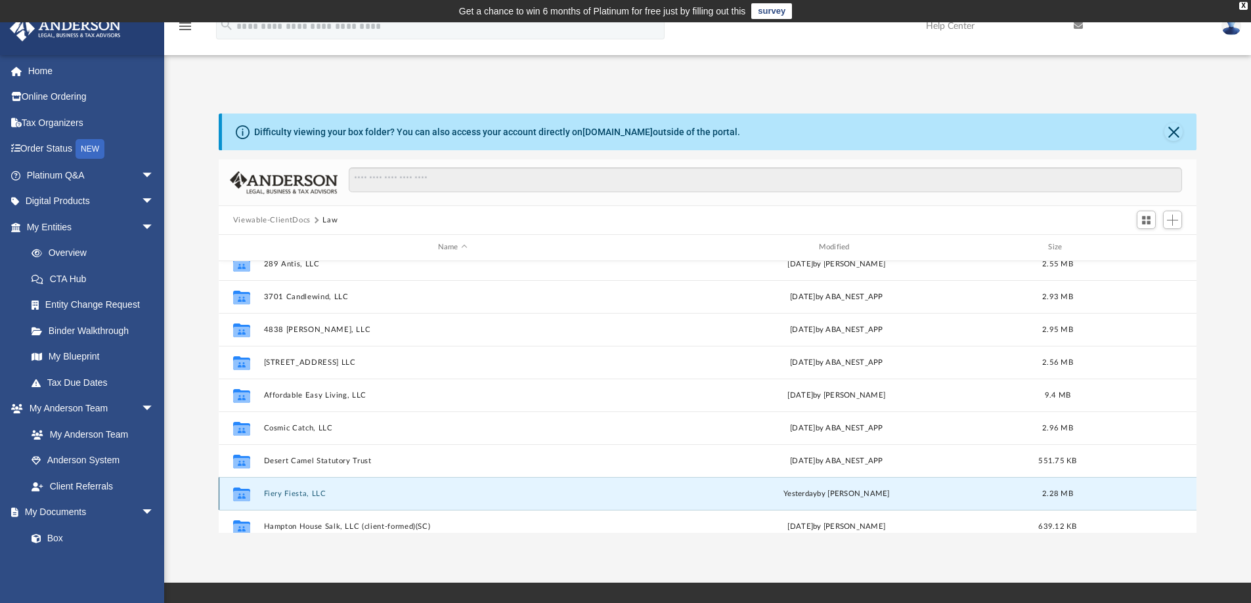
click at [301, 495] on button "Fiery Fiesta, LLC" at bounding box center [452, 494] width 378 height 9
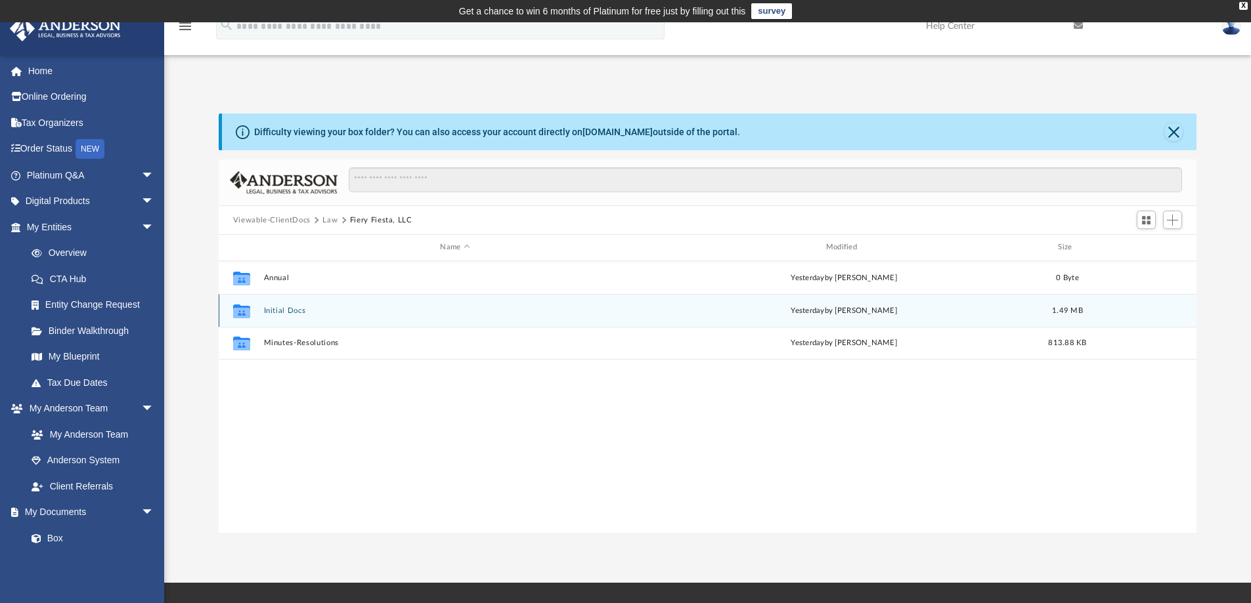
click at [288, 309] on button "Initial Docs" at bounding box center [454, 311] width 383 height 9
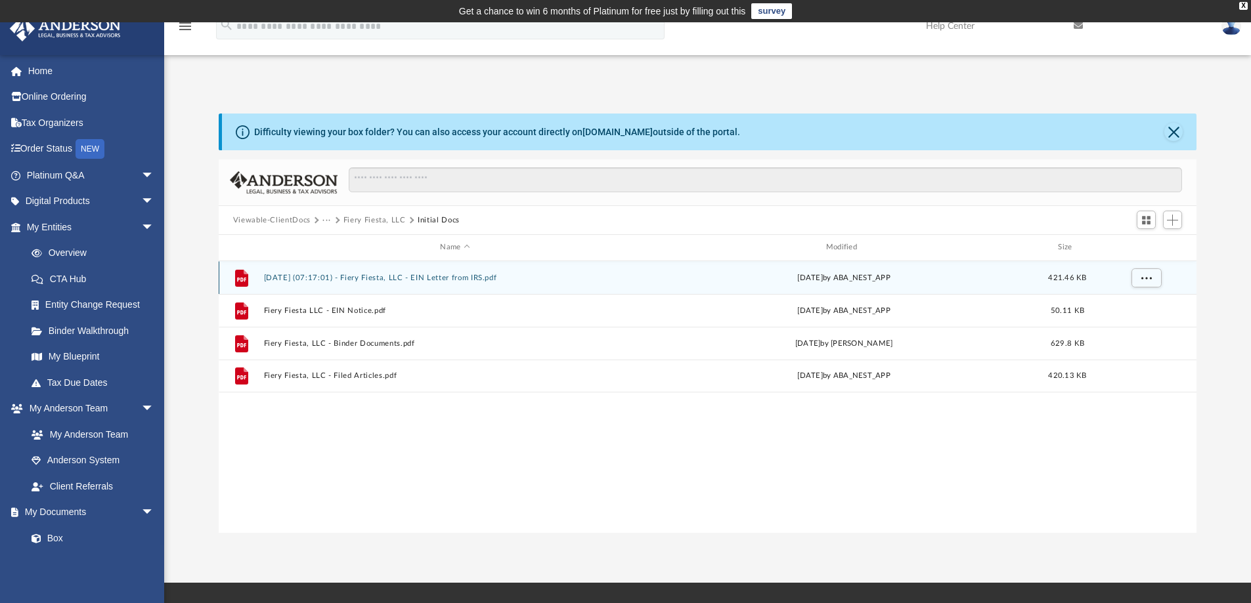
click at [439, 276] on button "2025.06.18 (07:17:01) - Fiery Fiesta, LLC - EIN Letter from IRS.pdf" at bounding box center [454, 278] width 383 height 9
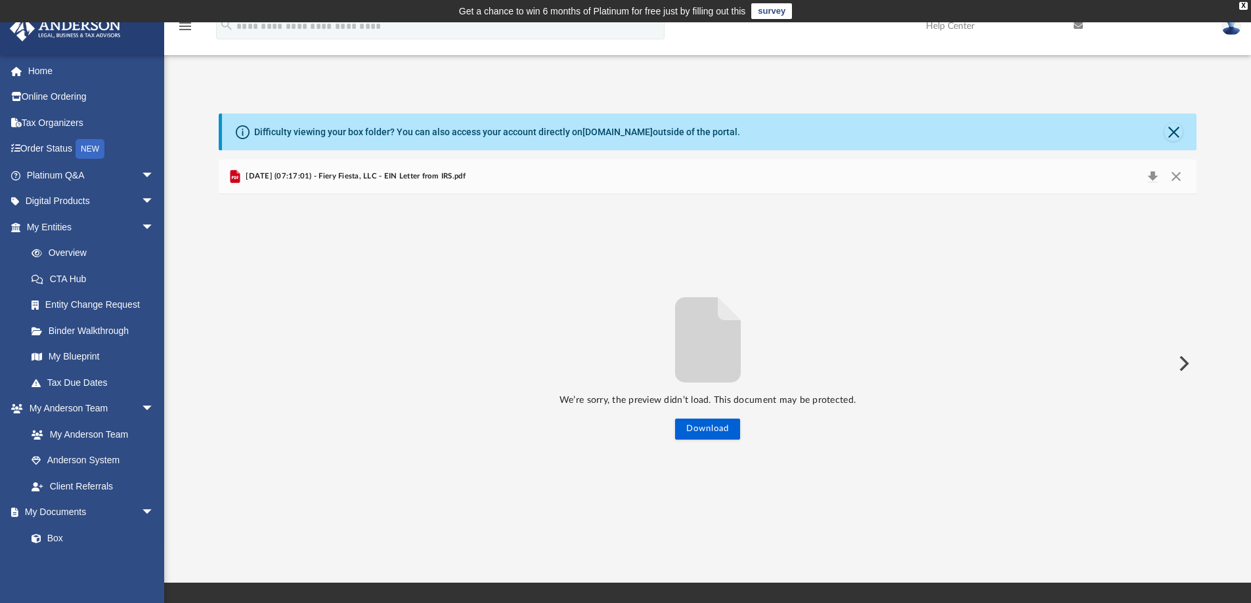
click at [535, 297] on div "We’re sorry, the preview didn’t load. This document may be protected. Download" at bounding box center [708, 364] width 978 height 152
click at [1174, 175] on button "Close" at bounding box center [1176, 176] width 24 height 18
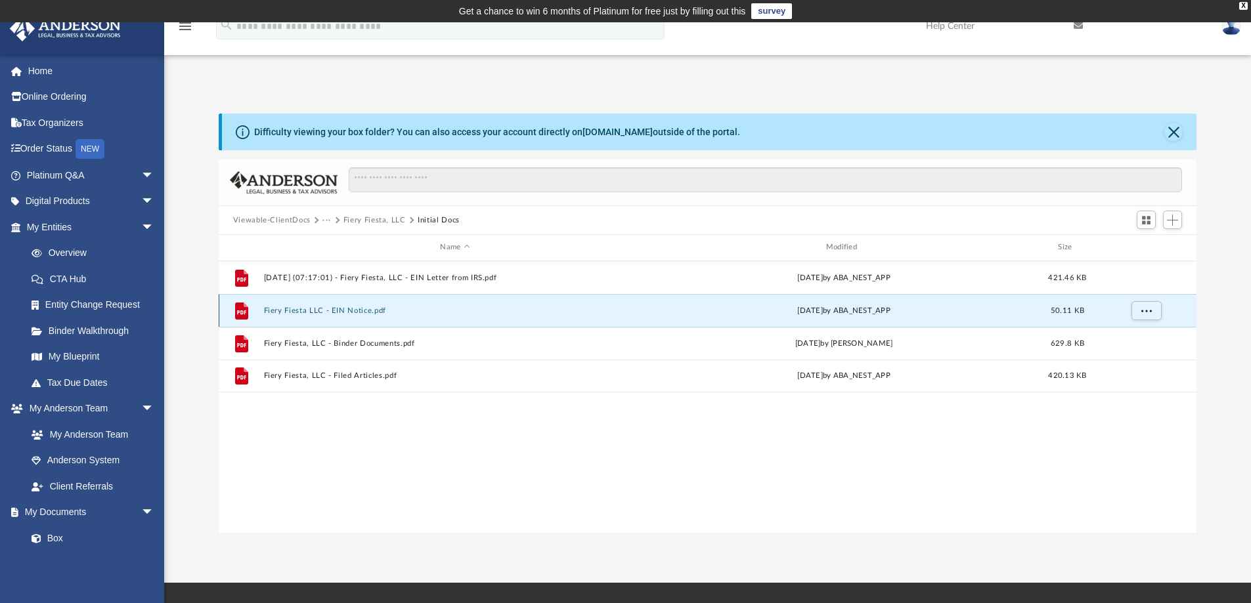
click at [339, 309] on button "Fiery Fiesta LLC - EIN Notice.pdf" at bounding box center [454, 311] width 383 height 9
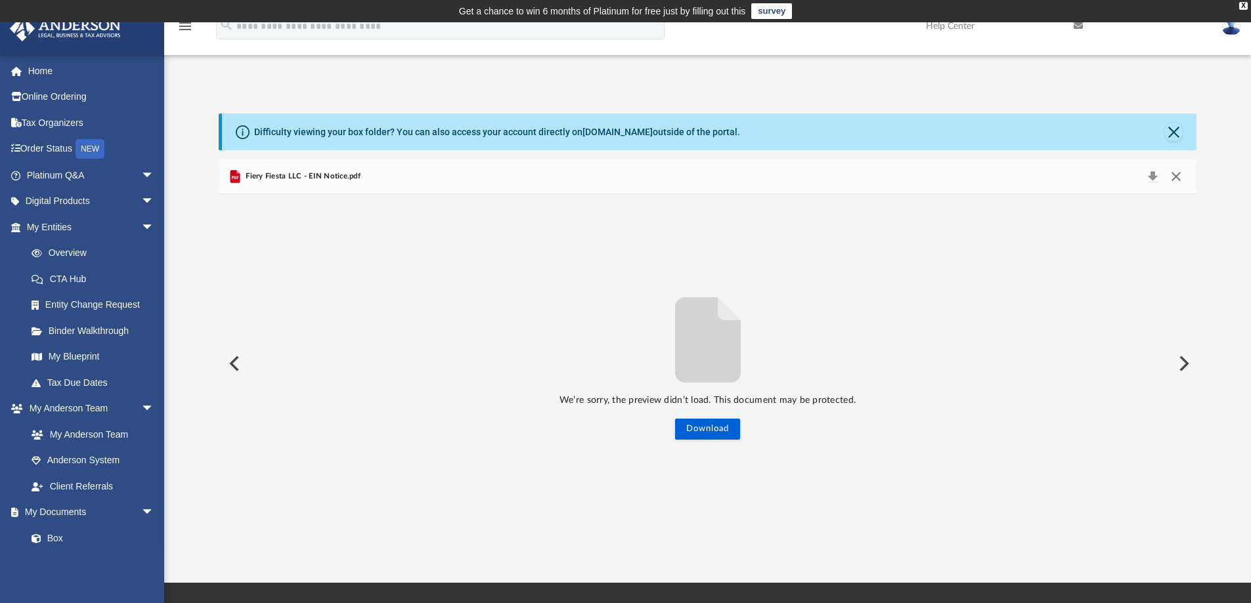
click at [1186, 175] on button "Close" at bounding box center [1176, 176] width 24 height 18
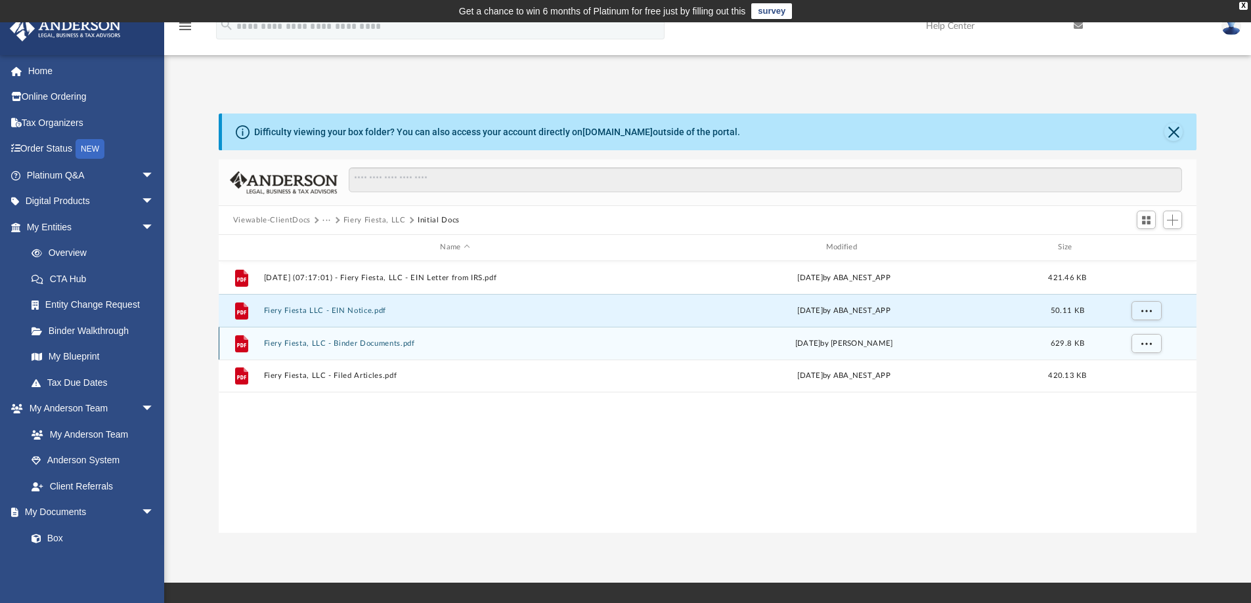
click at [372, 342] on button "Fiery Fiesta, LLC - Binder Documents.pdf" at bounding box center [454, 343] width 383 height 9
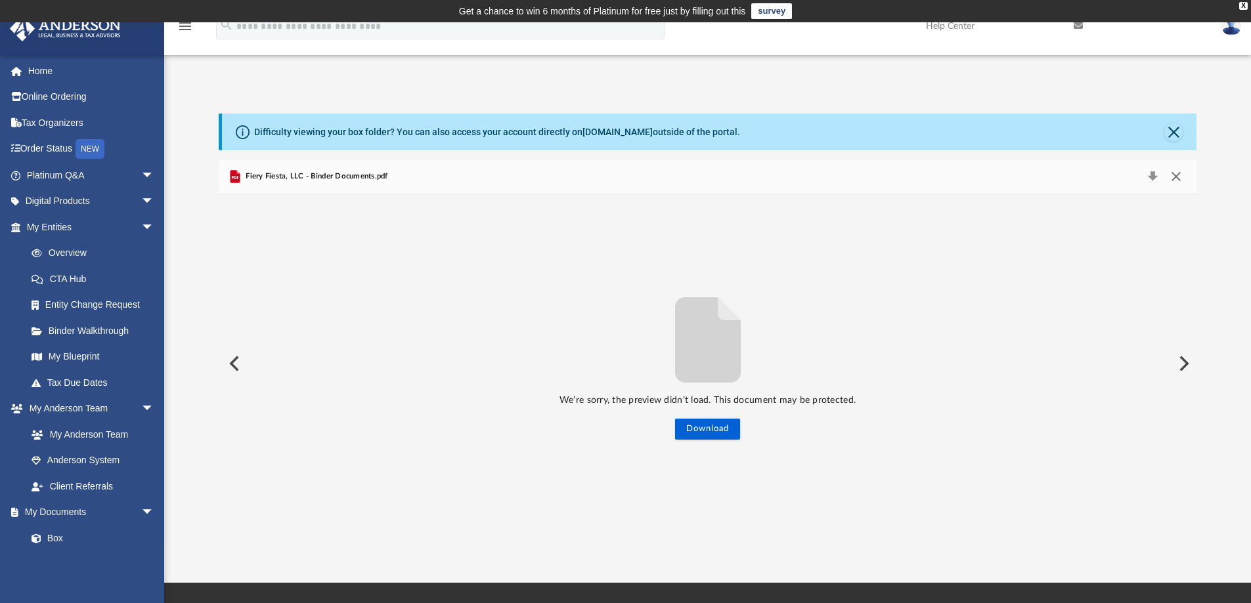
click at [1179, 176] on button "Close" at bounding box center [1176, 176] width 24 height 18
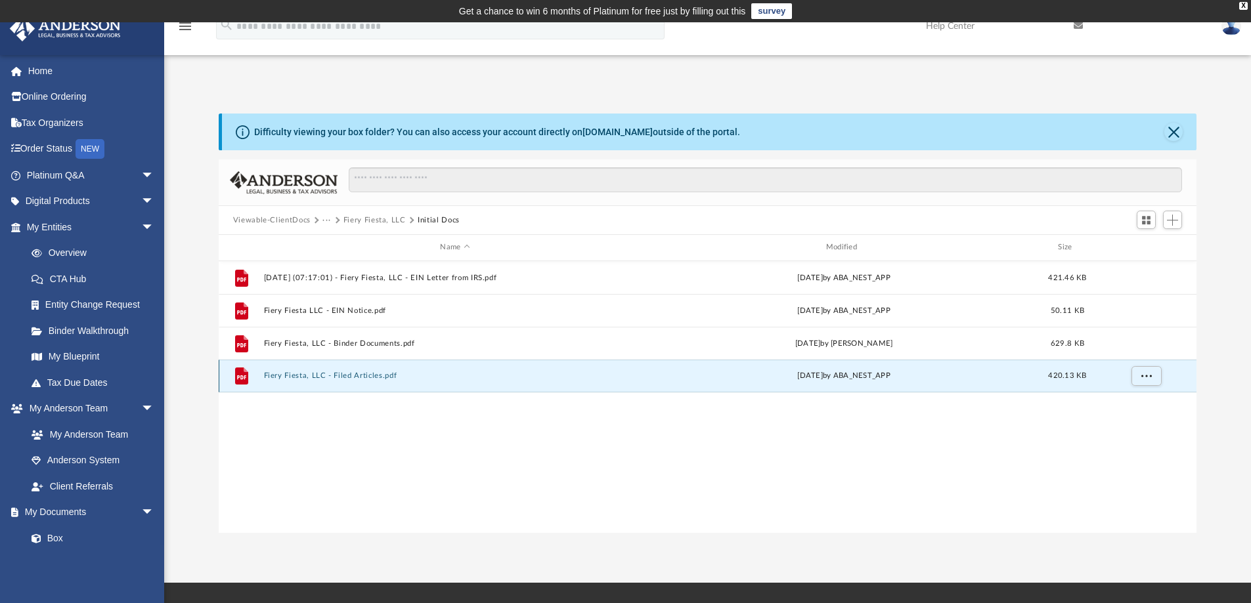
click at [380, 376] on button "Fiery Fiesta, LLC - Filed Articles.pdf" at bounding box center [454, 376] width 383 height 9
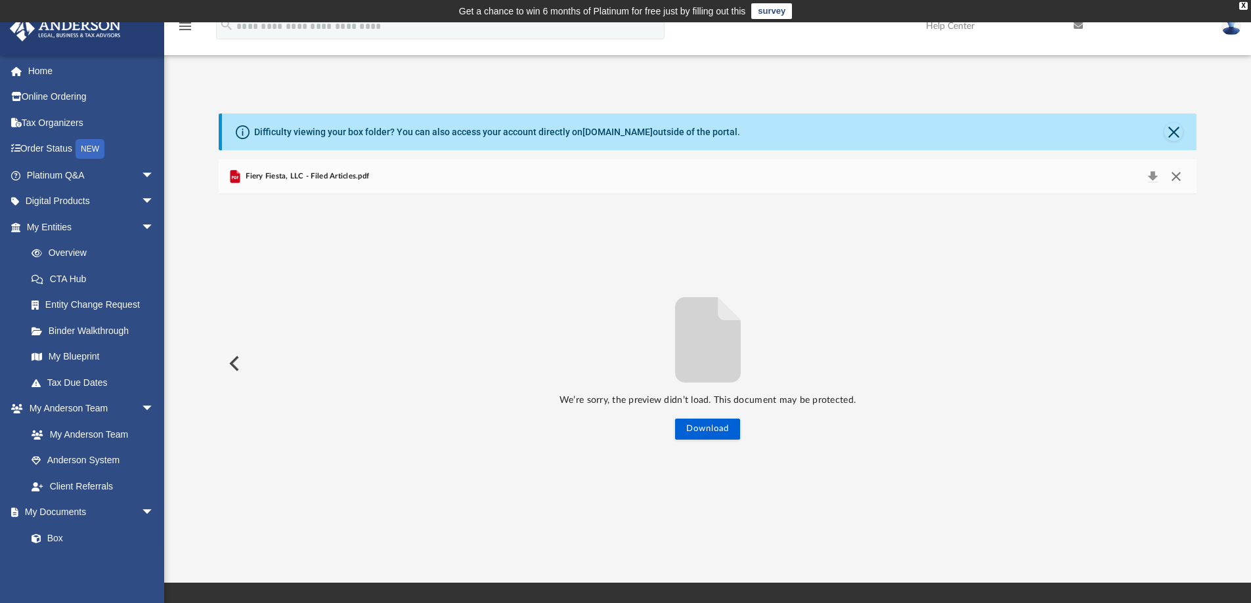
click at [1179, 181] on button "Close" at bounding box center [1176, 176] width 24 height 18
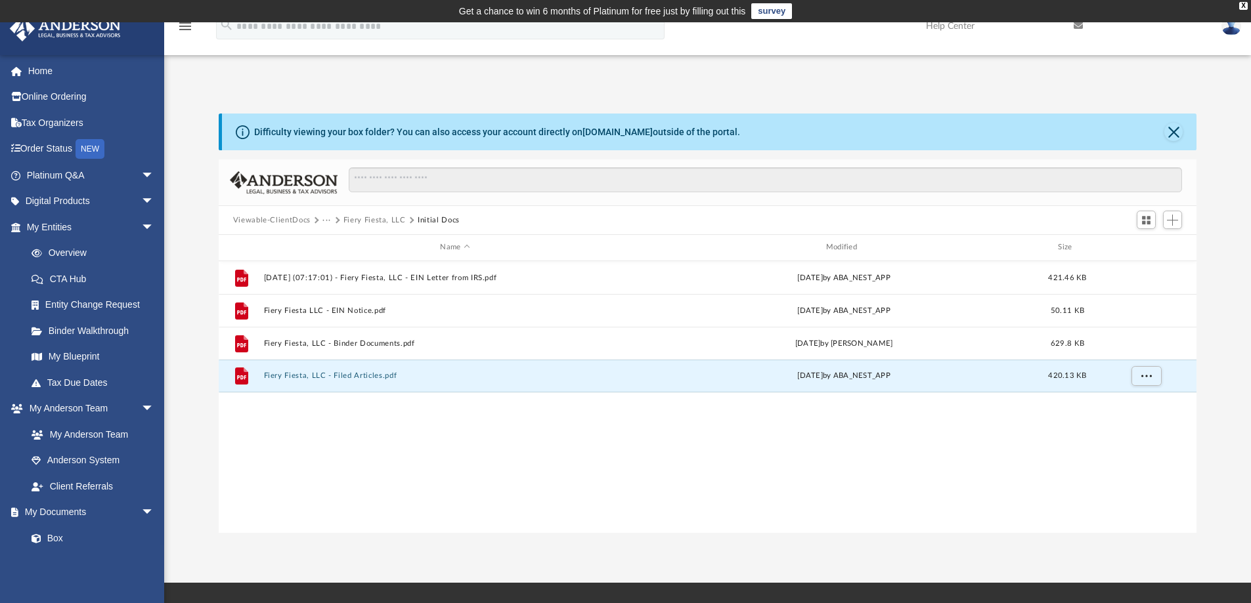
click at [361, 217] on button "Fiery Fiesta, LLC" at bounding box center [374, 221] width 62 height 12
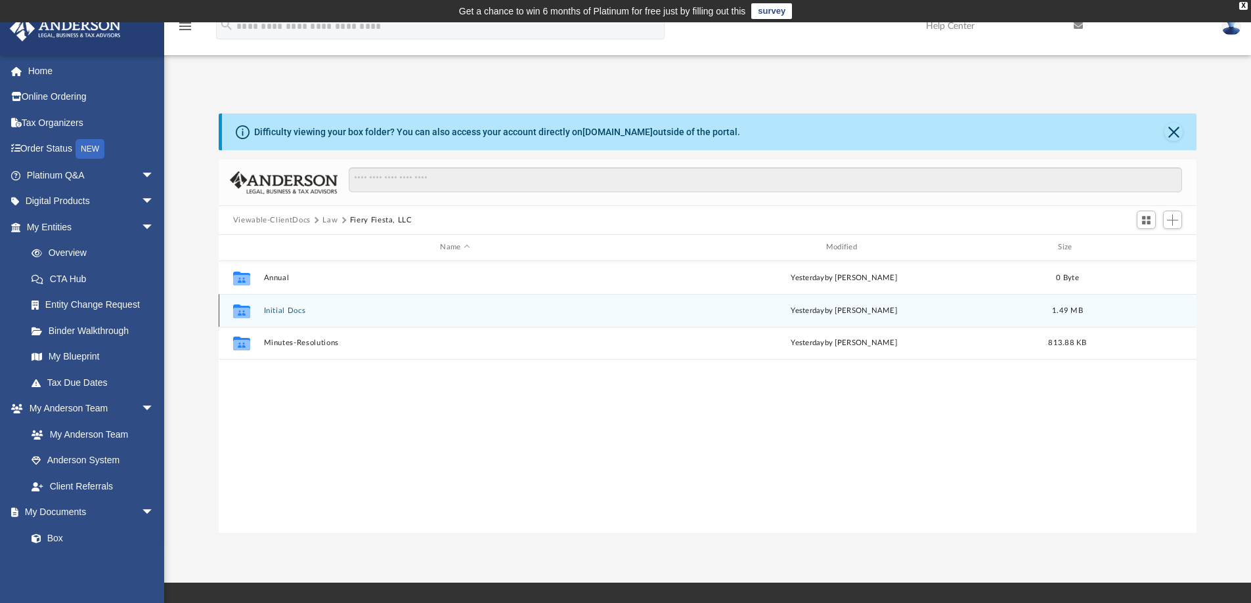
click at [297, 309] on button "Initial Docs" at bounding box center [454, 311] width 383 height 9
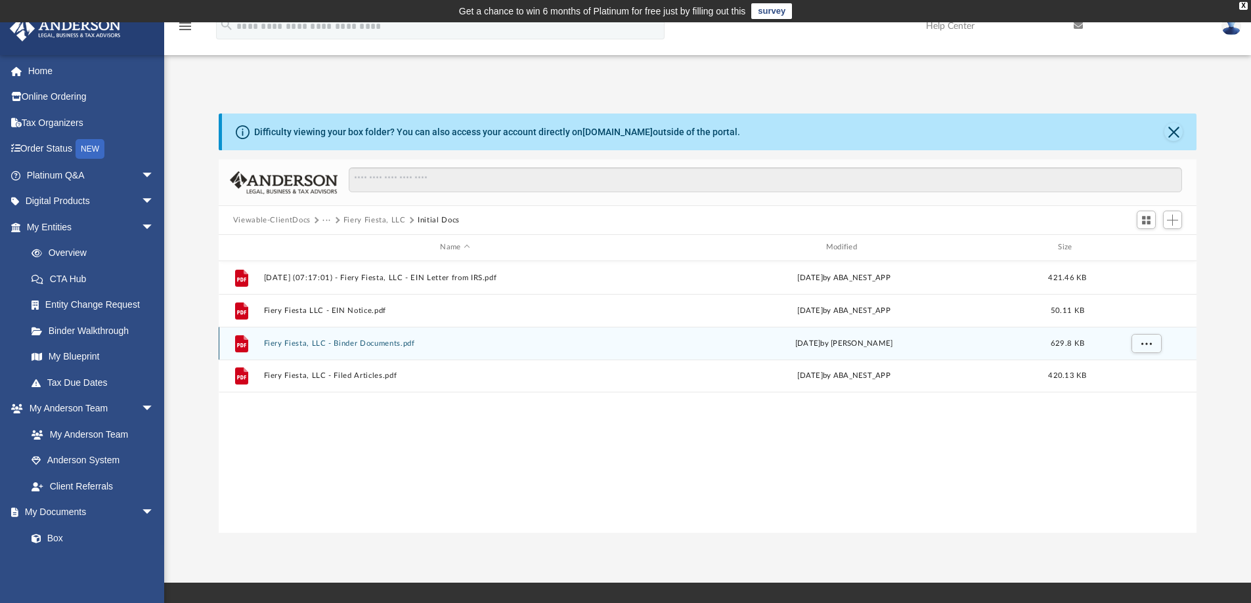
click at [373, 341] on button "Fiery Fiesta, LLC - Binder Documents.pdf" at bounding box center [454, 343] width 383 height 9
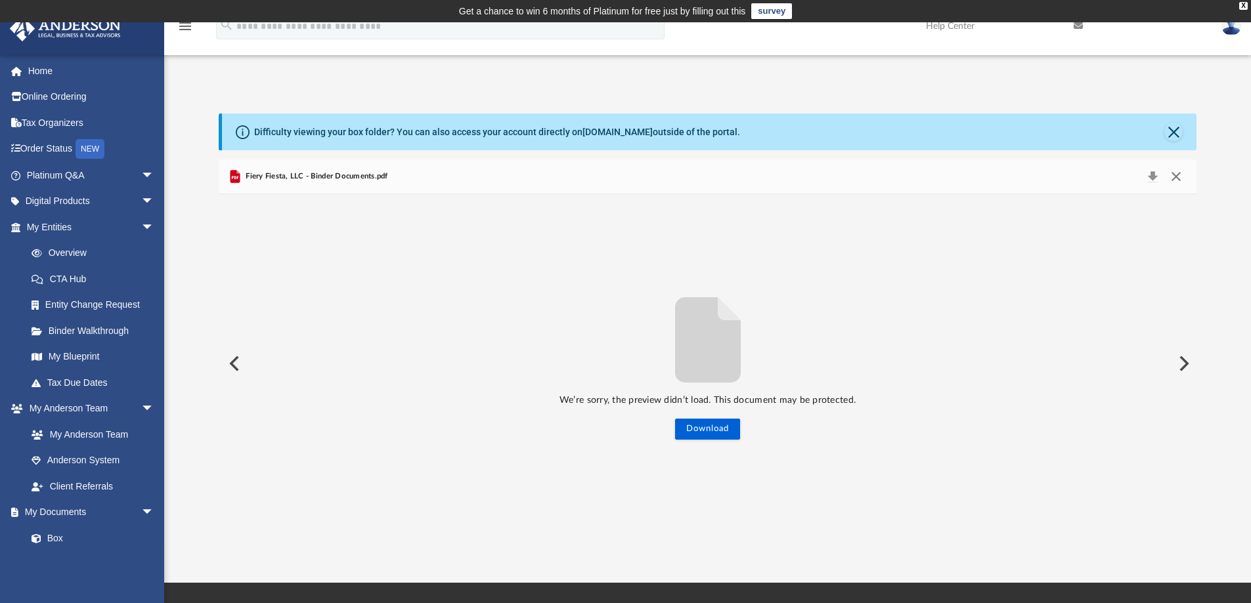
click at [1177, 178] on button "Close" at bounding box center [1176, 176] width 24 height 18
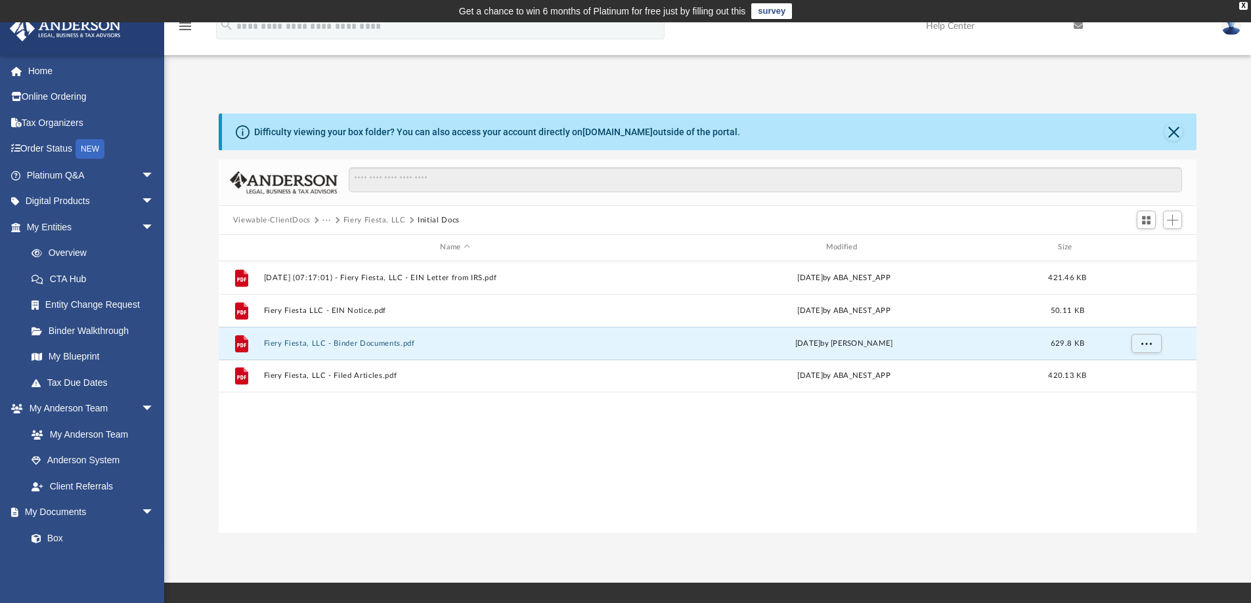
click at [281, 221] on button "Viewable-ClientDocs" at bounding box center [271, 221] width 77 height 12
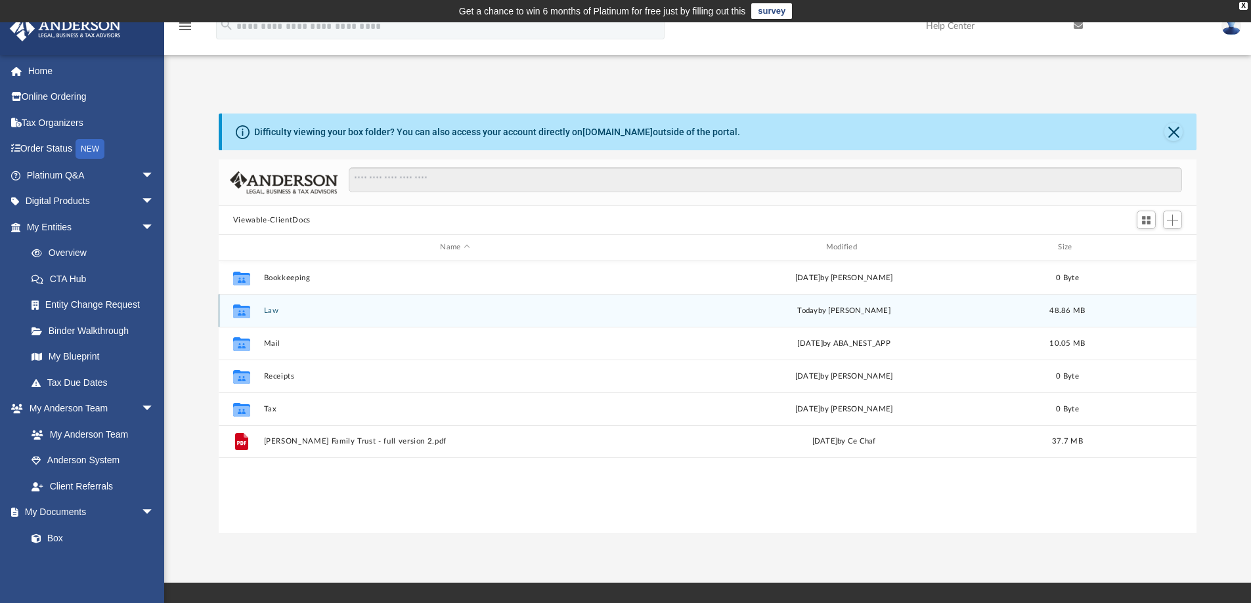
click at [267, 312] on button "Law" at bounding box center [454, 311] width 383 height 9
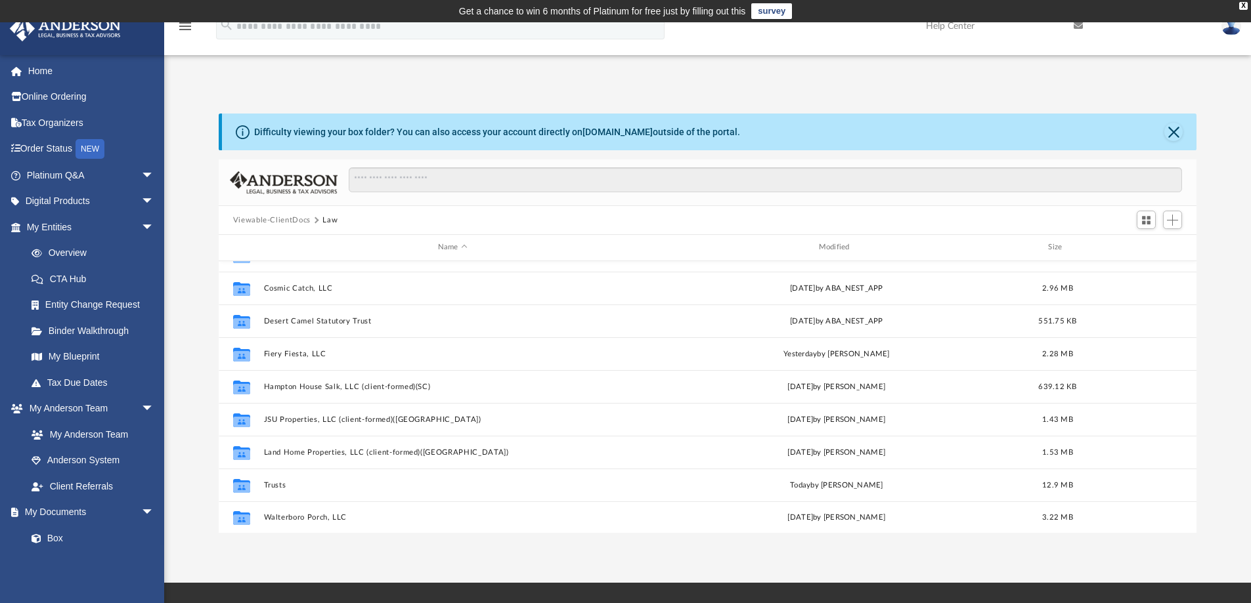
scroll to position [188, 0]
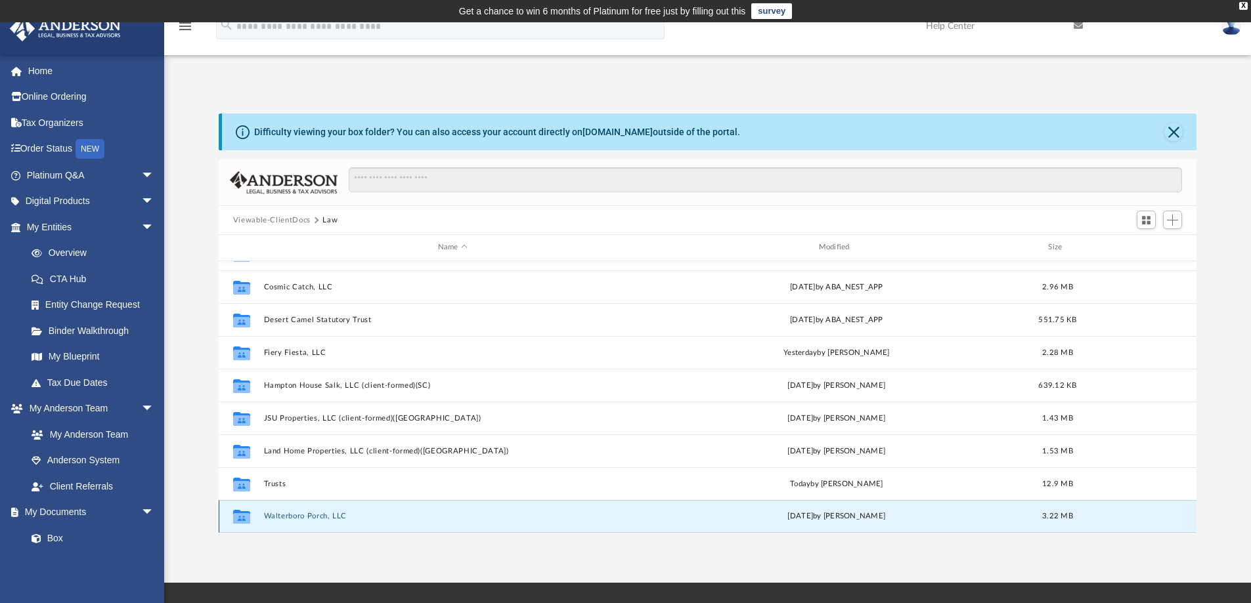
click at [299, 512] on button "Walterboro Porch, LLC" at bounding box center [452, 516] width 378 height 9
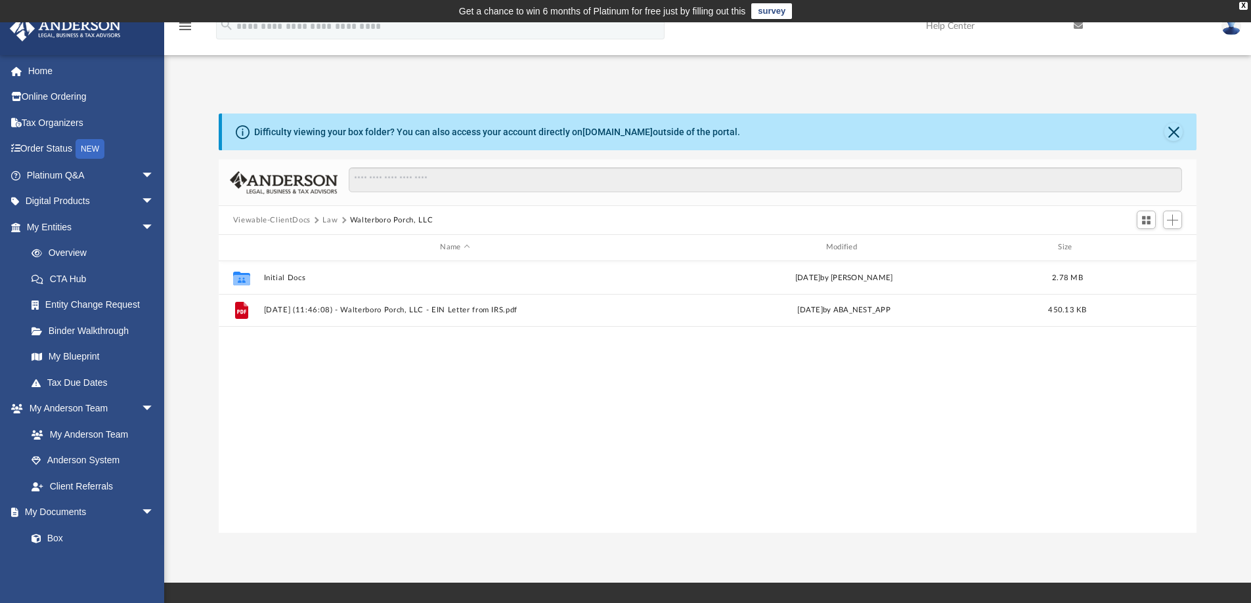
scroll to position [0, 0]
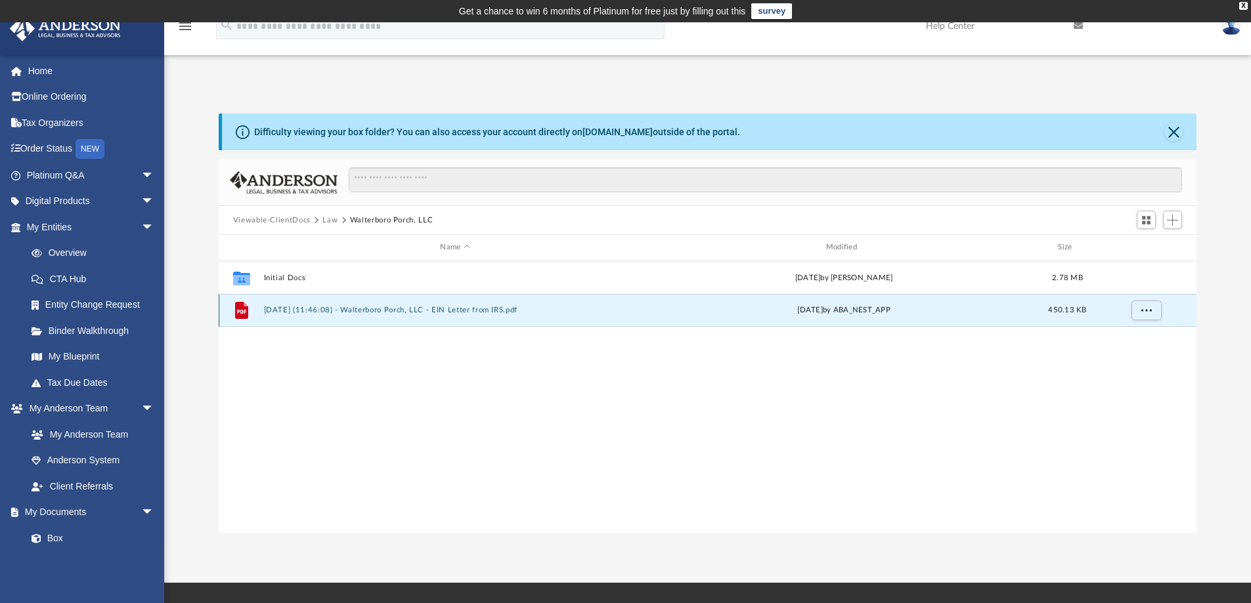
click at [316, 307] on button "2025.07.01 (11:46:08) - Walterboro Porch, LLC - EIN Letter from IRS.pdf" at bounding box center [454, 310] width 383 height 9
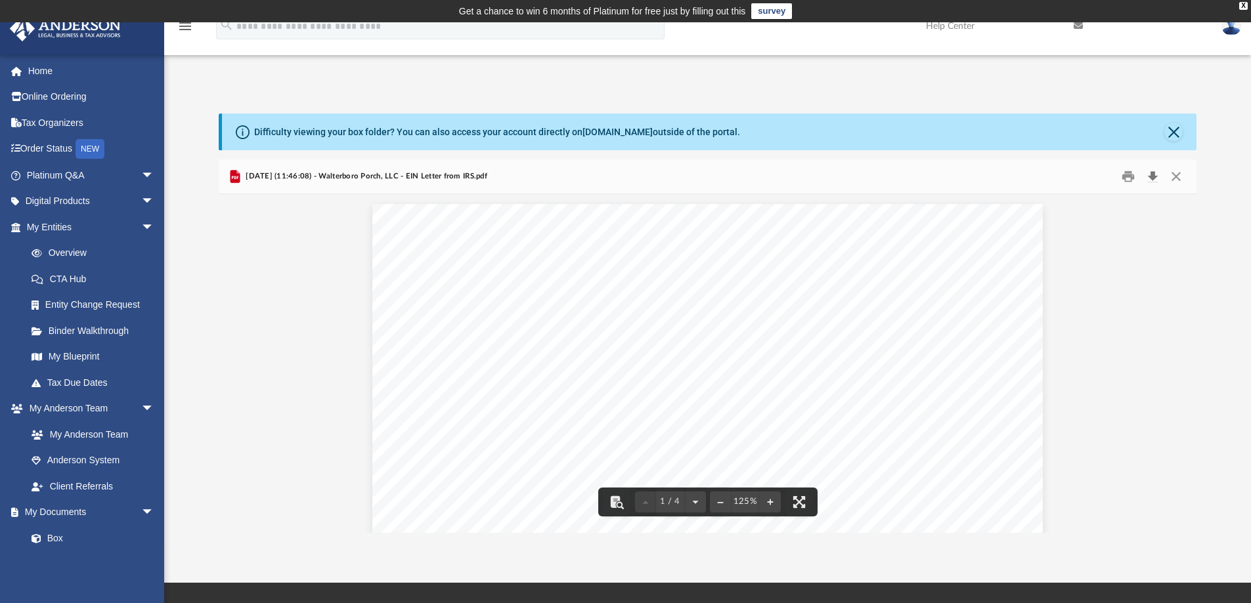
click at [1150, 174] on button "Download" at bounding box center [1153, 177] width 24 height 20
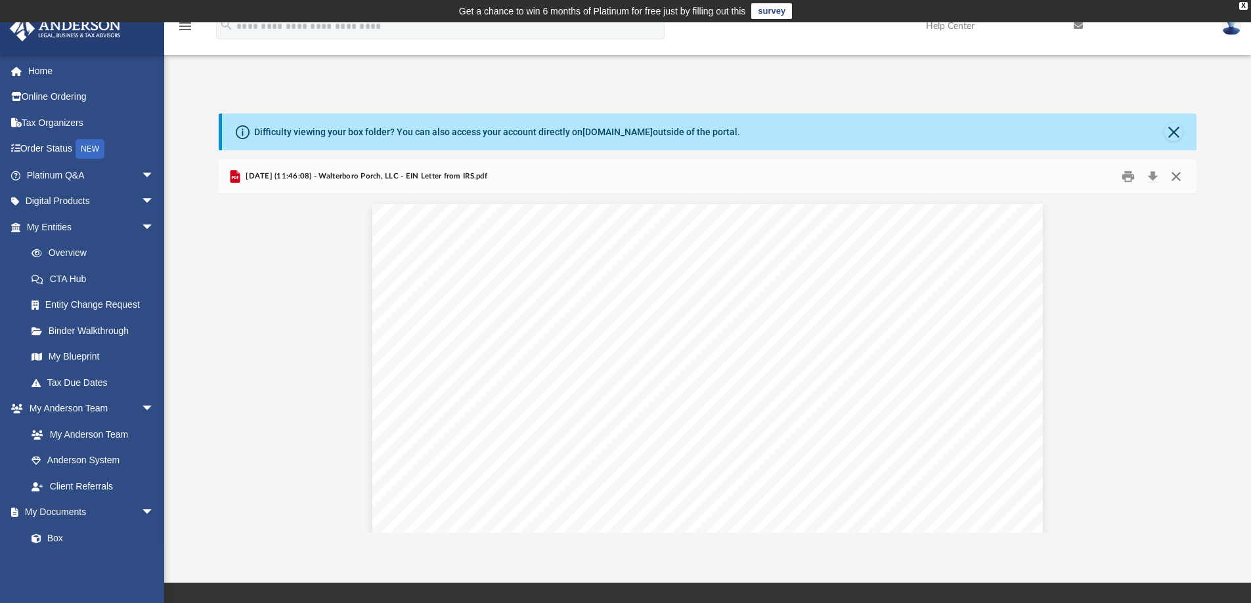
click at [1177, 173] on button "Close" at bounding box center [1176, 177] width 24 height 20
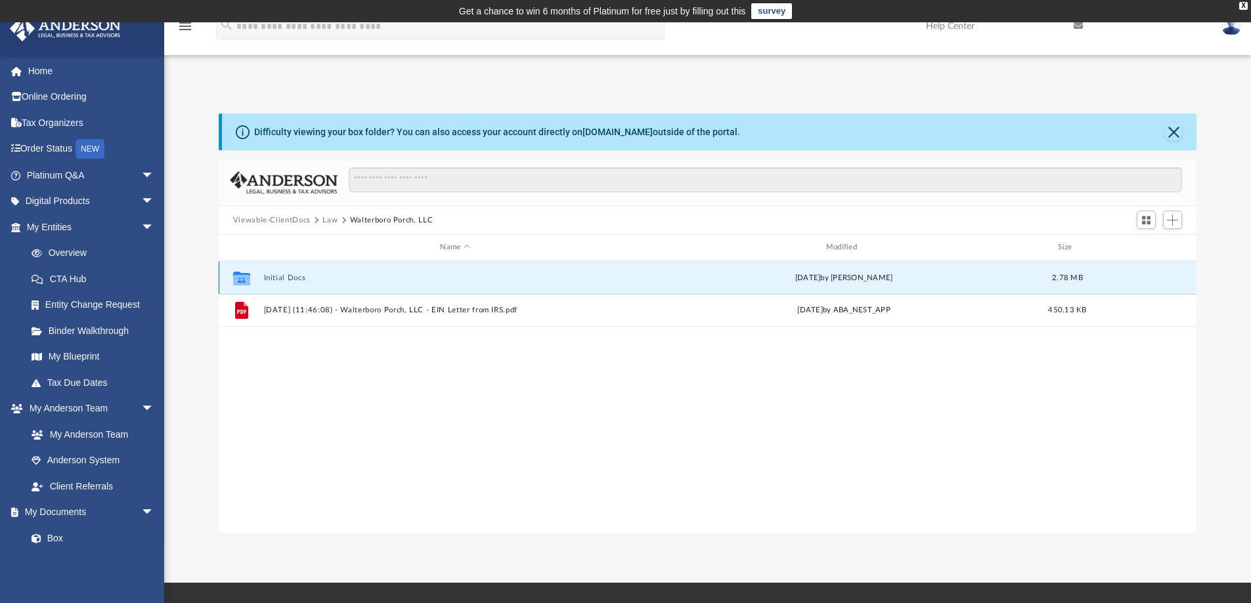
click at [292, 278] on button "Initial Docs" at bounding box center [454, 278] width 383 height 9
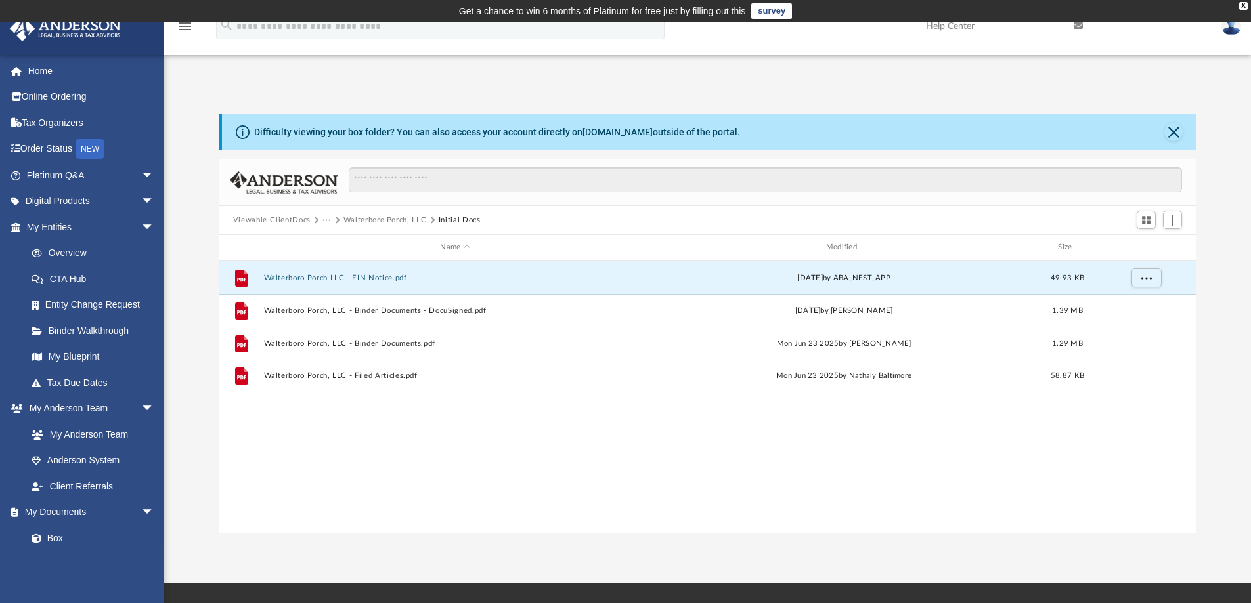
click at [334, 276] on button "Walterboro Porch LLC - EIN Notice.pdf" at bounding box center [454, 278] width 383 height 9
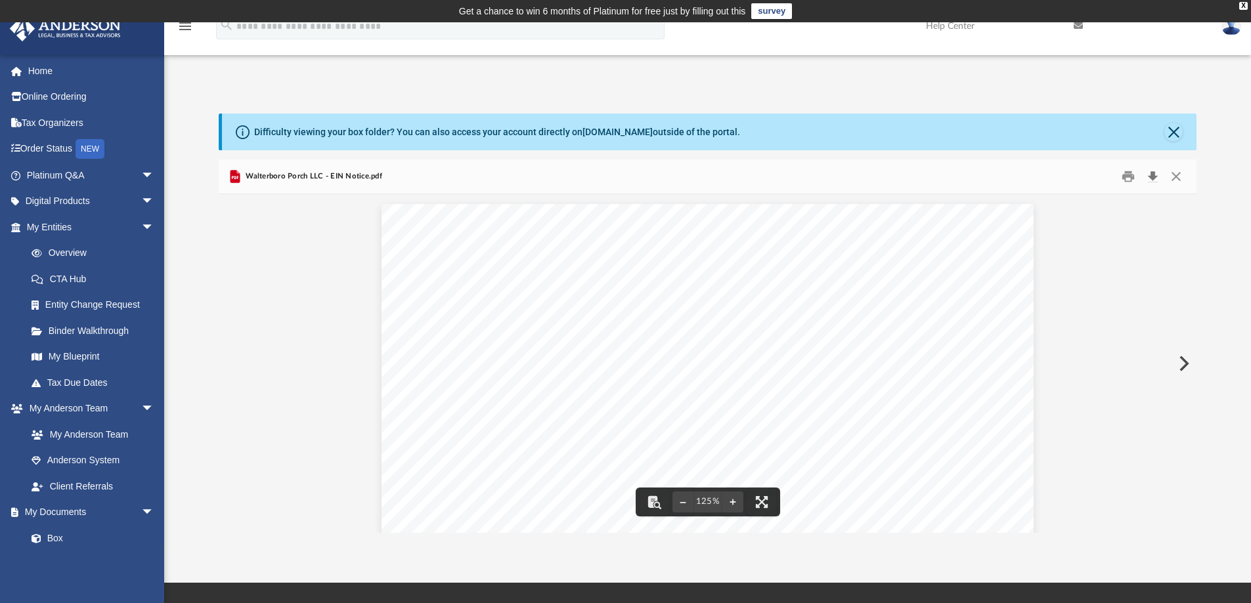
click at [1151, 173] on button "Download" at bounding box center [1153, 177] width 24 height 20
click at [1173, 172] on button "Close" at bounding box center [1176, 177] width 24 height 20
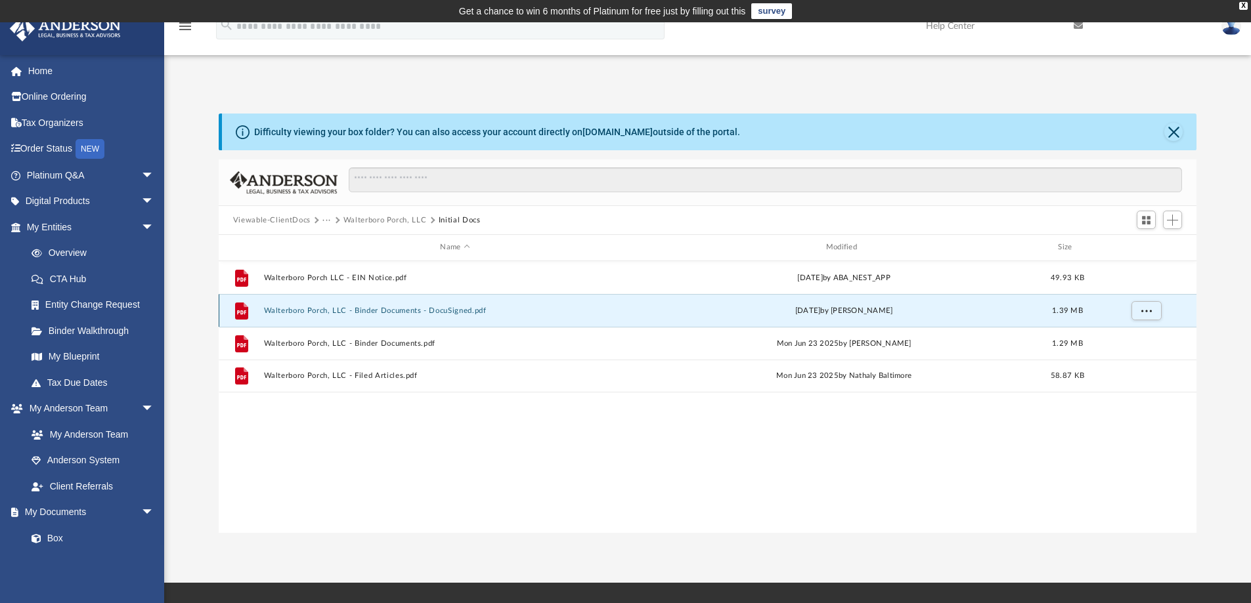
click at [441, 310] on button "Walterboro Porch, LLC - Binder Documents - DocuSigned.pdf" at bounding box center [454, 311] width 383 height 9
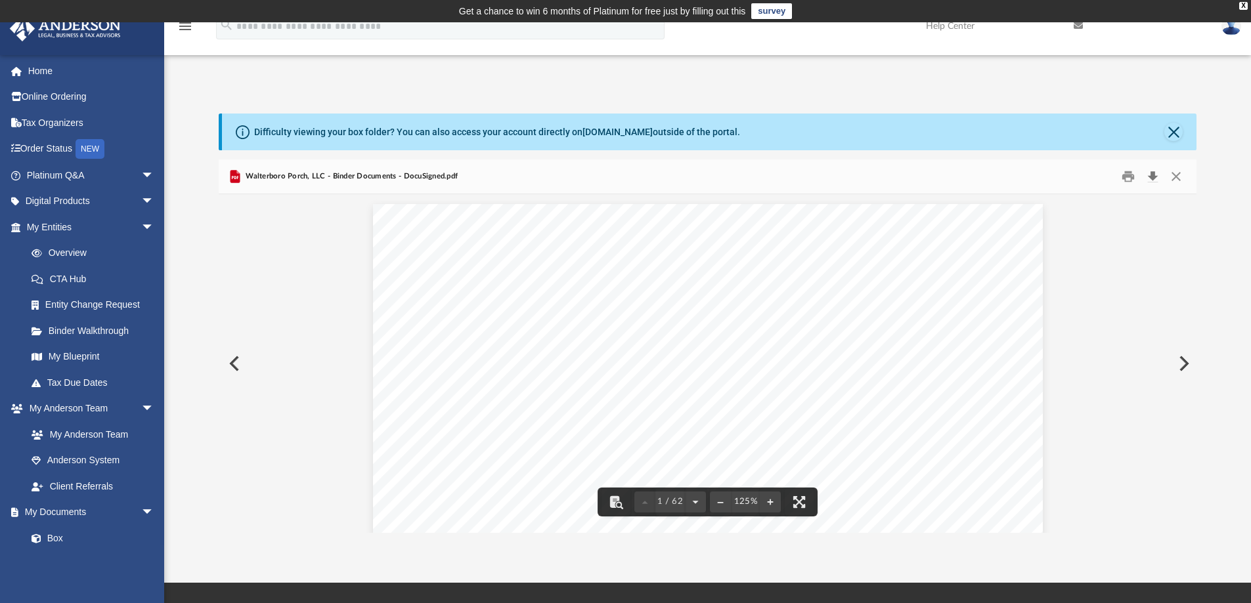
click at [1156, 174] on button "Download" at bounding box center [1153, 177] width 24 height 20
click at [1173, 175] on button "Close" at bounding box center [1176, 177] width 24 height 20
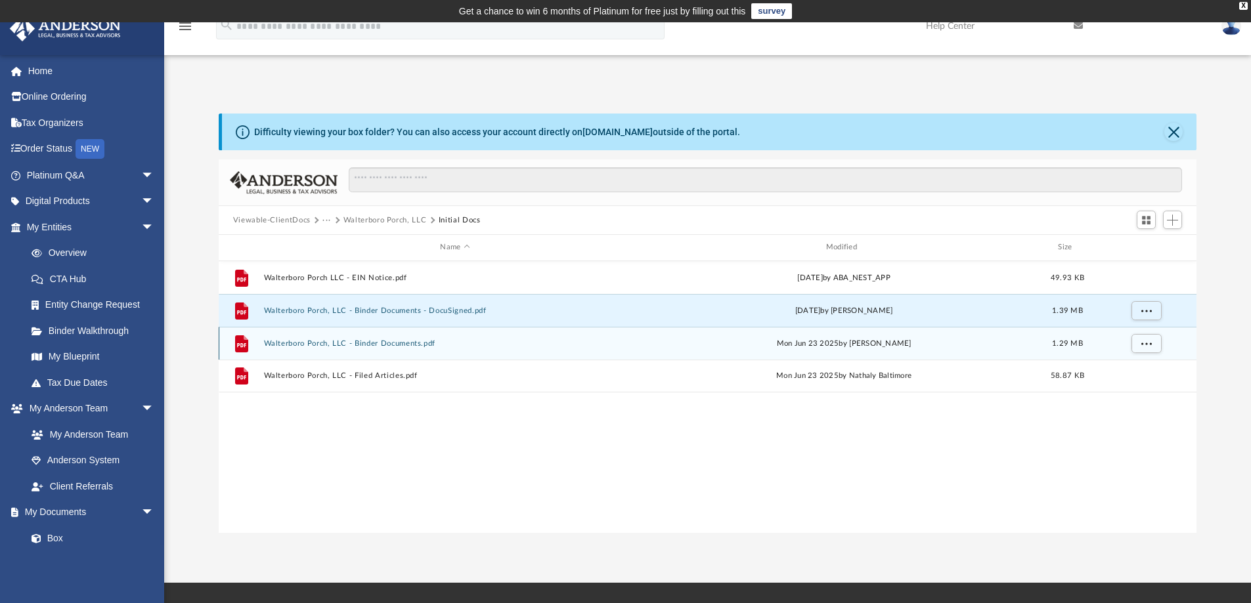
click at [392, 343] on button "Walterboro Porch, LLC - Binder Documents.pdf" at bounding box center [454, 343] width 383 height 9
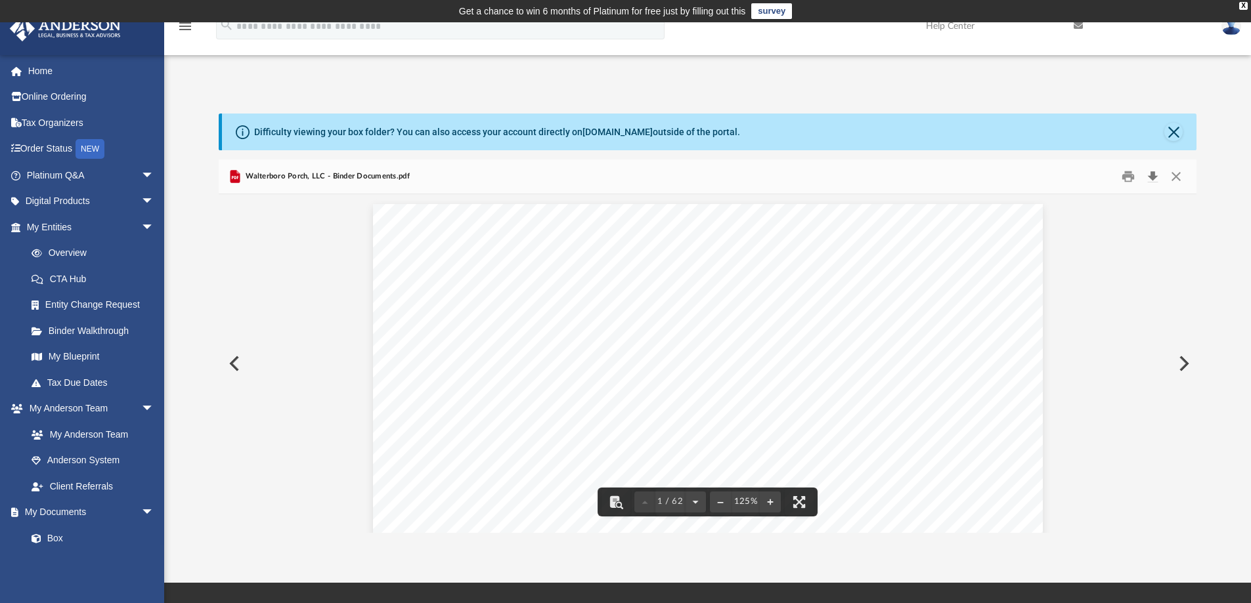
click at [1152, 169] on button "Download" at bounding box center [1153, 177] width 24 height 20
click at [1176, 175] on button "Close" at bounding box center [1176, 177] width 24 height 20
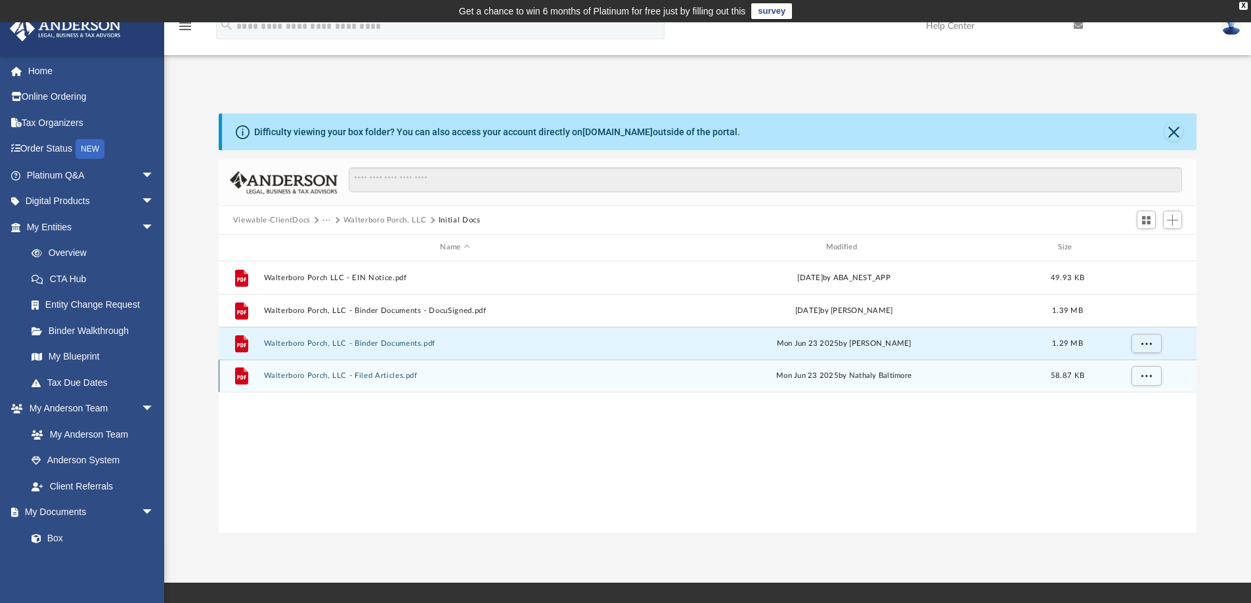
click at [349, 371] on div "File Walterboro Porch, LLC - Filed Articles.pdf Mon Jun 23 2025 by Nathaly Balt…" at bounding box center [708, 376] width 978 height 33
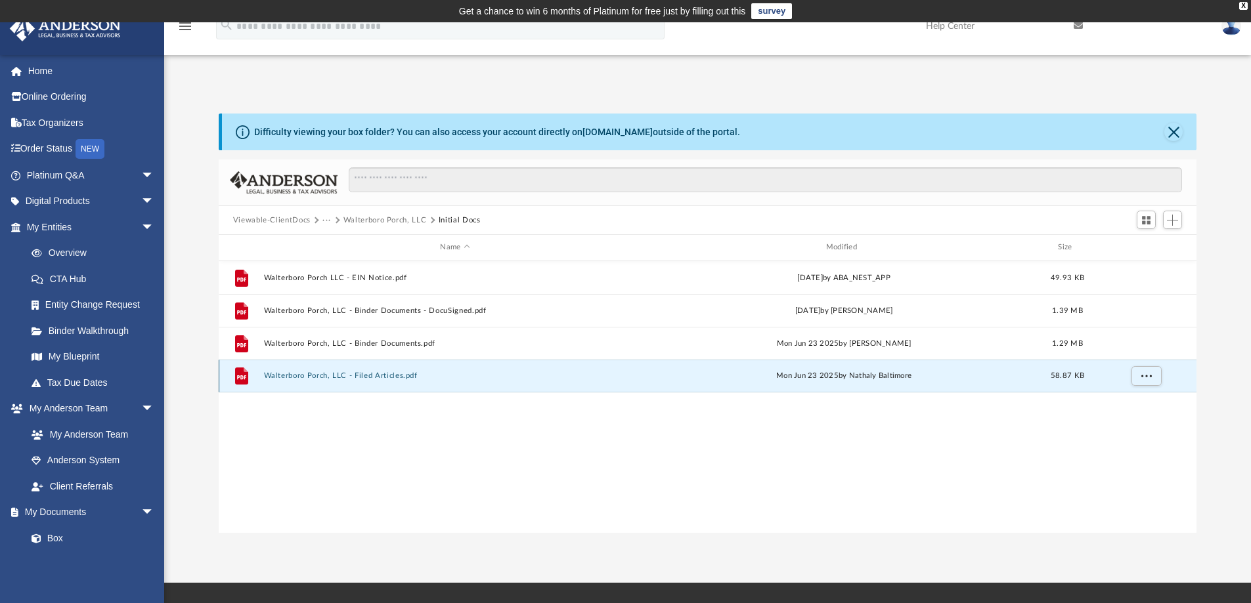
click at [351, 377] on button "Walterboro Porch, LLC - Filed Articles.pdf" at bounding box center [454, 376] width 383 height 9
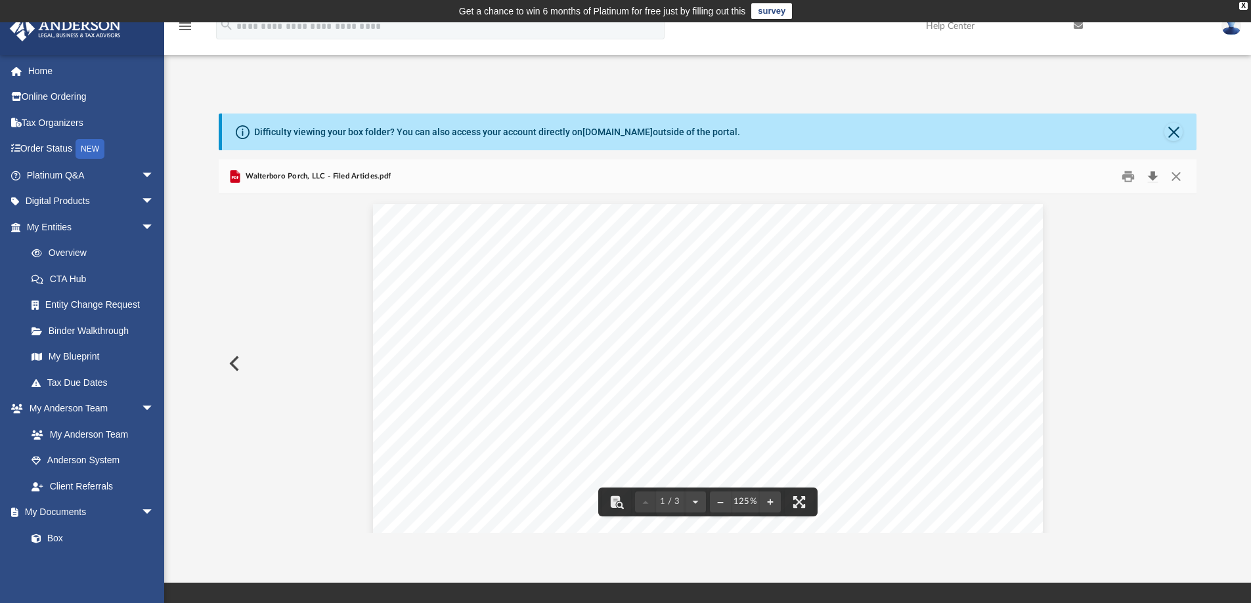
click at [1158, 175] on button "Download" at bounding box center [1153, 177] width 24 height 20
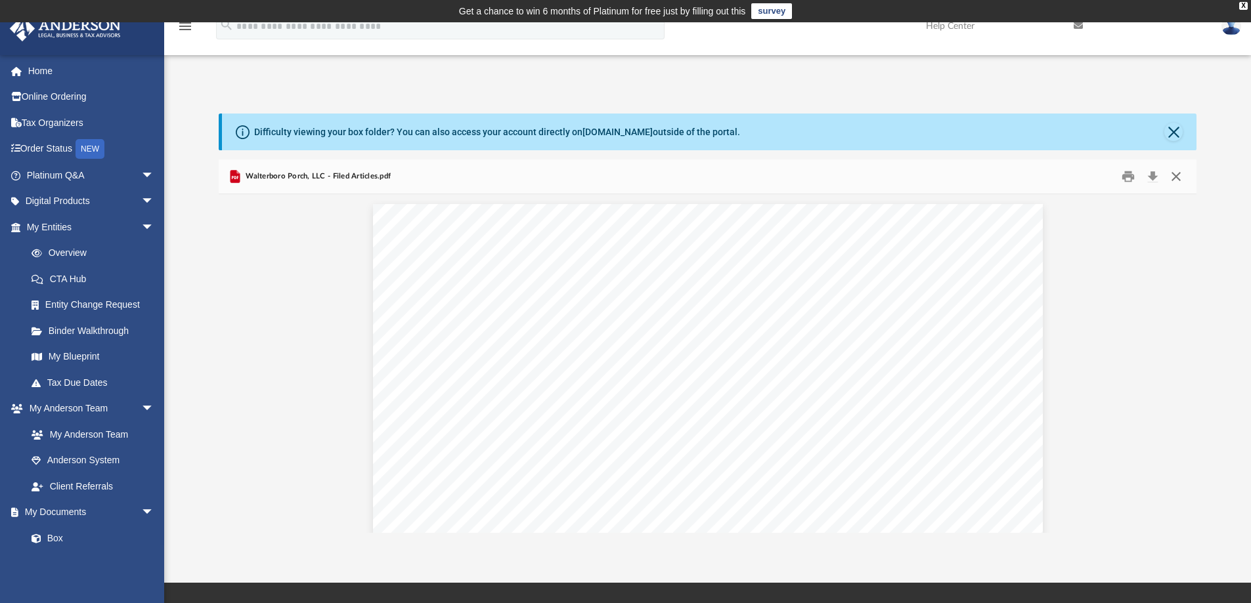
click at [1177, 175] on button "Close" at bounding box center [1176, 177] width 24 height 20
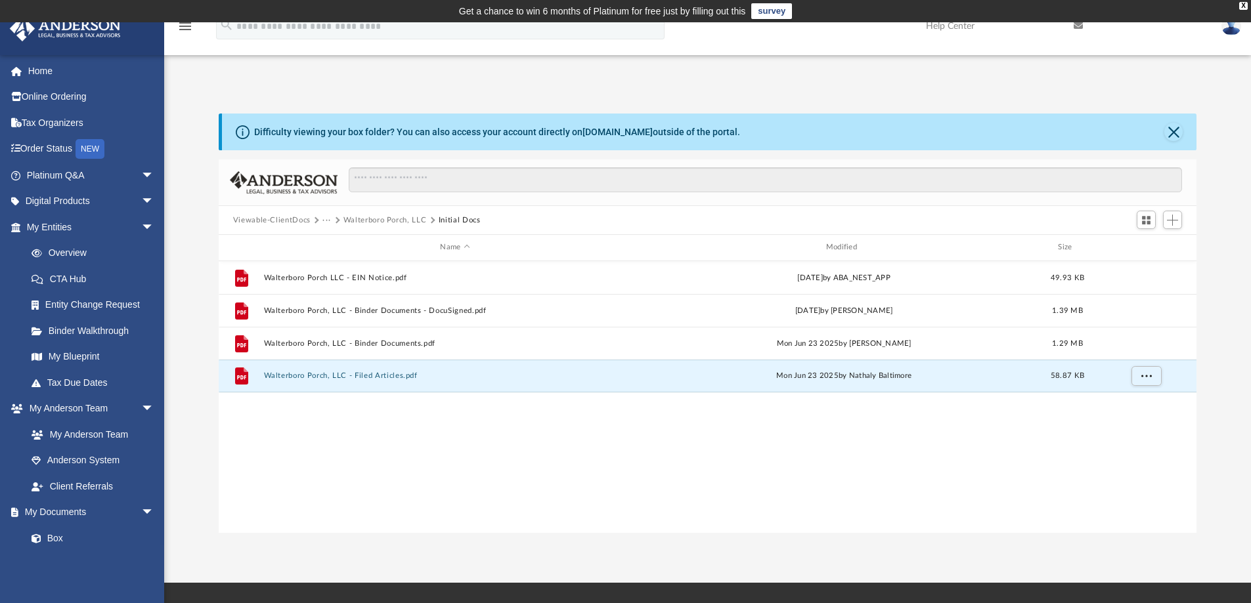
click at [391, 217] on button "Walterboro Porch, LLC" at bounding box center [384, 221] width 83 height 12
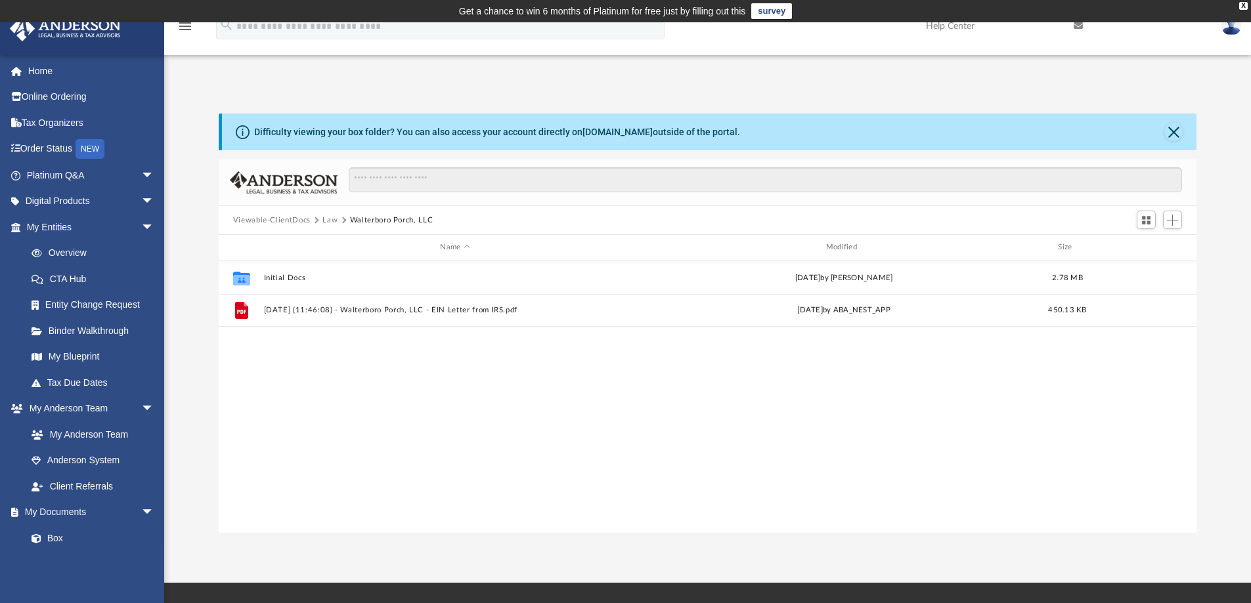
click at [325, 217] on button "Law" at bounding box center [329, 221] width 15 height 12
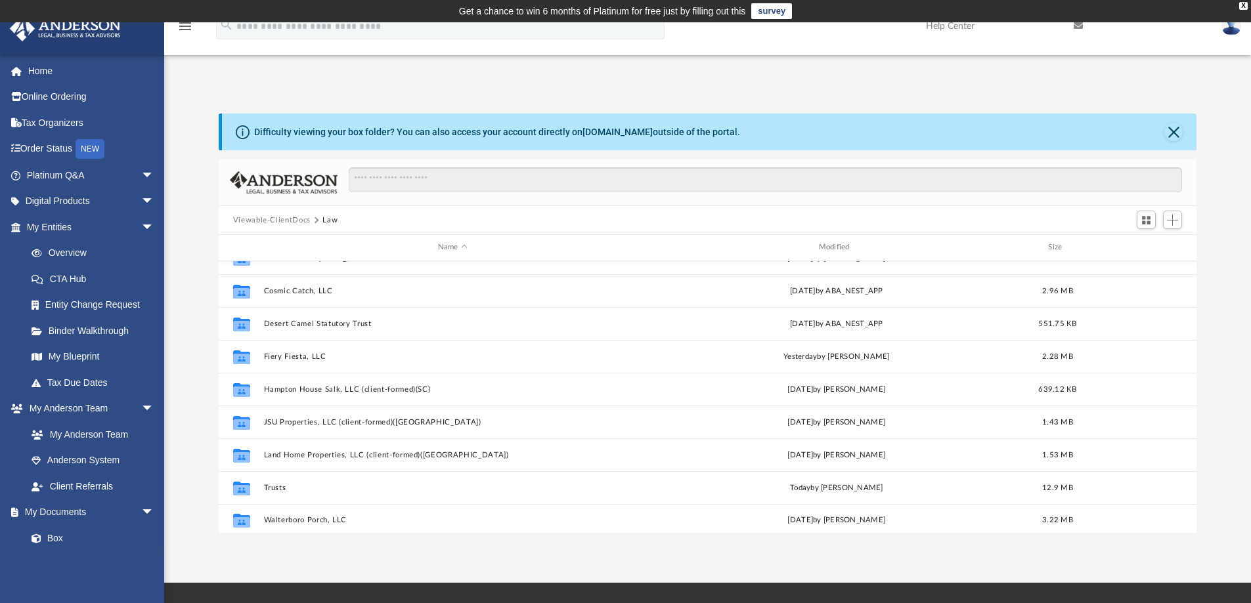
scroll to position [188, 0]
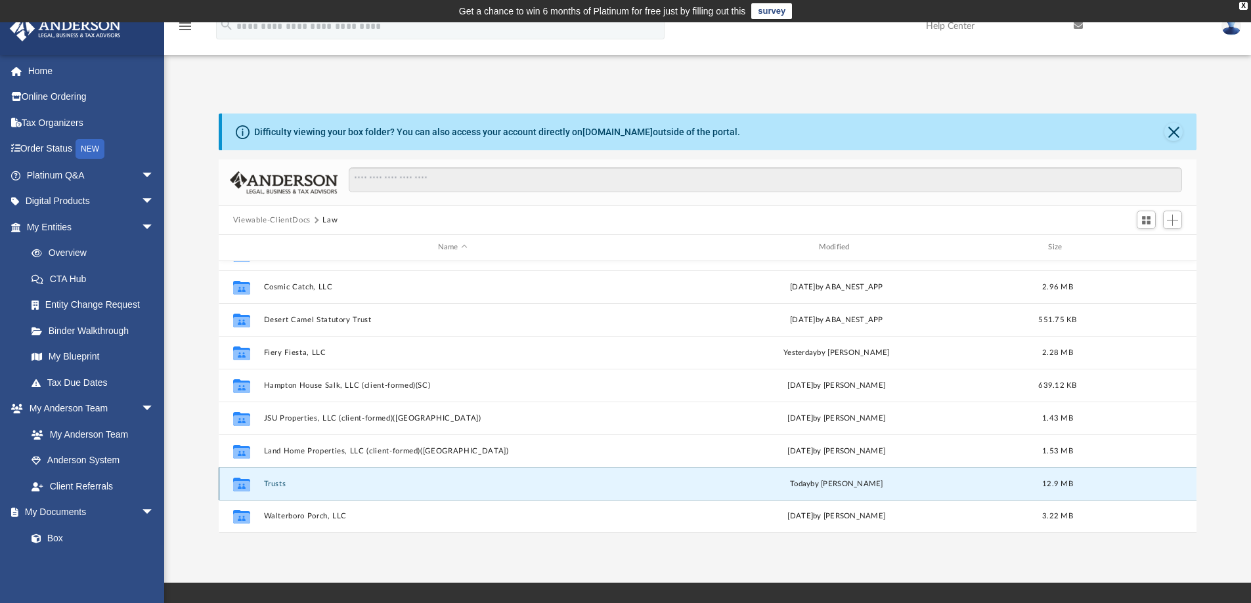
click at [281, 482] on button "Trusts" at bounding box center [452, 484] width 378 height 9
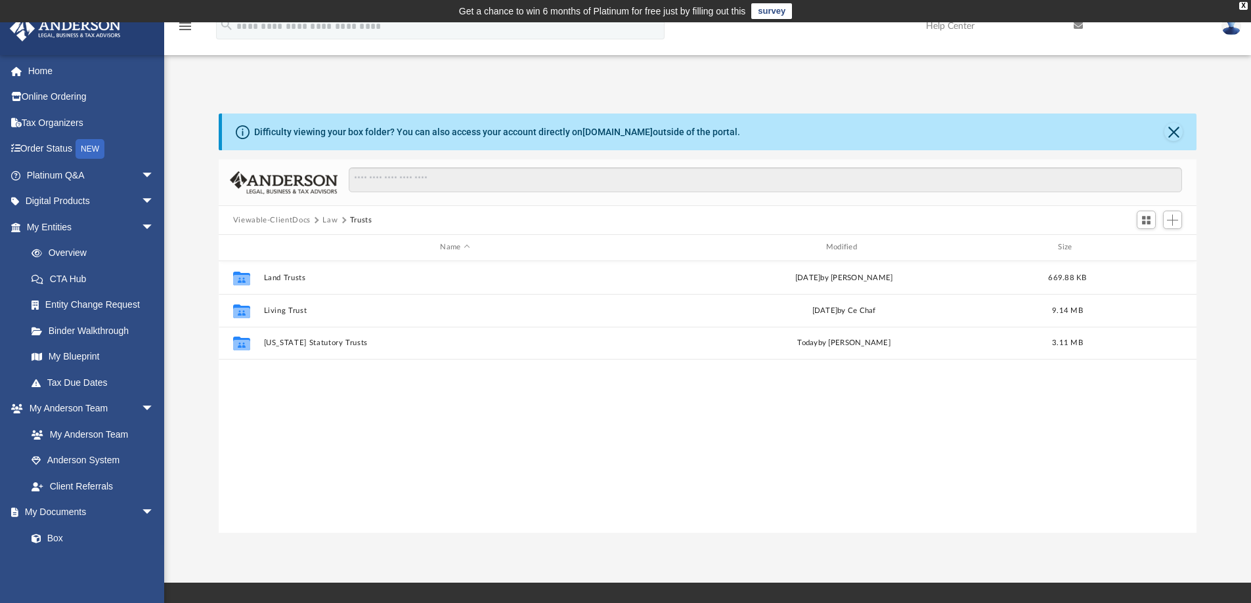
scroll to position [0, 0]
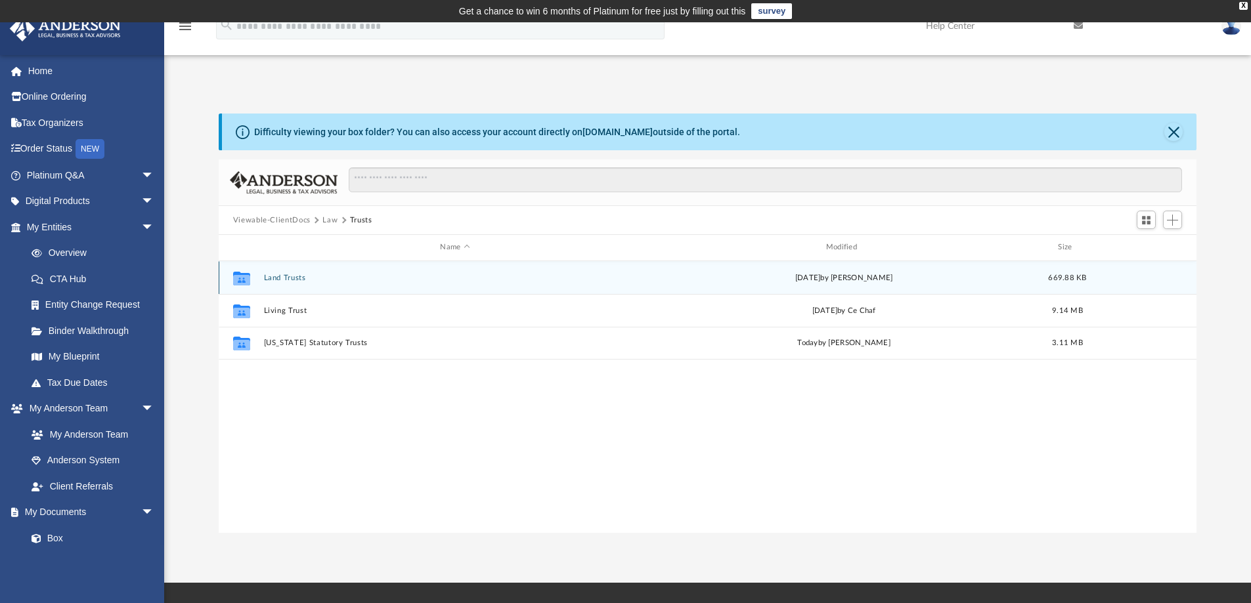
click at [297, 275] on button "Land Trusts" at bounding box center [454, 278] width 383 height 9
click at [323, 273] on div "Collaborated Folder Land Trust - 15485 Raptor Rd. Trust Fri Aug 8 2025 by Laure…" at bounding box center [708, 277] width 978 height 33
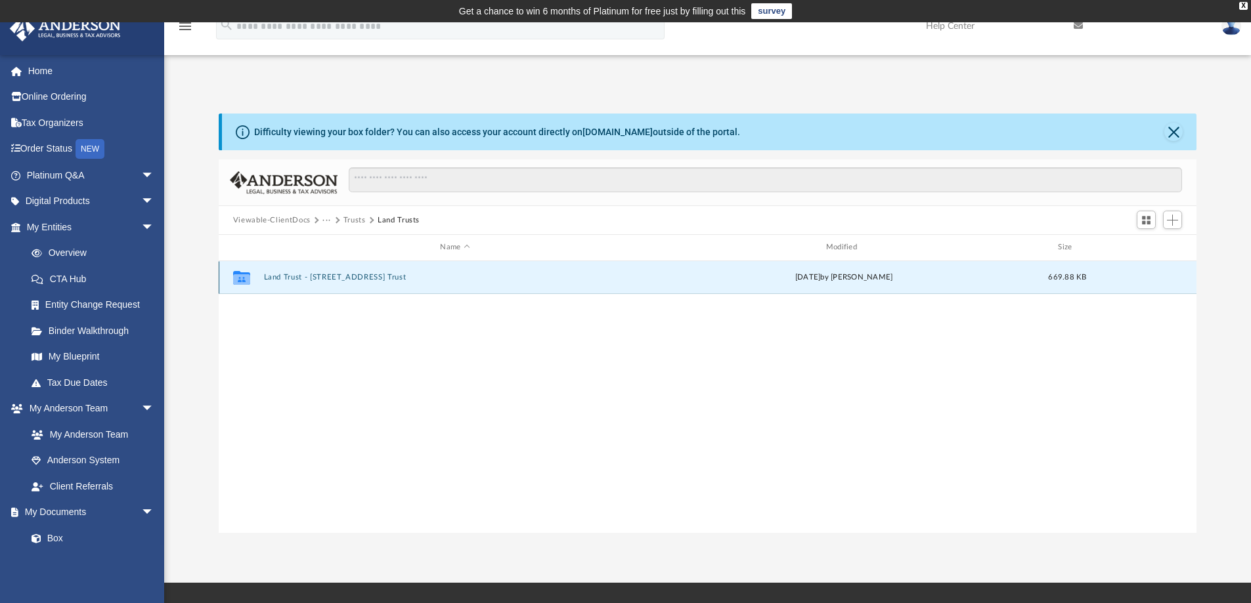
click at [326, 276] on button "Land Trust - 15485 Raptor Rd. Trust" at bounding box center [454, 277] width 383 height 9
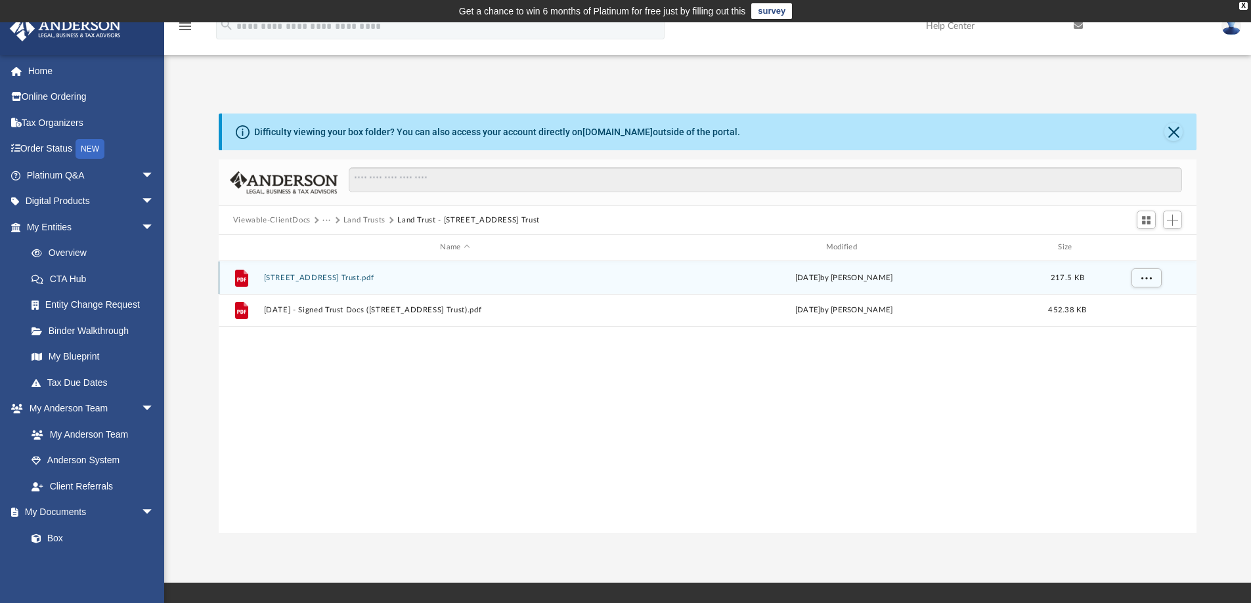
click at [333, 276] on button "15485 Raptor Rd. Trust.pdf" at bounding box center [454, 278] width 383 height 9
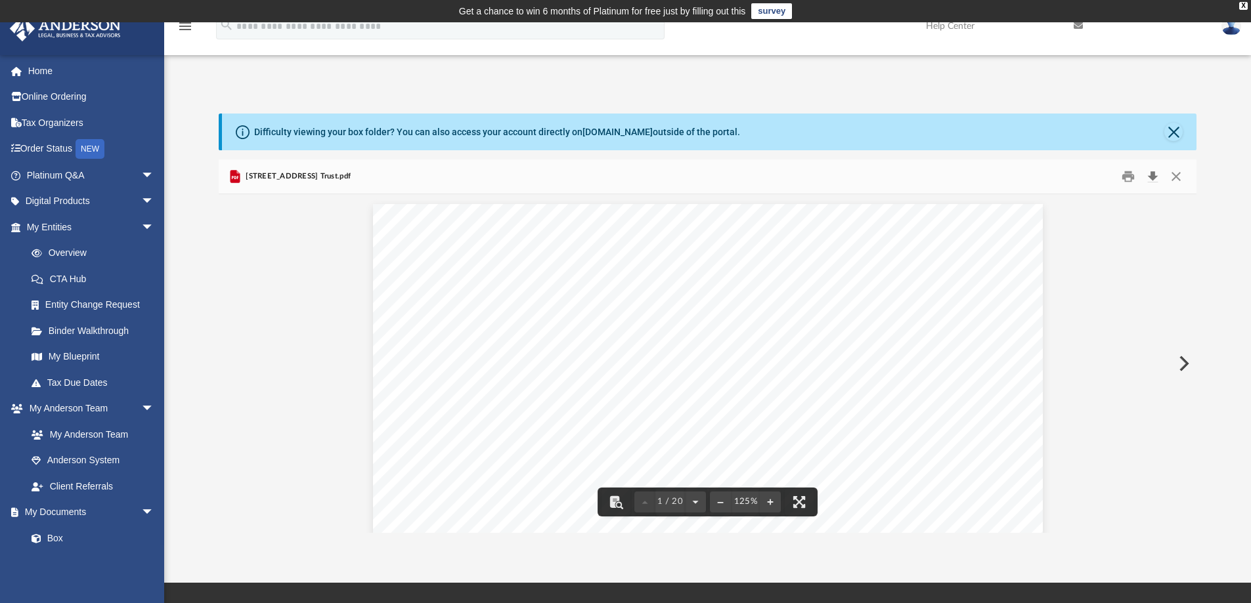
click at [1156, 175] on button "Download" at bounding box center [1153, 177] width 24 height 20
click at [1174, 174] on button "Close" at bounding box center [1176, 177] width 24 height 20
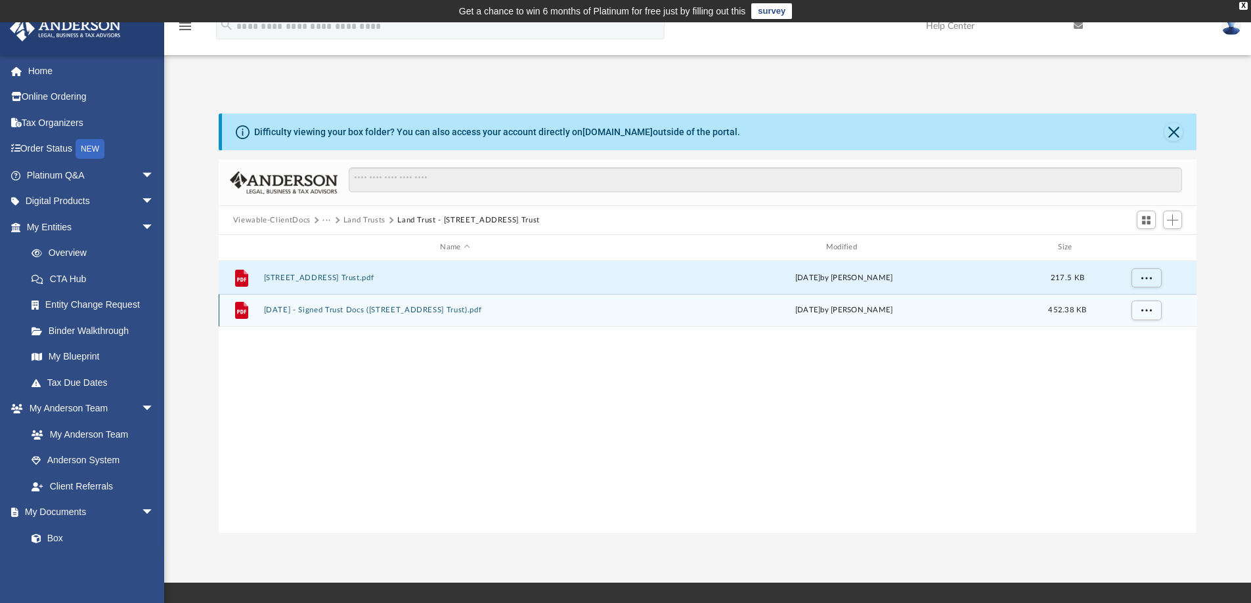
click at [401, 308] on button "2025.07.17 - Signed Trust Docs (15485 Raptor Rd. Trust).pdf" at bounding box center [454, 310] width 383 height 9
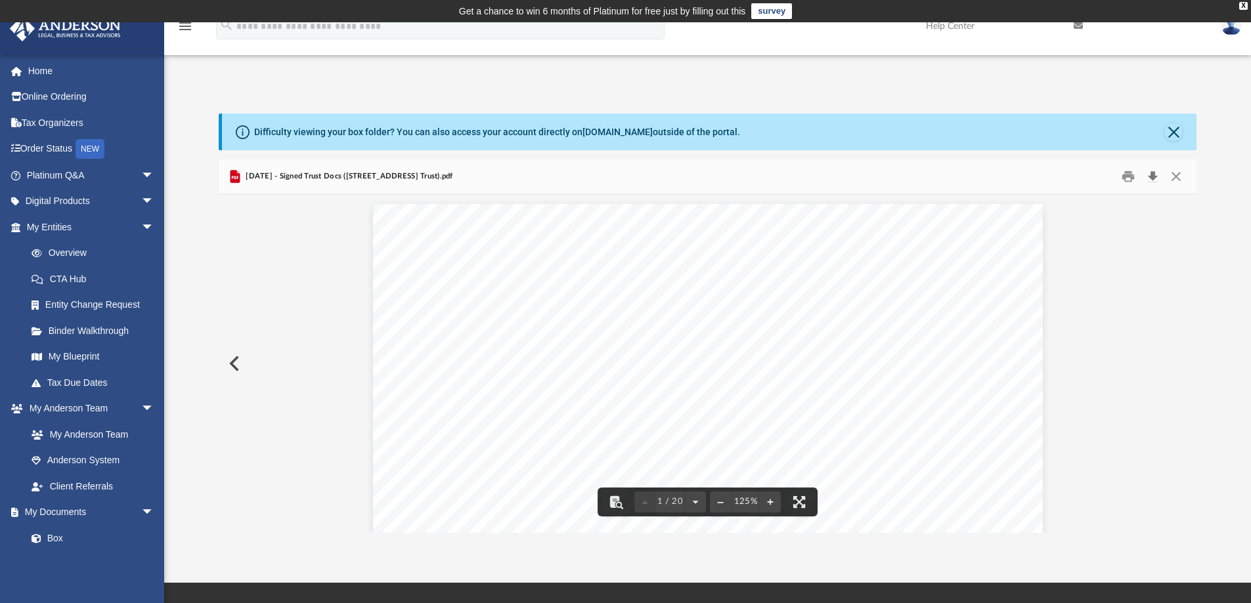
click at [1154, 171] on button "Download" at bounding box center [1153, 177] width 24 height 20
click at [1174, 173] on button "Close" at bounding box center [1176, 177] width 24 height 20
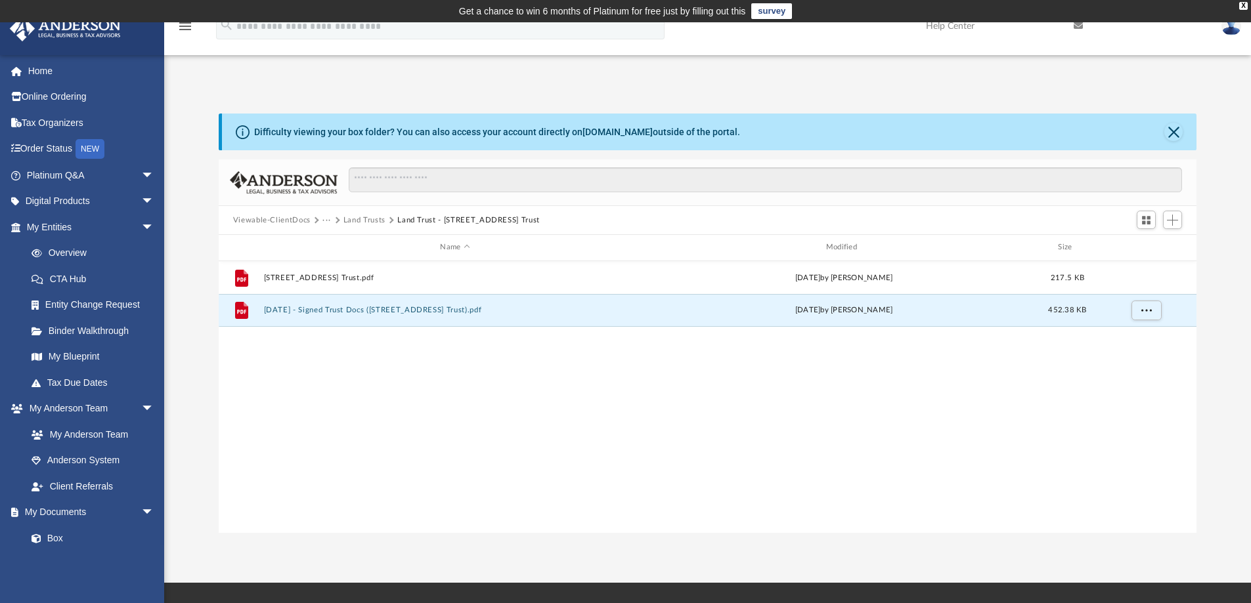
click at [367, 218] on button "Land Trusts" at bounding box center [364, 221] width 42 height 12
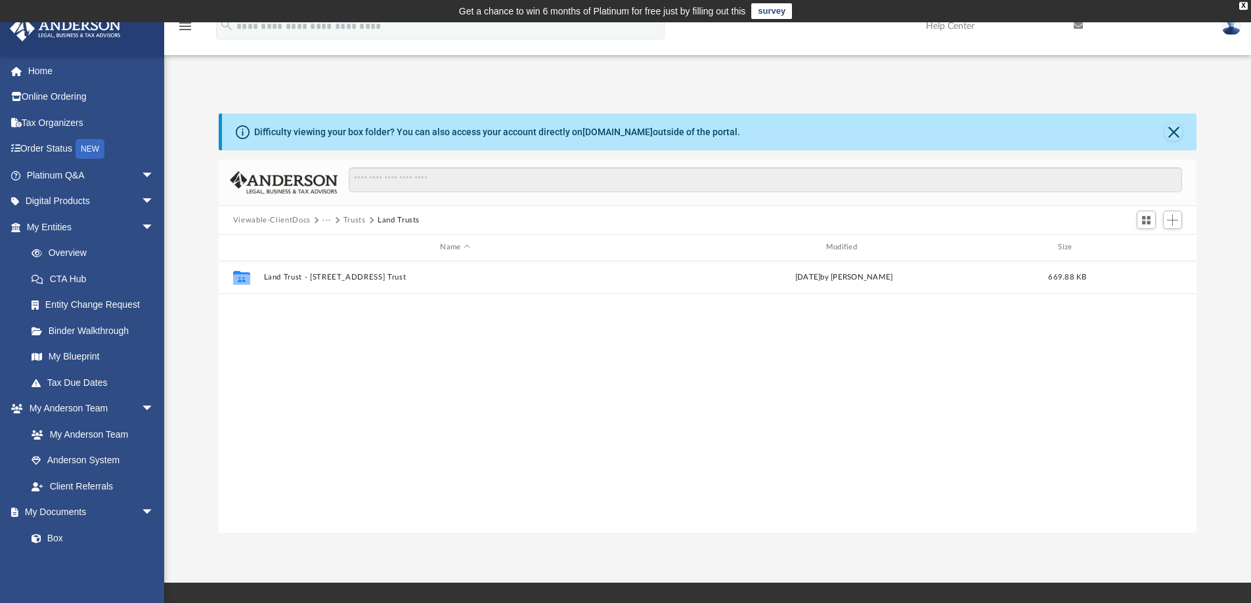
click at [351, 219] on button "Trusts" at bounding box center [354, 221] width 22 height 12
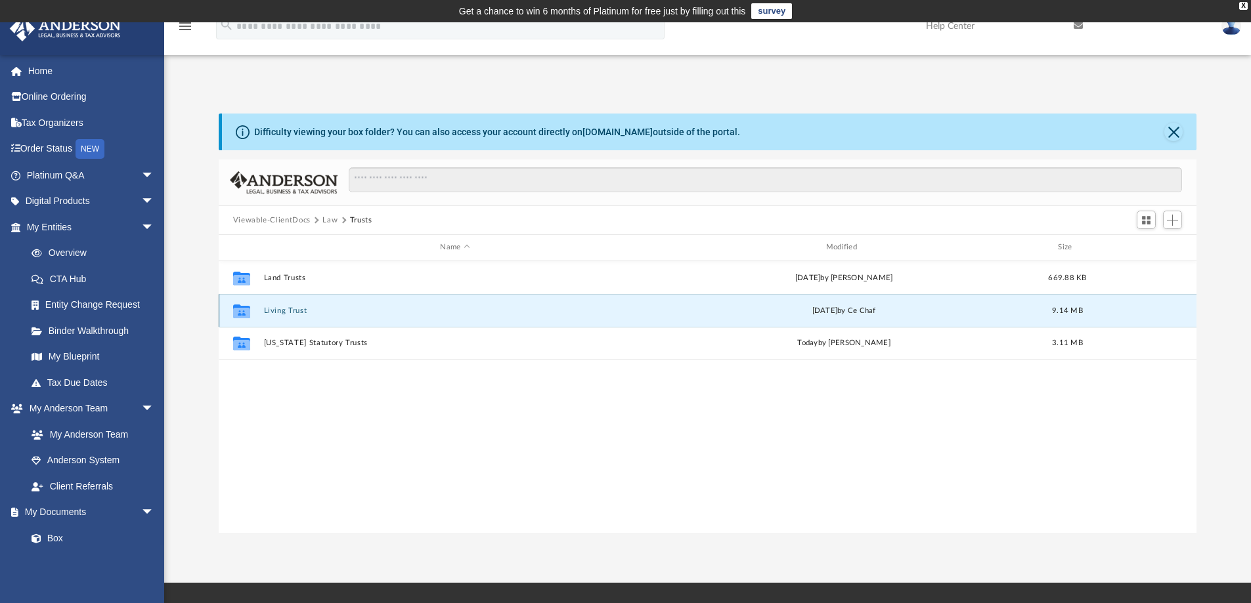
click at [298, 309] on button "Living Trust" at bounding box center [454, 311] width 383 height 9
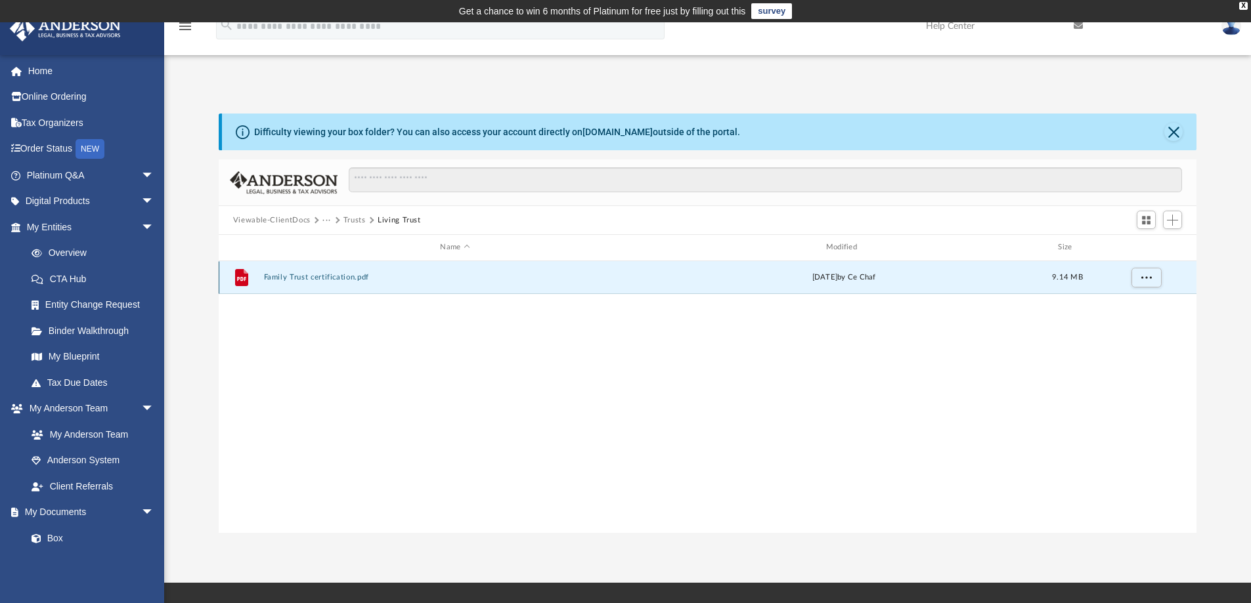
click at [317, 278] on button "Family Trust certification.pdf" at bounding box center [454, 277] width 383 height 9
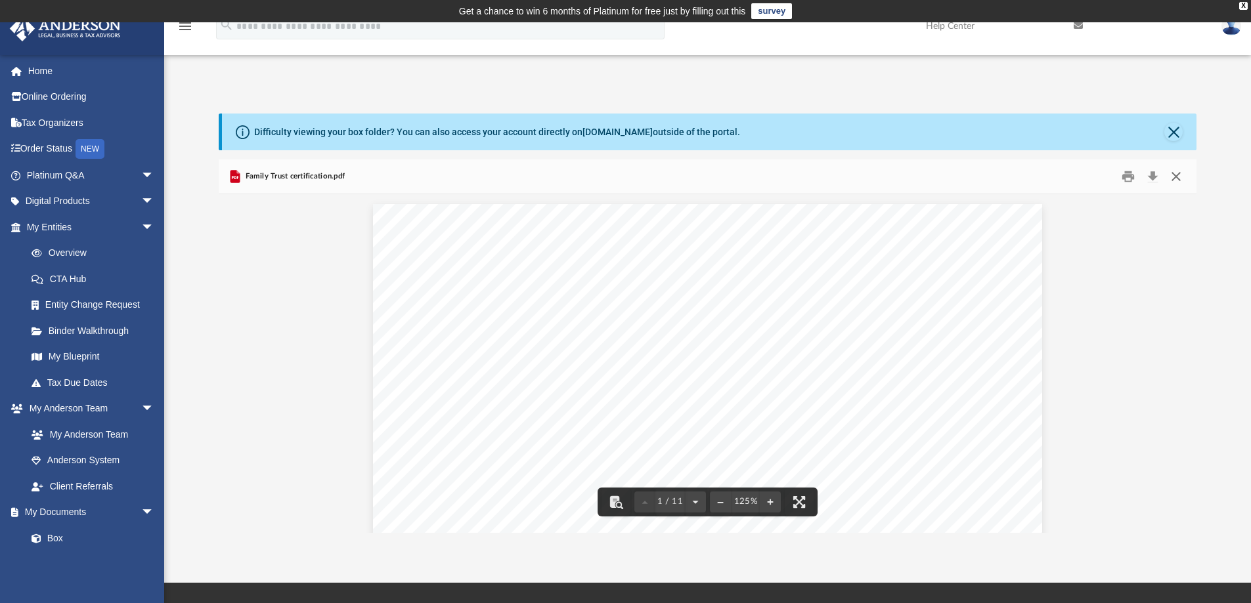
click at [1181, 175] on button "Close" at bounding box center [1176, 177] width 24 height 20
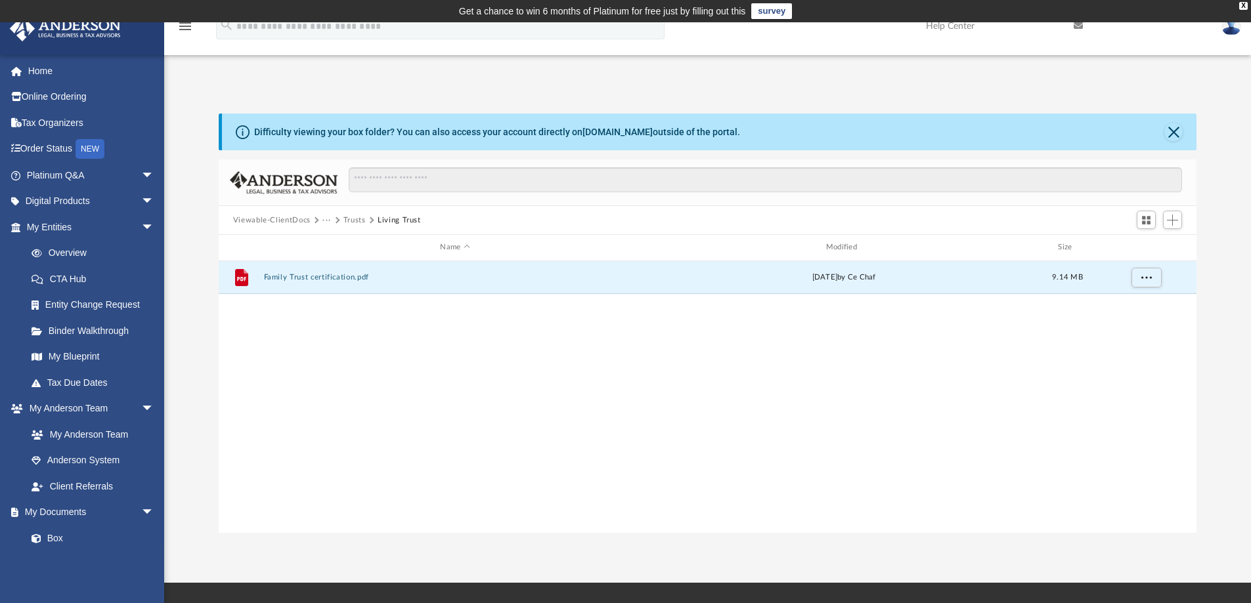
click at [352, 219] on button "Trusts" at bounding box center [354, 221] width 22 height 12
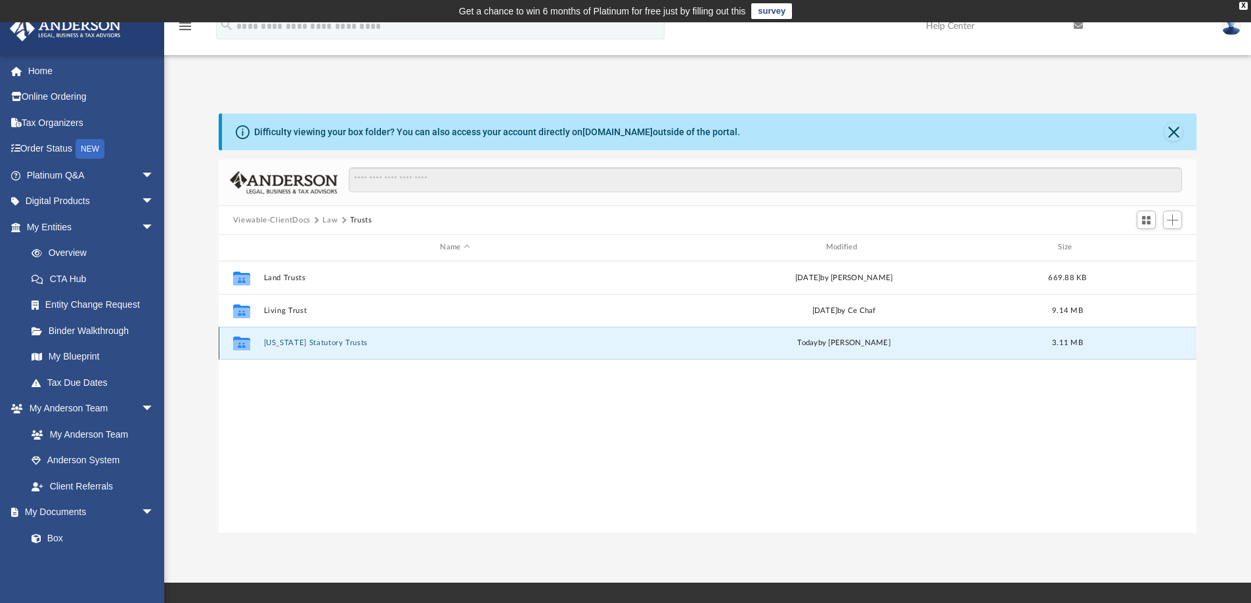
click at [320, 339] on button "Wyoming Statutory Trusts" at bounding box center [454, 343] width 383 height 9
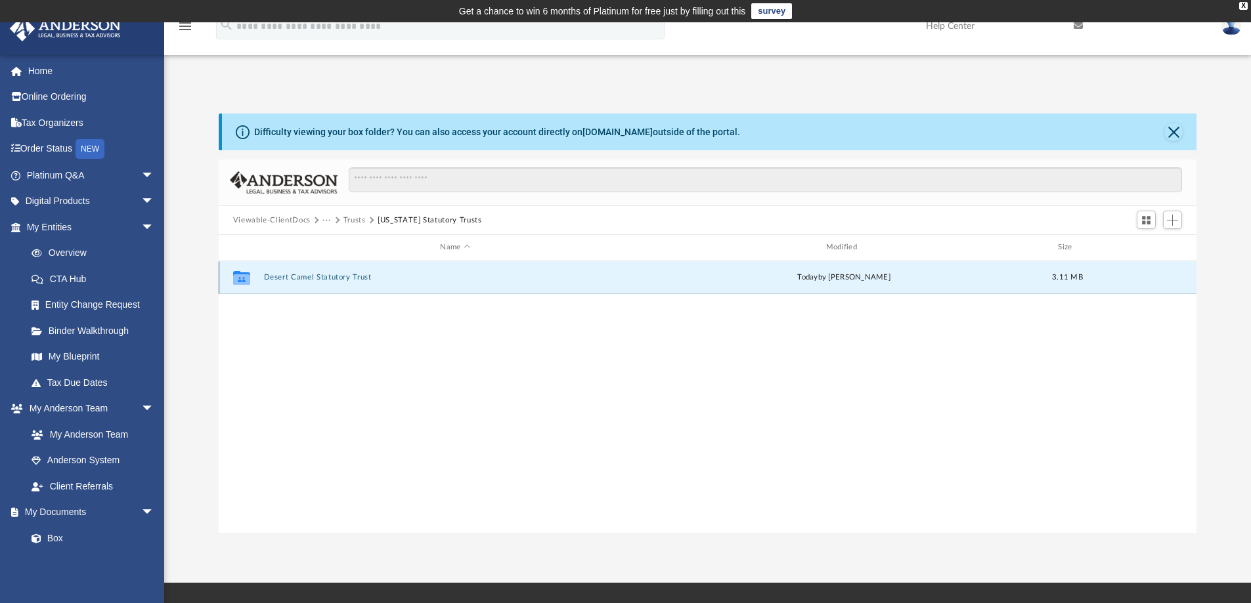
click at [324, 276] on button "Desert Camel Statutory Trust" at bounding box center [454, 277] width 383 height 9
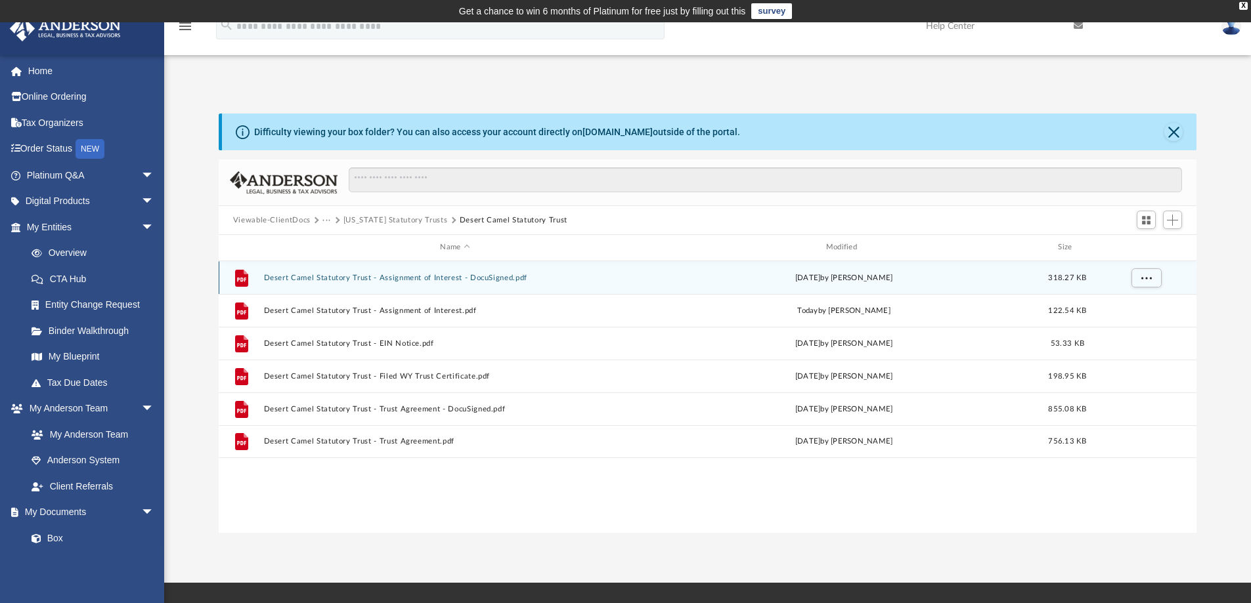
click at [454, 276] on button "Desert Camel Statutory Trust - Assignment of Interest - DocuSigned.pdf" at bounding box center [454, 278] width 383 height 9
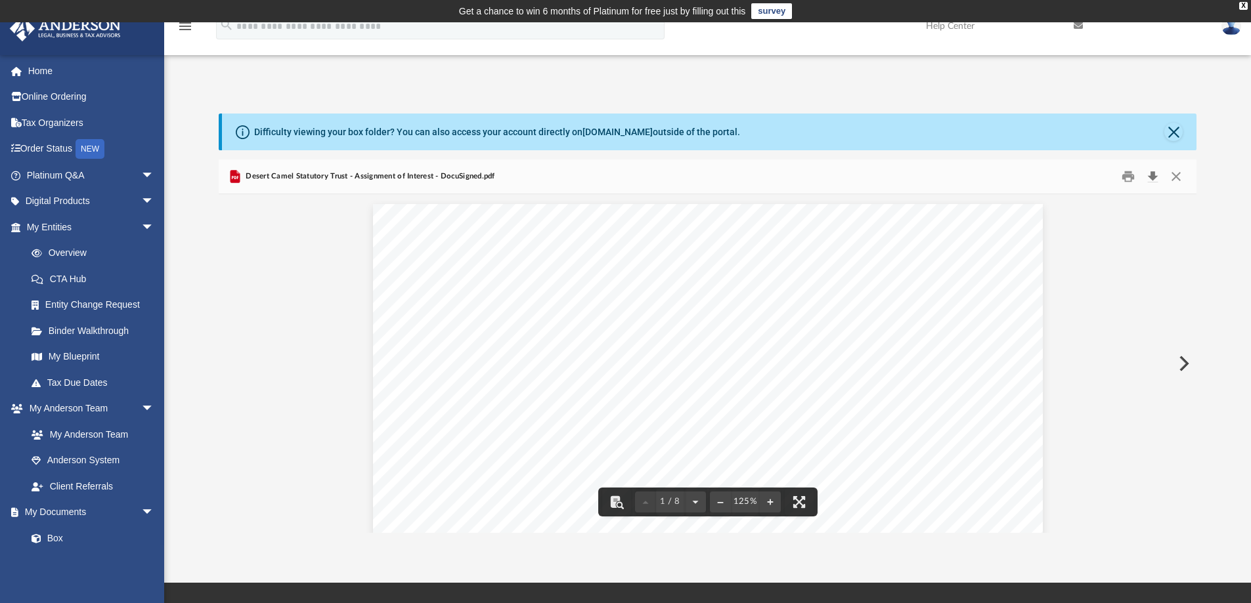
click at [1156, 174] on button "Download" at bounding box center [1153, 177] width 24 height 20
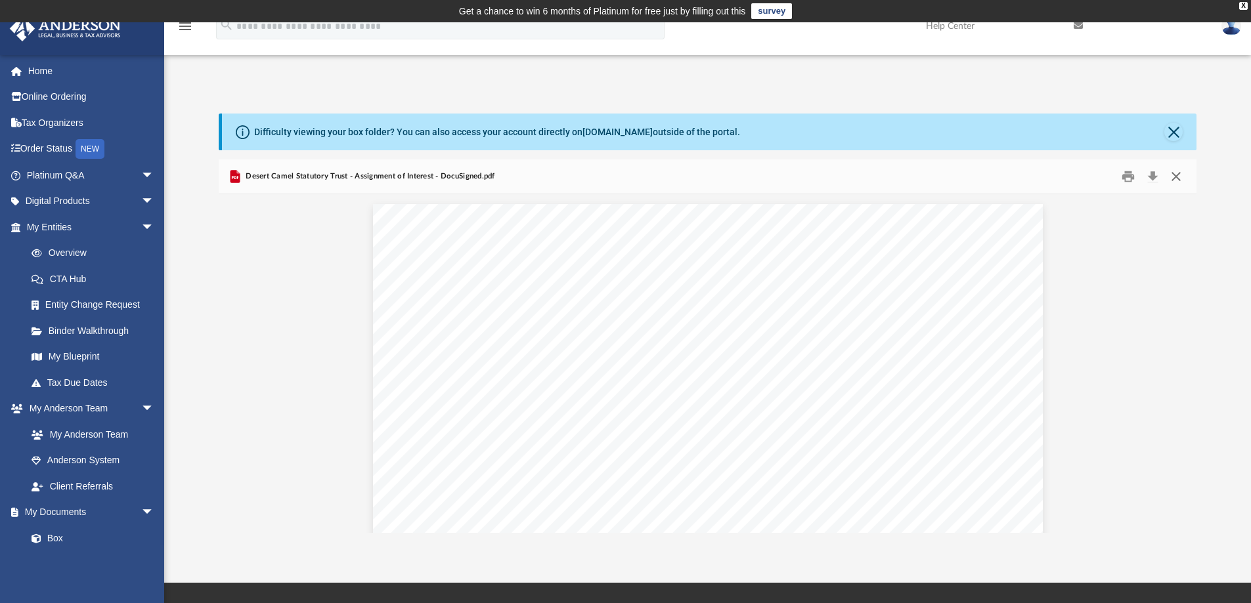
click at [1174, 175] on button "Close" at bounding box center [1176, 177] width 24 height 20
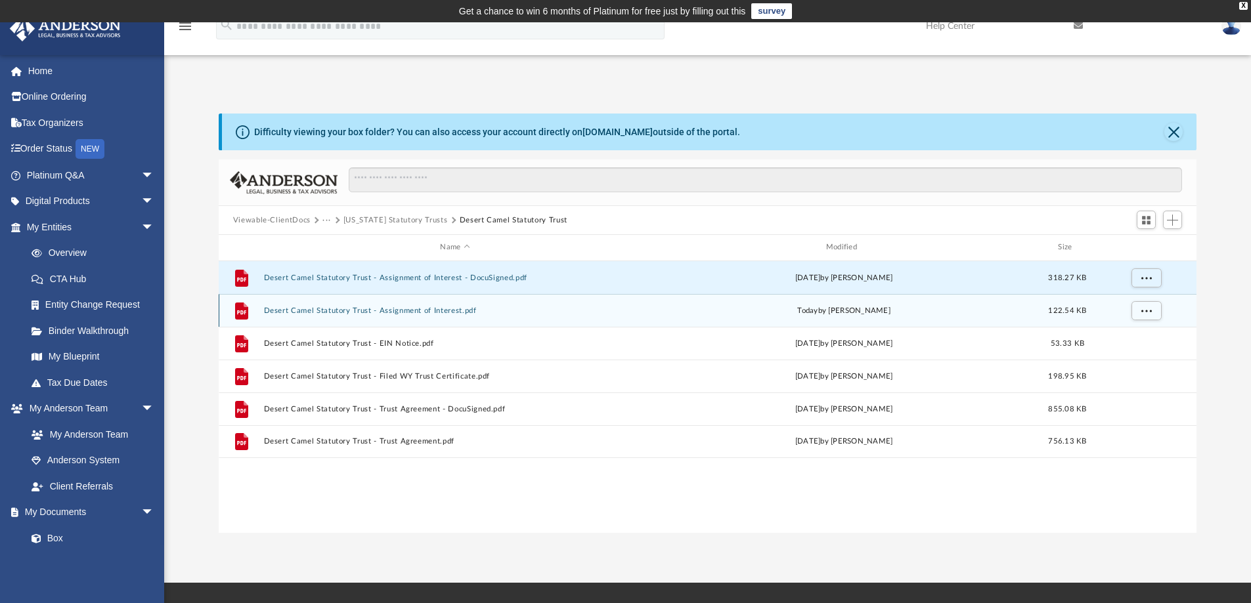
click at [433, 313] on button "Desert Camel Statutory Trust - Assignment of Interest.pdf" at bounding box center [454, 311] width 383 height 9
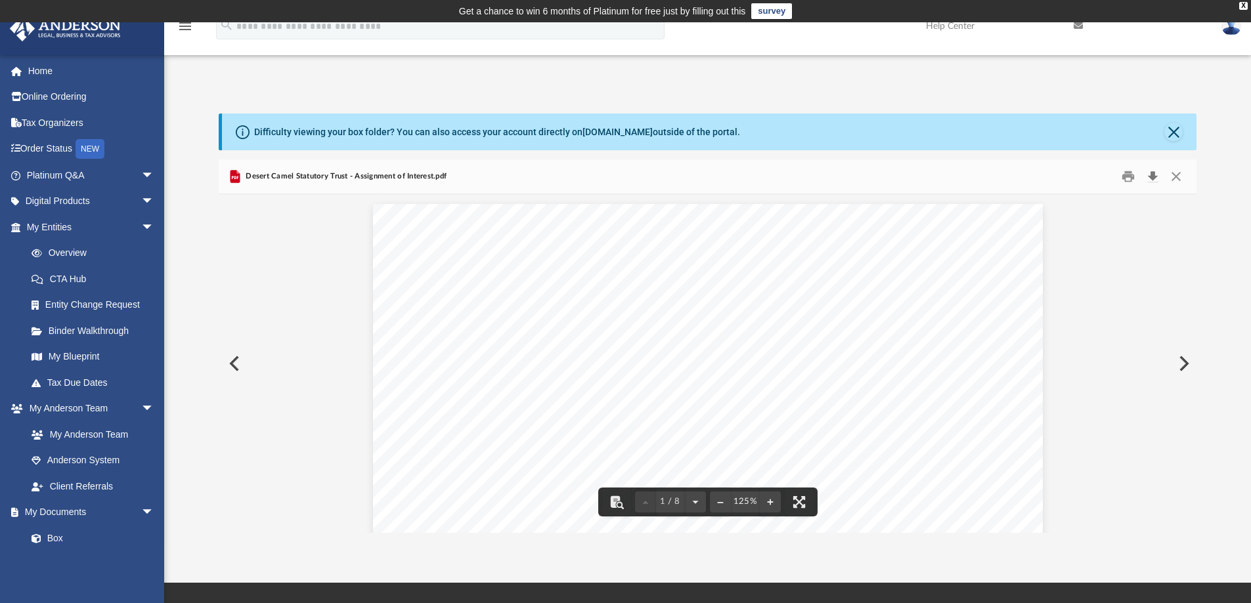
click at [1152, 173] on button "Download" at bounding box center [1153, 177] width 24 height 20
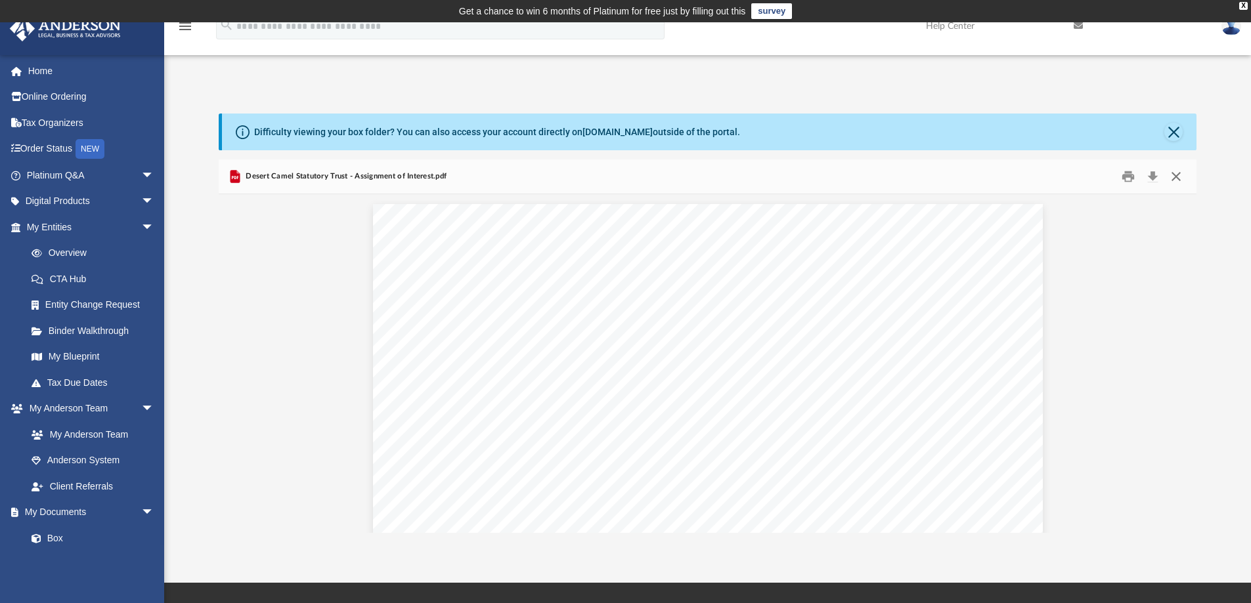
click at [1173, 175] on button "Close" at bounding box center [1176, 177] width 24 height 20
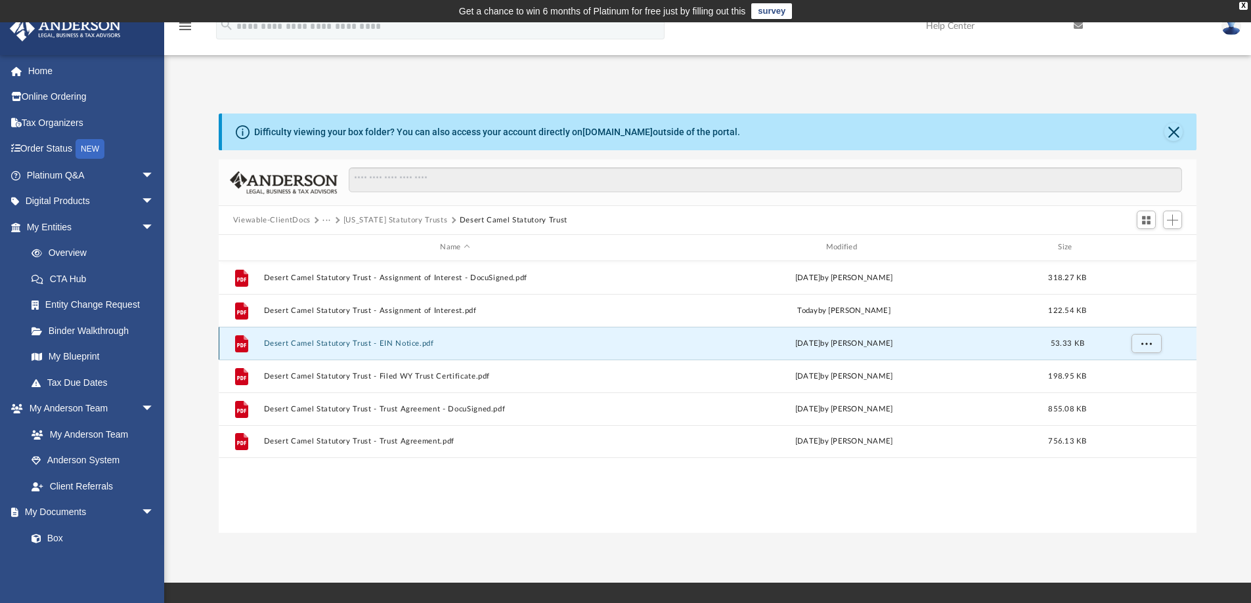
click at [386, 341] on button "Desert Camel Statutory Trust - EIN Notice.pdf" at bounding box center [454, 343] width 383 height 9
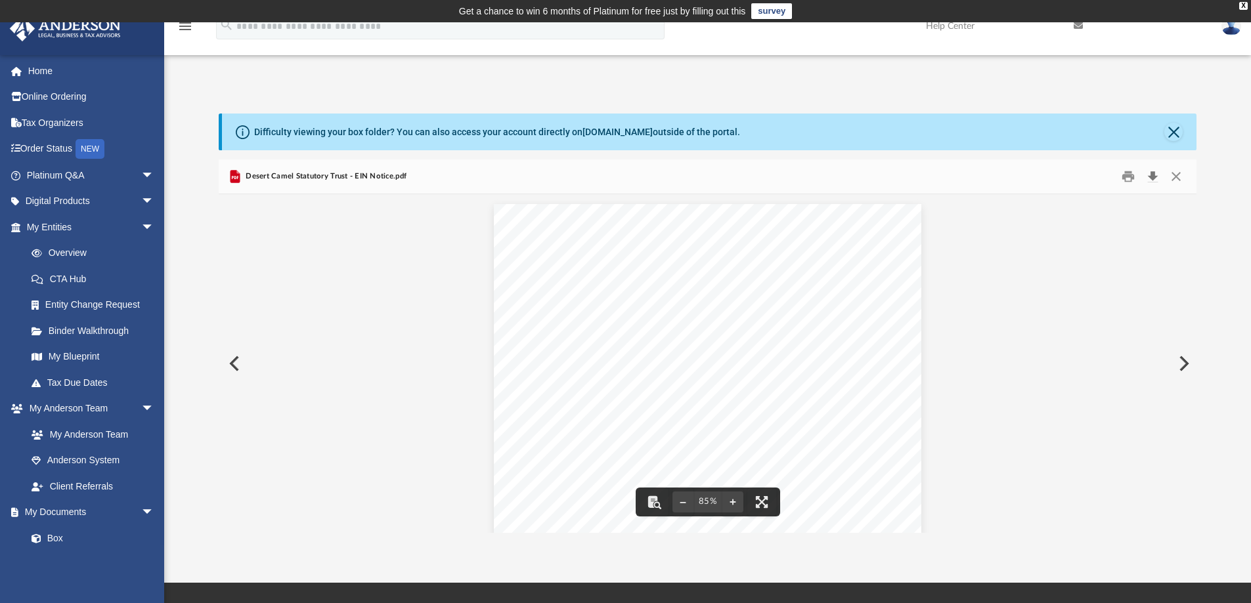
click at [1150, 171] on button "Download" at bounding box center [1153, 177] width 24 height 20
click at [1176, 173] on button "Close" at bounding box center [1176, 177] width 24 height 20
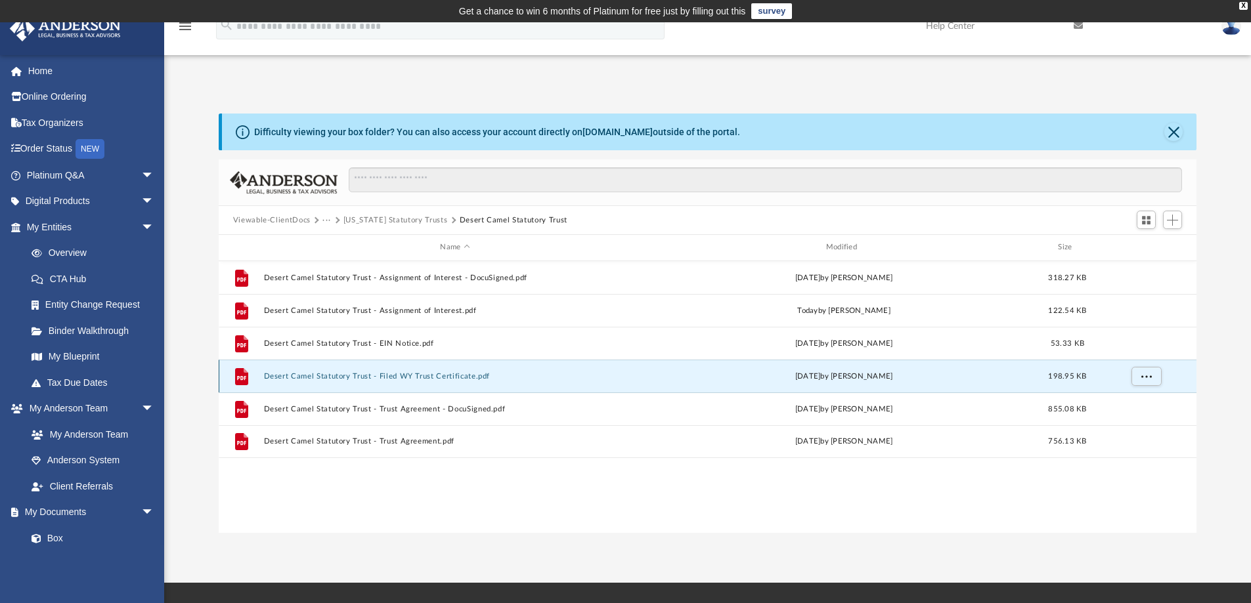
click at [434, 376] on button "Desert Camel Statutory Trust - Filed WY Trust Certificate.pdf" at bounding box center [454, 376] width 383 height 9
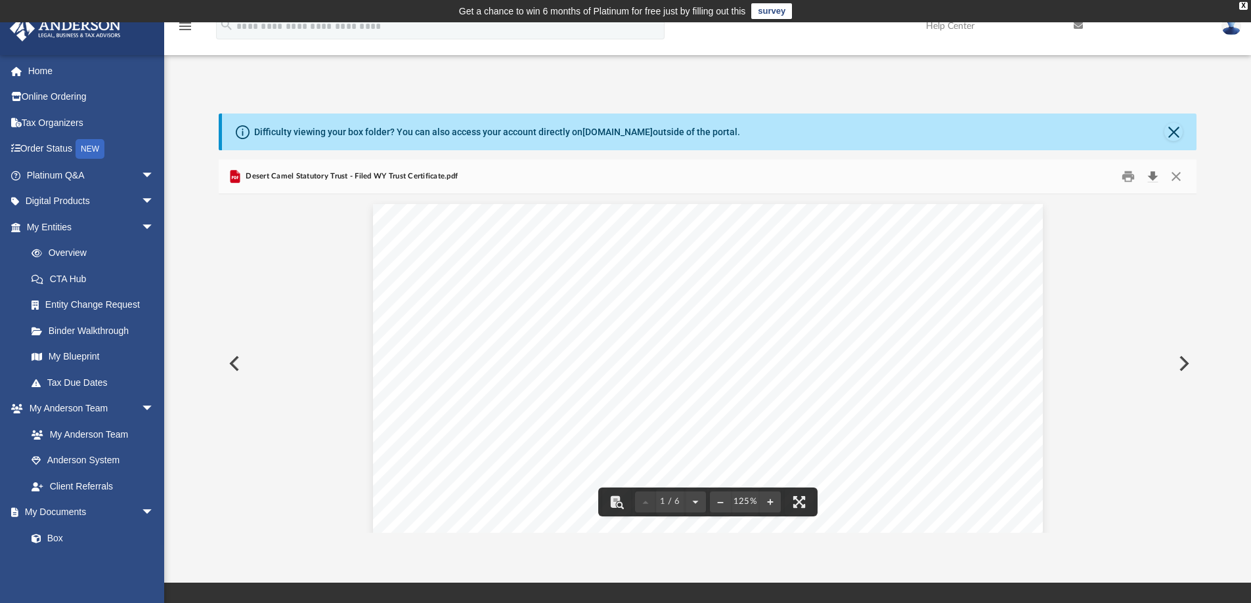
click at [1150, 171] on button "Download" at bounding box center [1153, 177] width 24 height 20
click at [1171, 172] on button "Close" at bounding box center [1176, 177] width 24 height 20
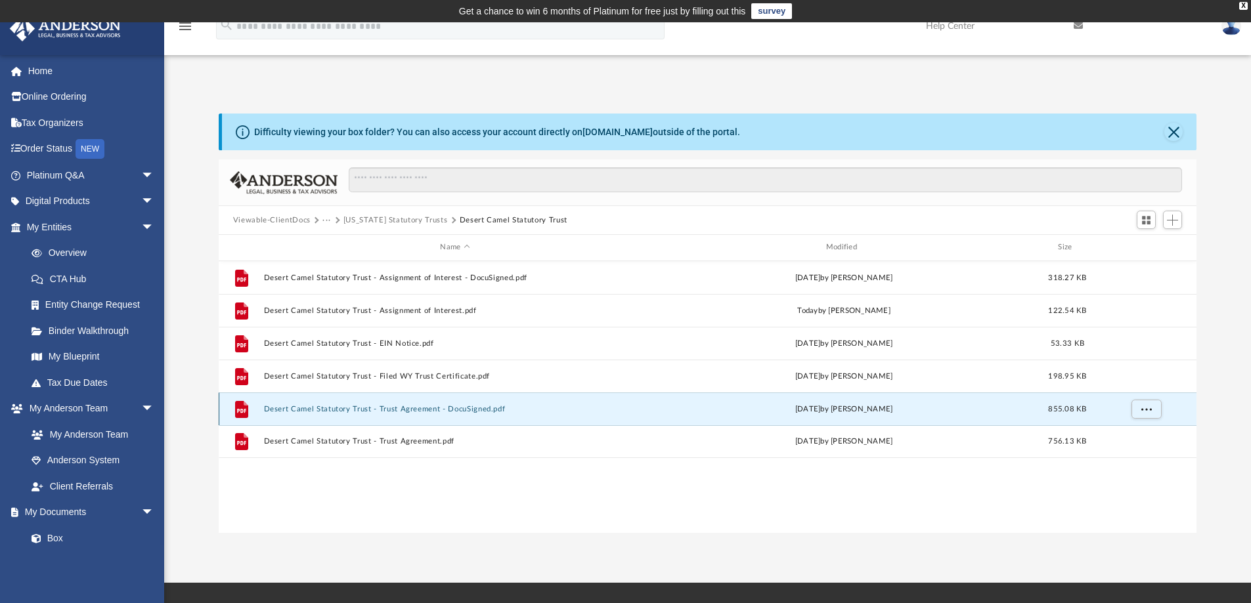
click at [375, 410] on button "Desert Camel Statutory Trust - Trust Agreement - DocuSigned.pdf" at bounding box center [454, 409] width 383 height 9
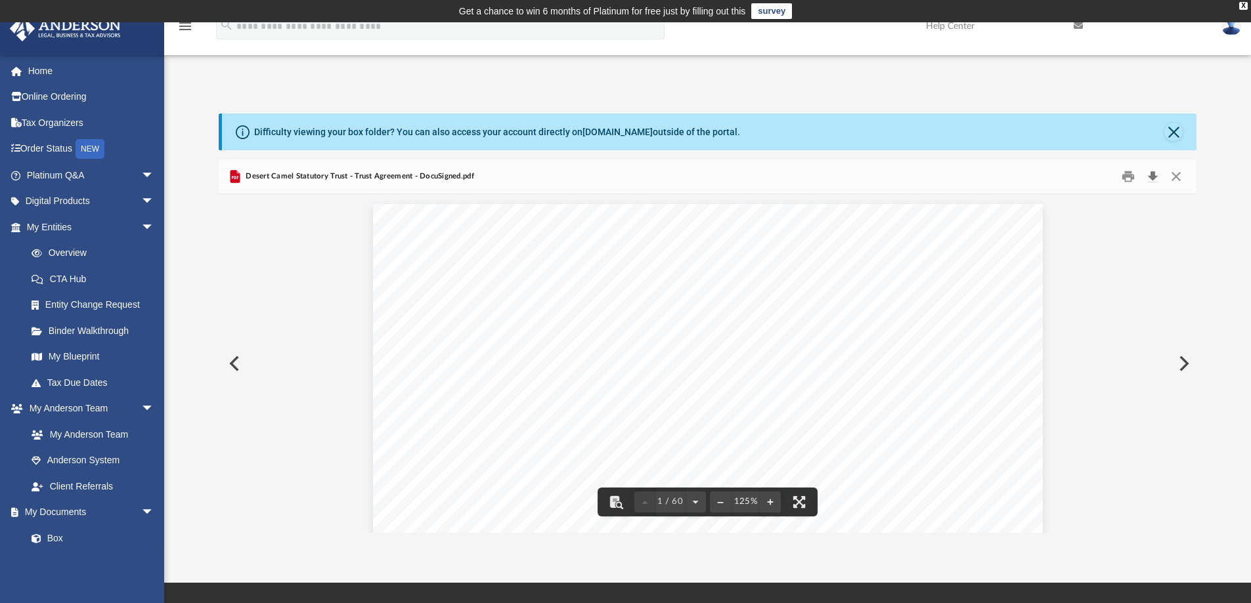
click at [1153, 174] on button "Download" at bounding box center [1153, 177] width 24 height 20
click at [1172, 174] on button "Close" at bounding box center [1176, 177] width 24 height 20
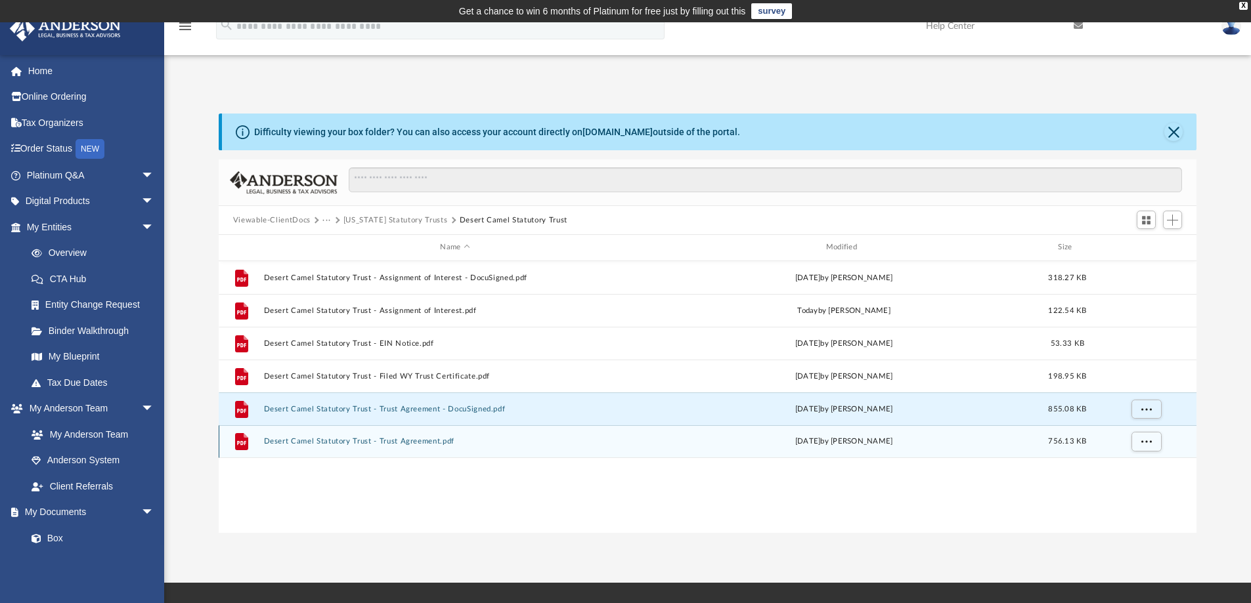
click at [429, 438] on button "Desert Camel Statutory Trust - Trust Agreement.pdf" at bounding box center [454, 441] width 383 height 9
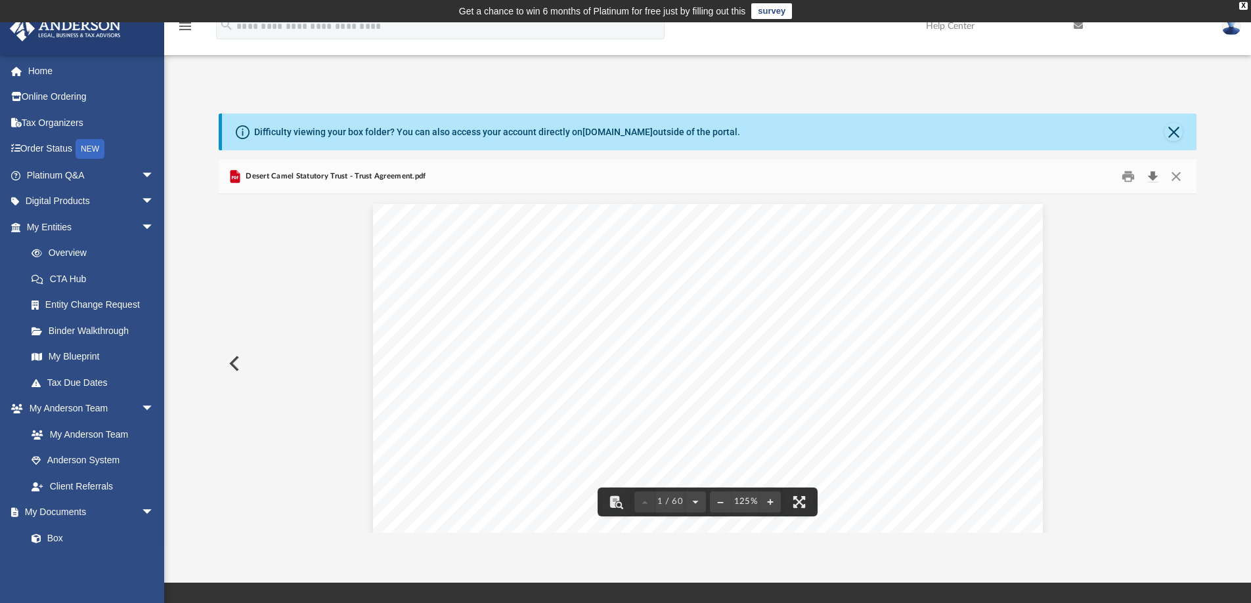
click at [1152, 175] on button "Download" at bounding box center [1153, 177] width 24 height 20
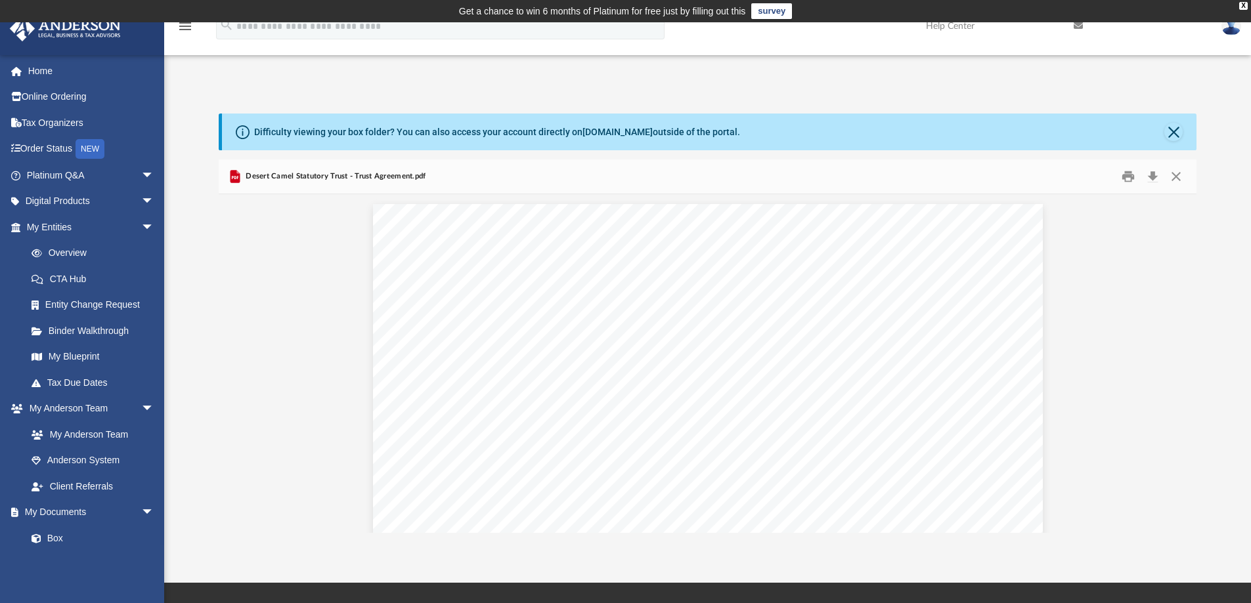
click at [774, 9] on link "survey" at bounding box center [771, 11] width 41 height 16
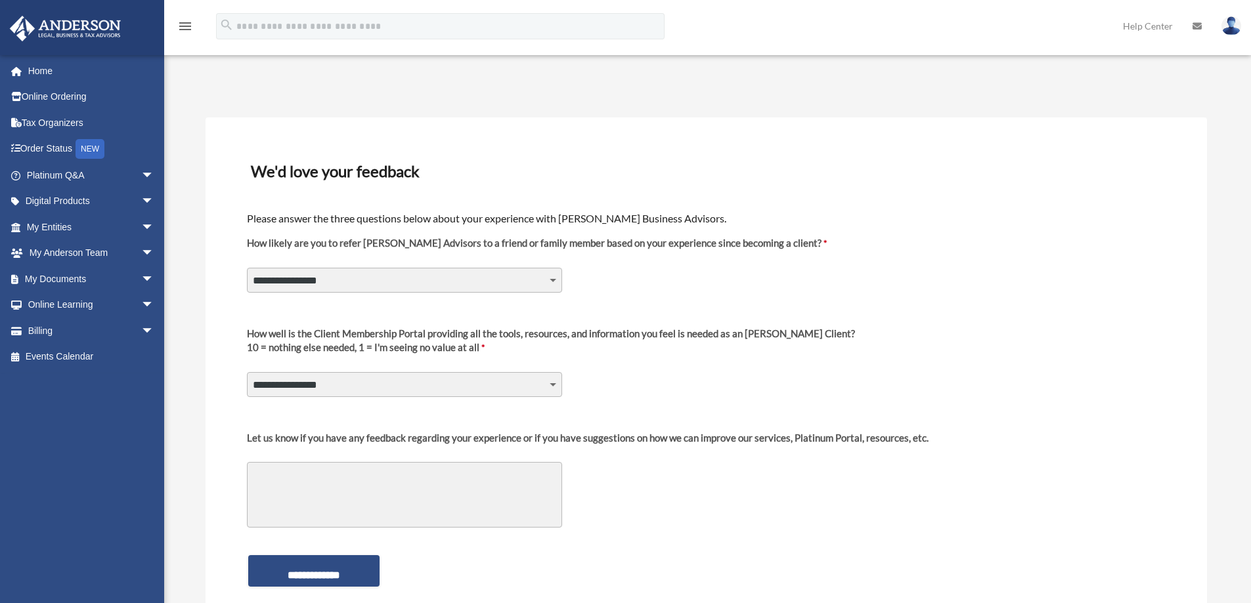
click at [556, 279] on select "**********" at bounding box center [404, 280] width 315 height 25
select select "********"
click at [247, 268] on select "**********" at bounding box center [404, 280] width 315 height 25
click at [553, 382] on select "**********" at bounding box center [404, 384] width 315 height 25
select select "********"
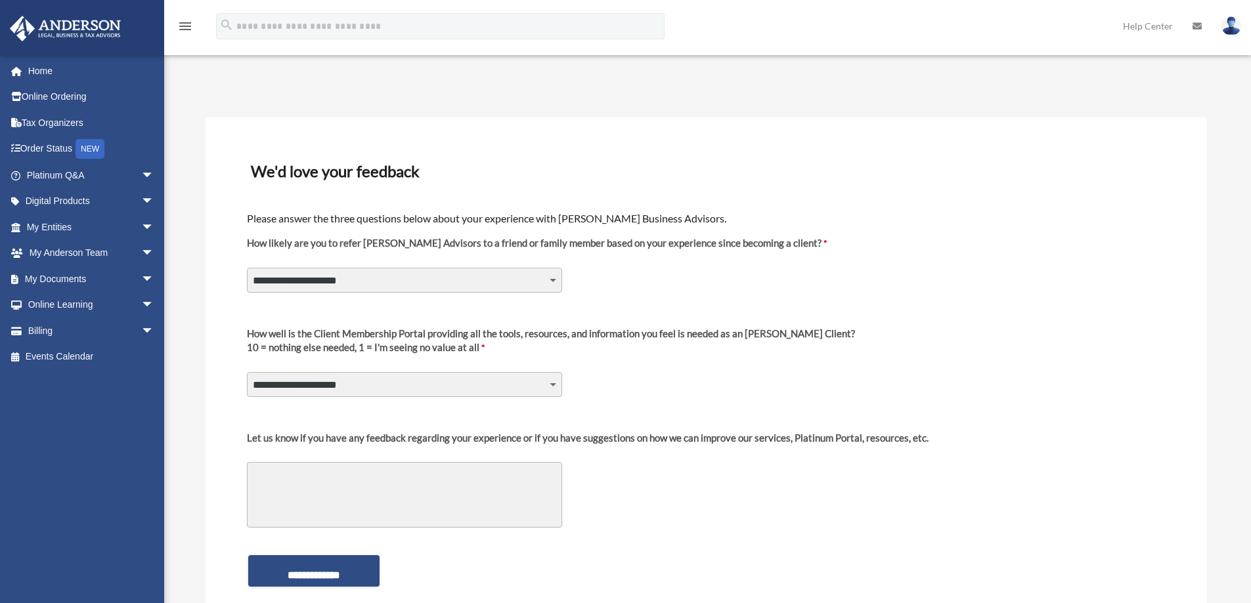
click at [247, 372] on select "**********" at bounding box center [404, 384] width 315 height 25
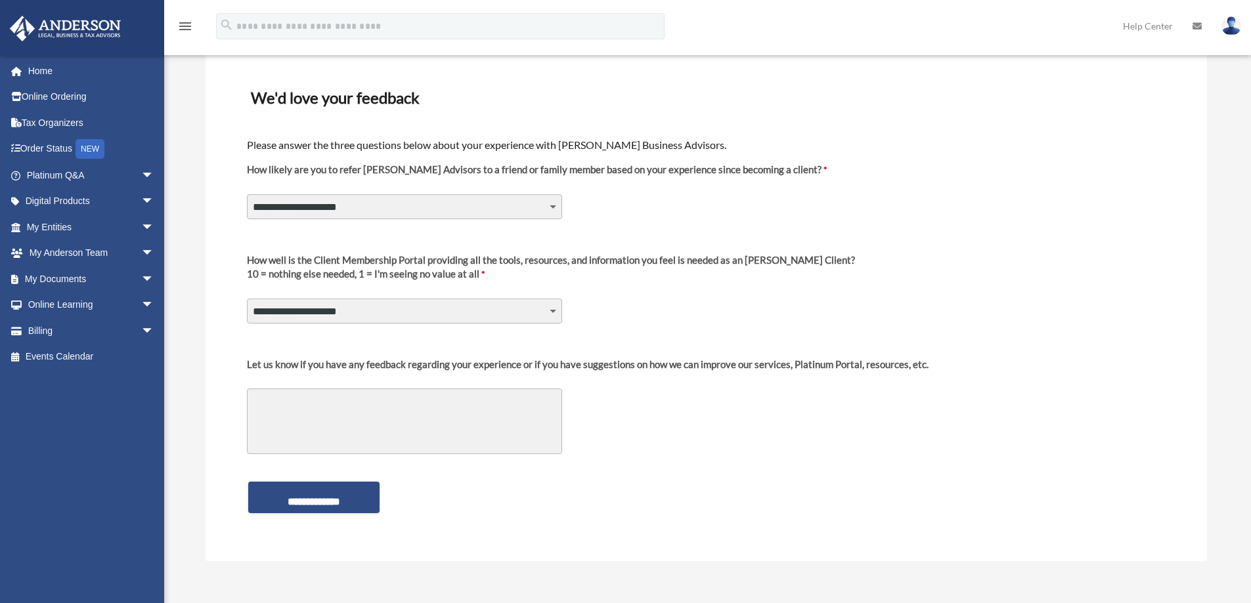
scroll to position [77, 0]
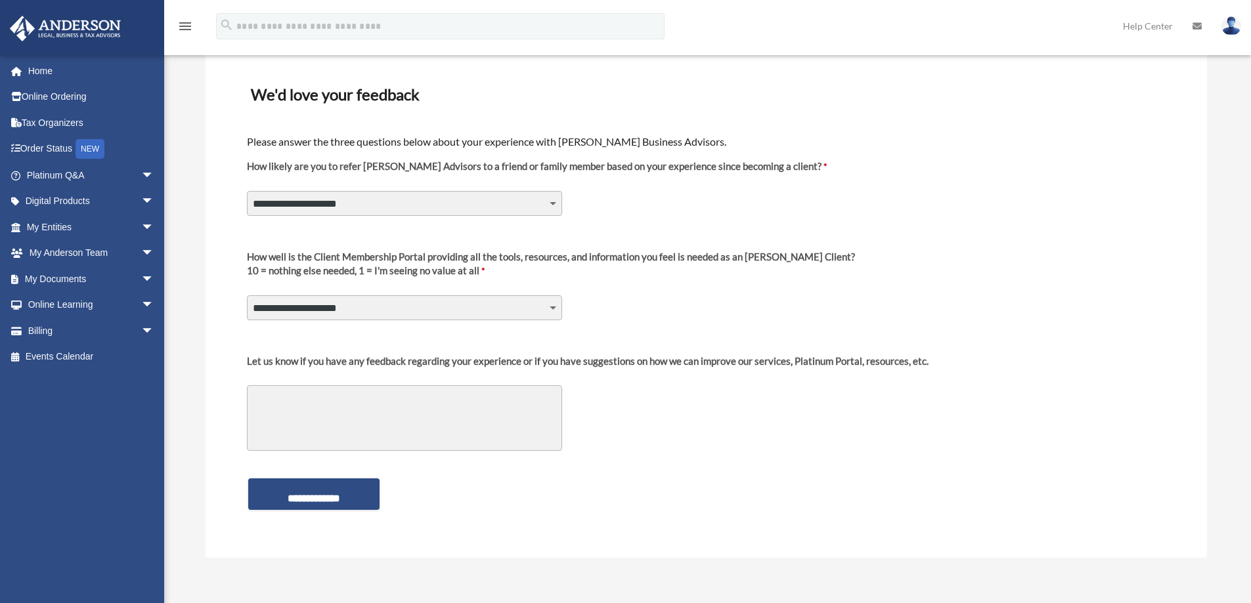
click at [439, 397] on textarea "Let us know if you have any feedback regarding your experience or if you have s…" at bounding box center [404, 418] width 315 height 66
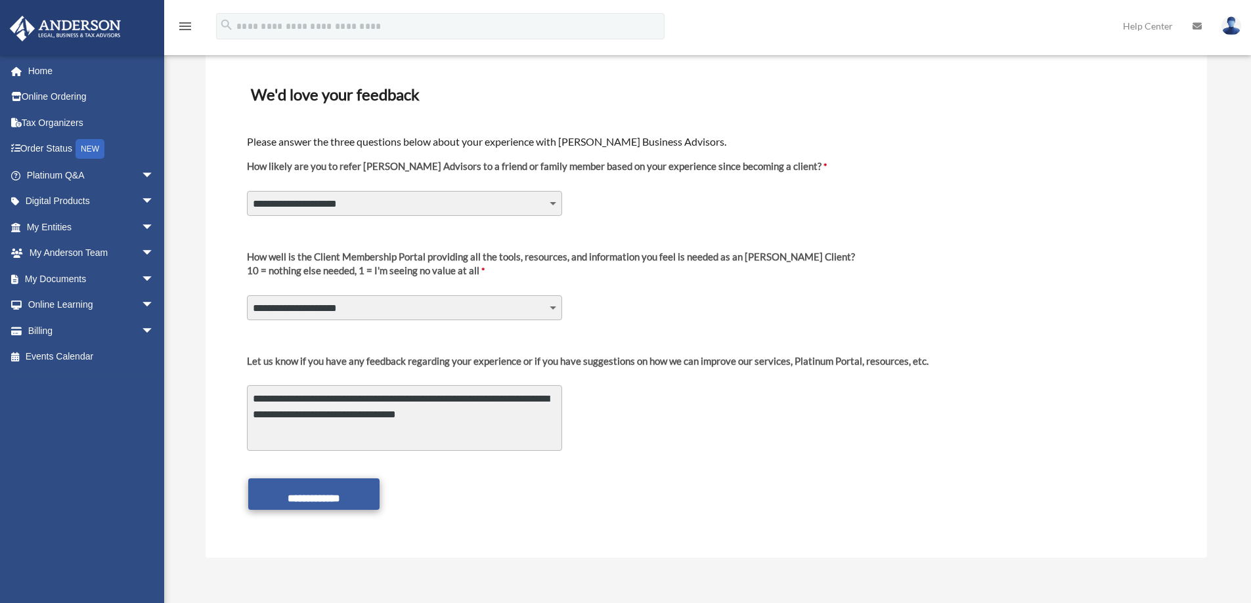
type textarea "**********"
click at [313, 494] on input "**********" at bounding box center [313, 495] width 131 height 32
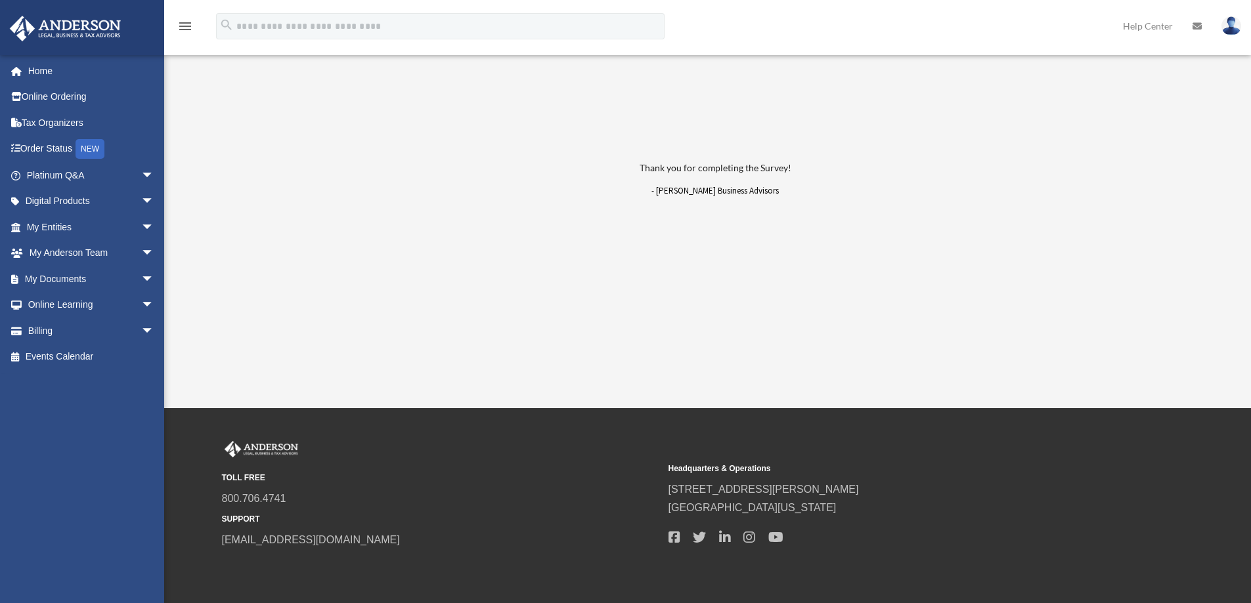
click at [1233, 22] on img at bounding box center [1231, 25] width 20 height 19
click at [1003, 114] on link "Logout" at bounding box center [1034, 114] width 131 height 27
